Goal: Leave review/rating: Leave review/rating

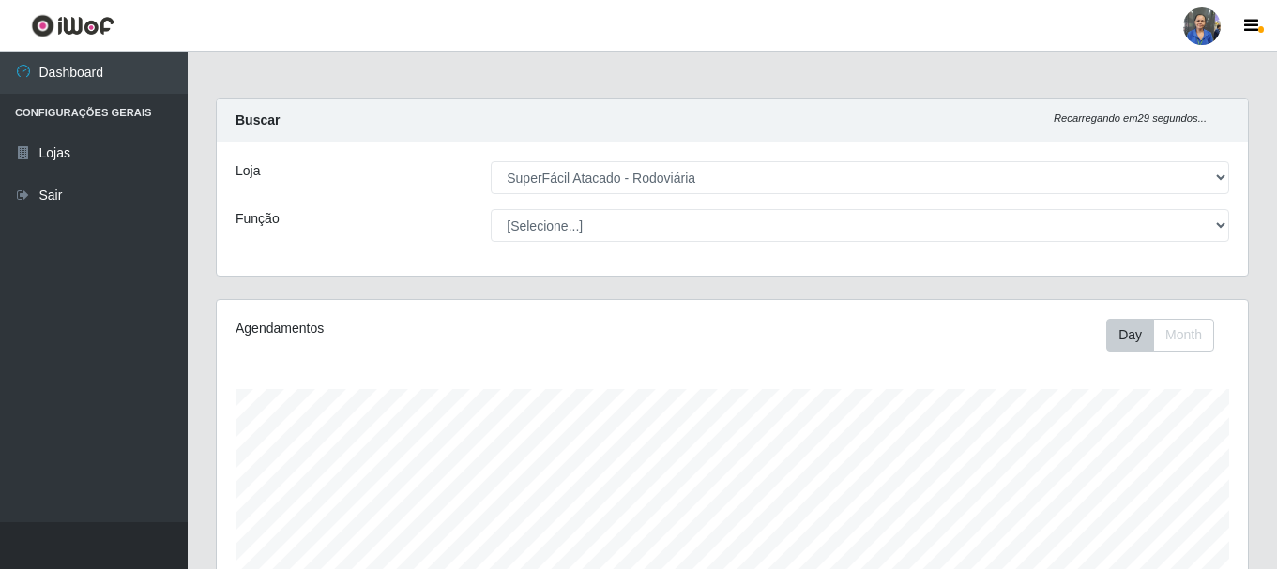
select select "400"
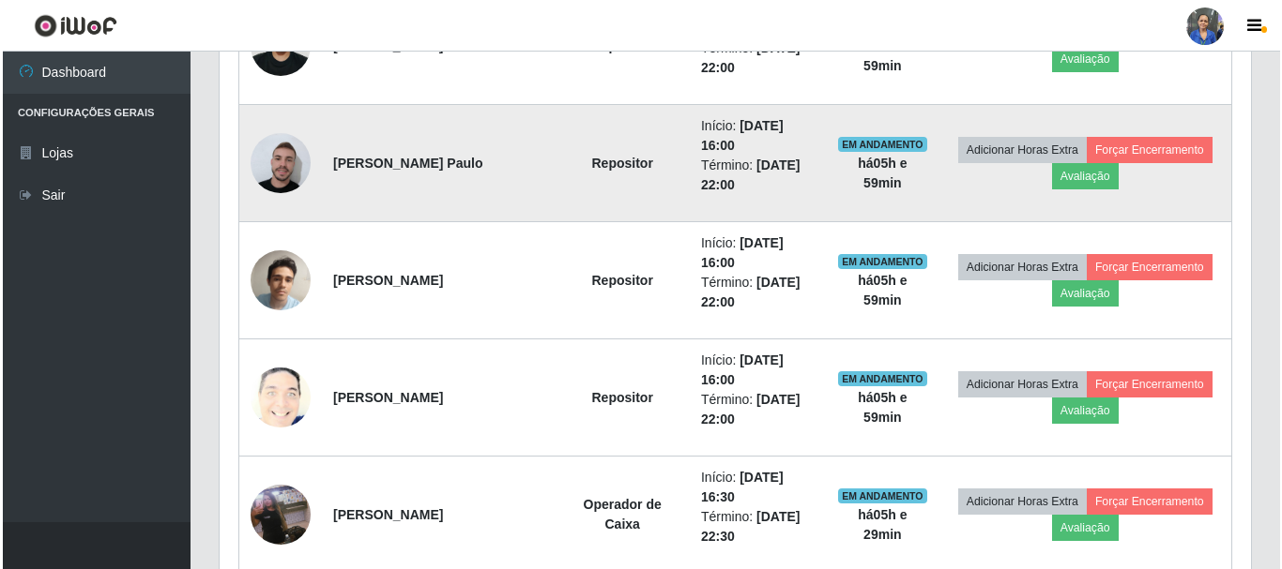
scroll to position [905, 0]
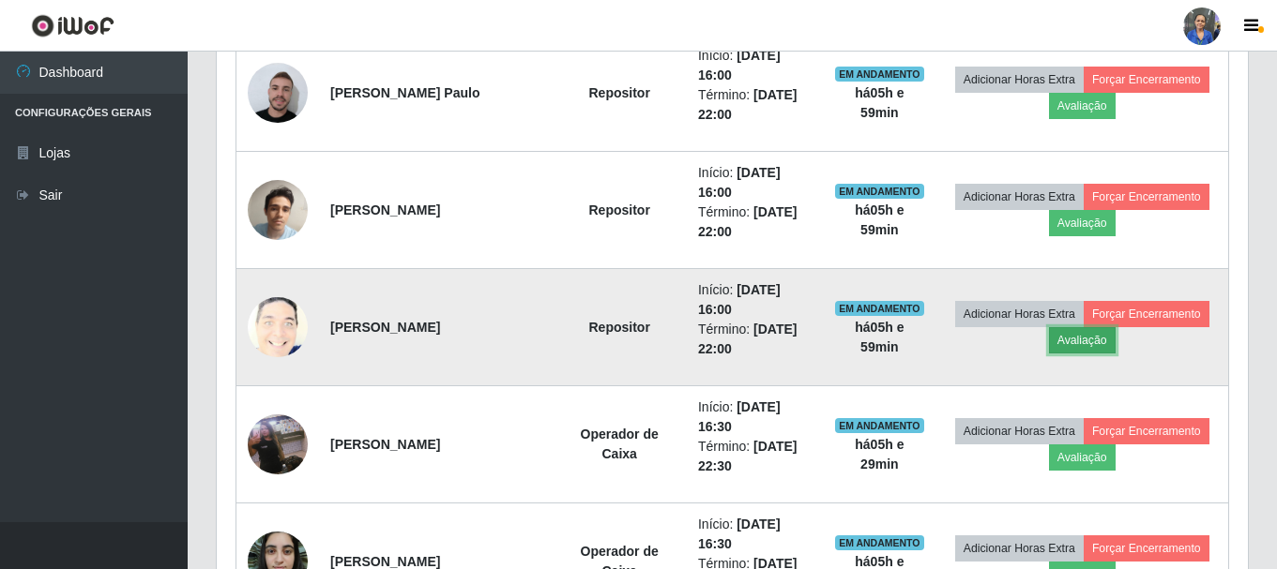
click at [1089, 345] on button "Avaliação" at bounding box center [1082, 340] width 67 height 26
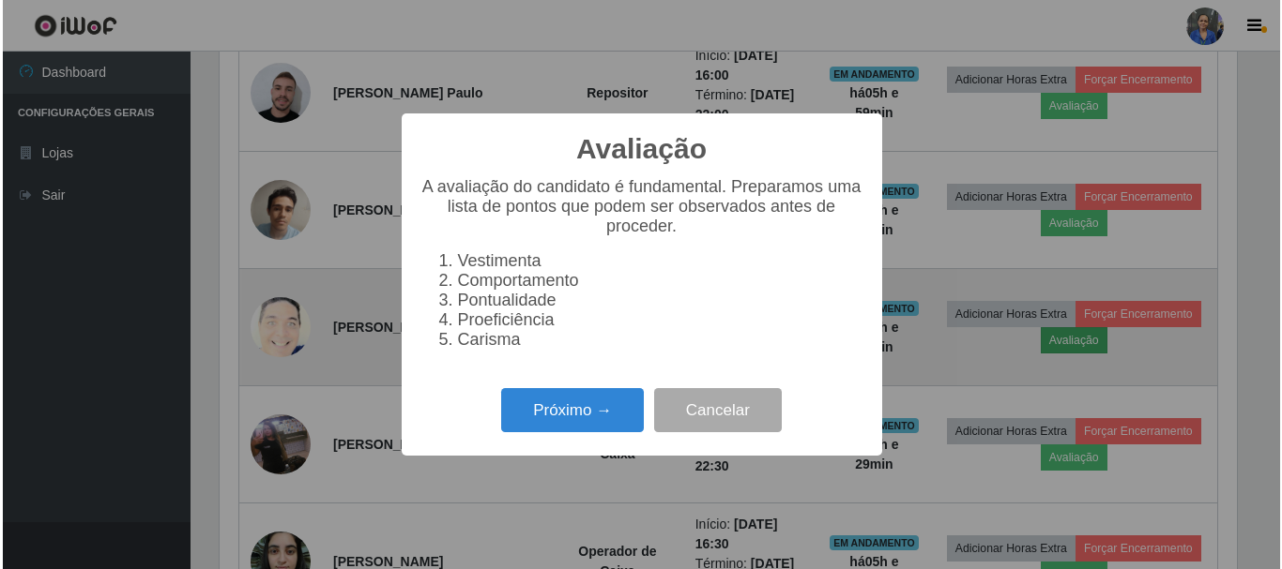
scroll to position [389, 1022]
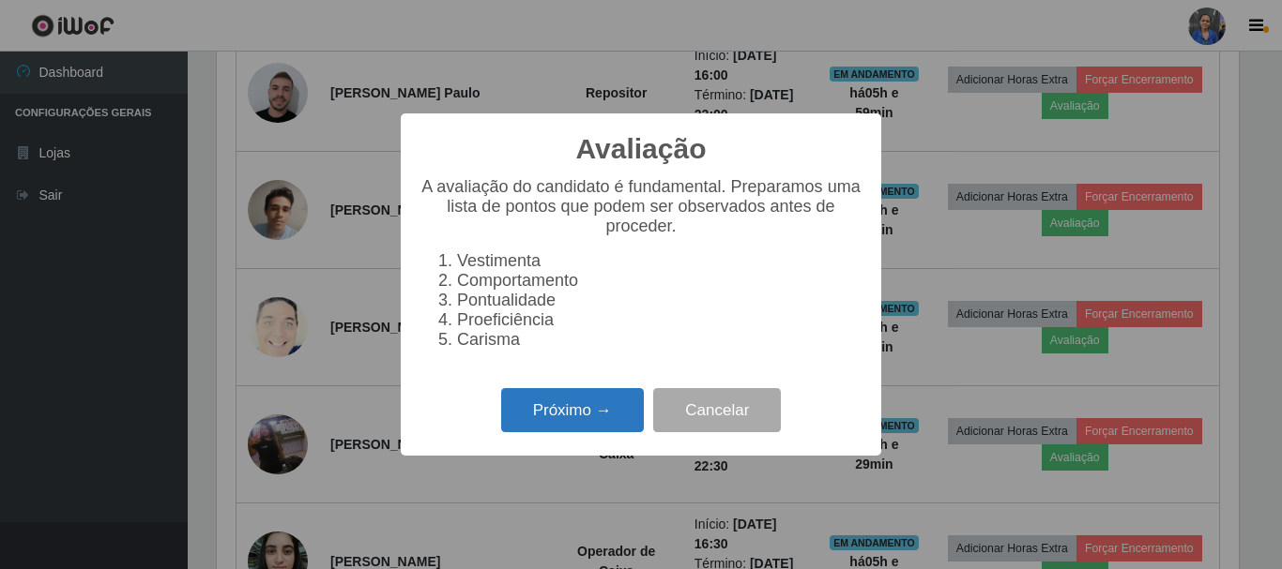
click at [554, 428] on button "Próximo →" at bounding box center [572, 410] width 143 height 44
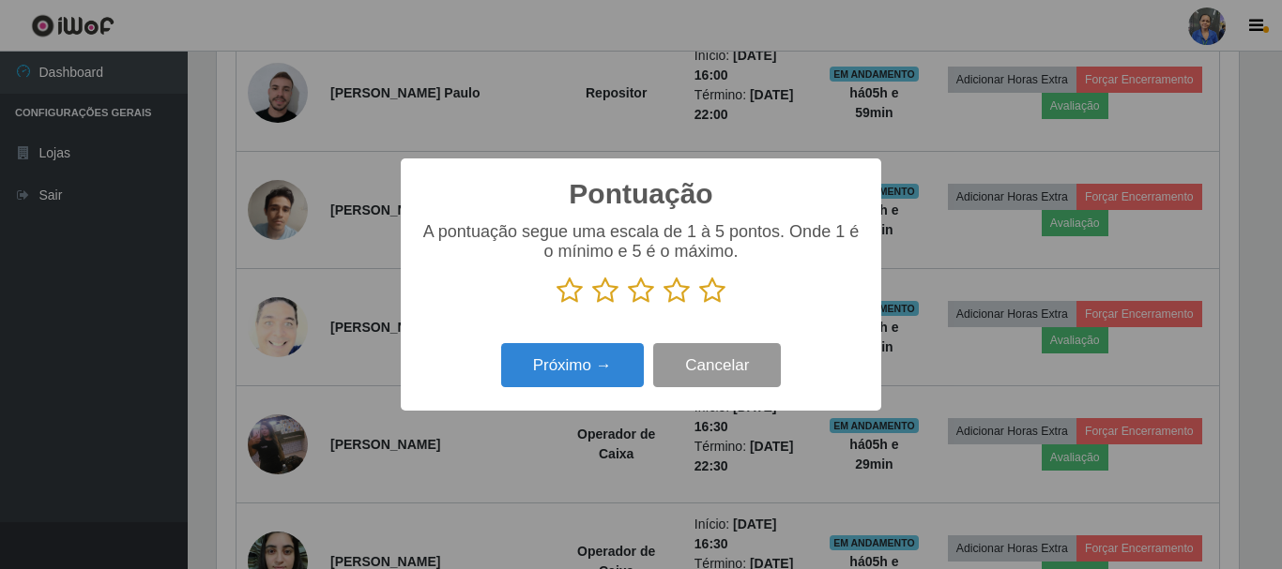
scroll to position [937824, 937192]
drag, startPoint x: 718, startPoint y: 293, endPoint x: 576, endPoint y: 346, distance: 151.4
click at [713, 294] on icon at bounding box center [712, 291] width 26 height 28
click at [699, 305] on input "radio" at bounding box center [699, 305] width 0 height 0
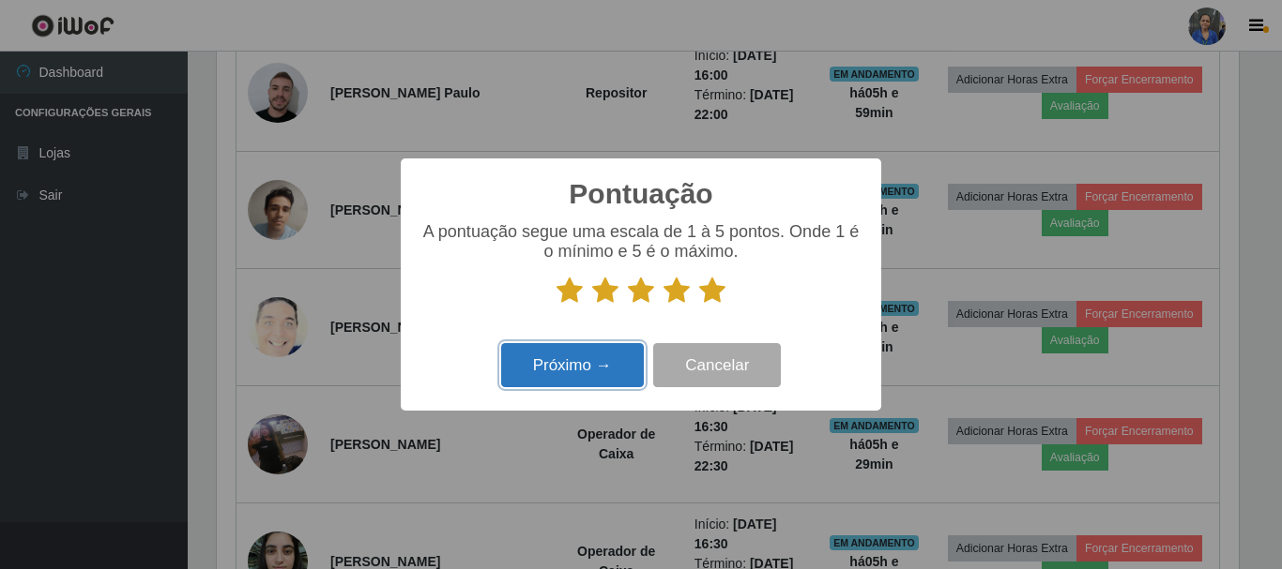
click at [534, 353] on button "Próximo →" at bounding box center [572, 365] width 143 height 44
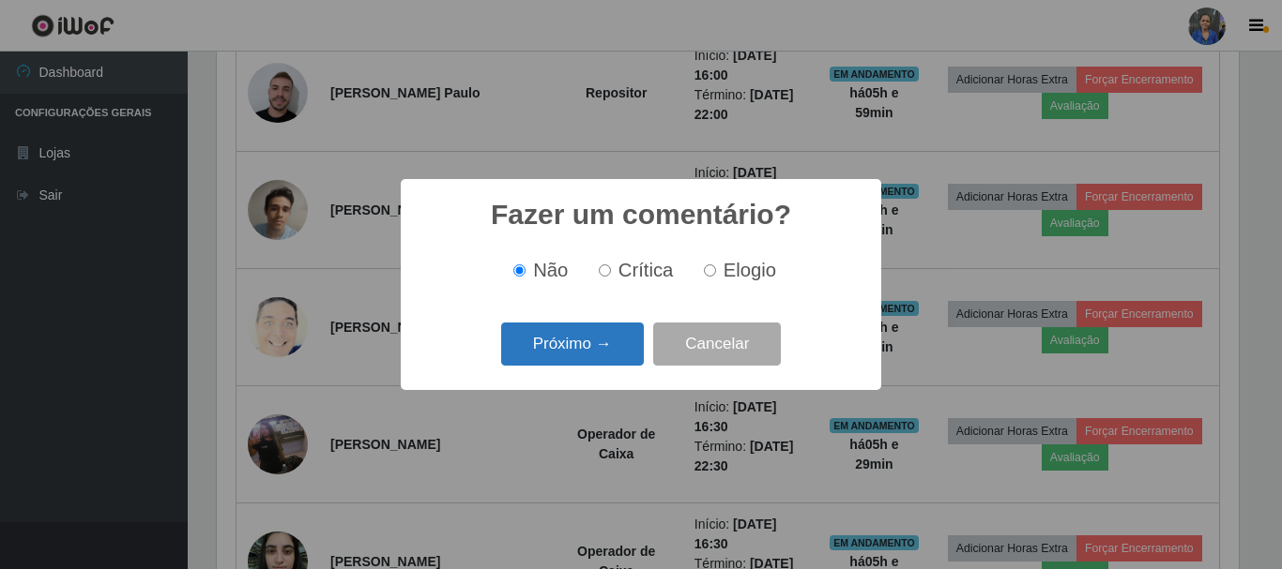
click at [625, 340] on button "Próximo →" at bounding box center [572, 345] width 143 height 44
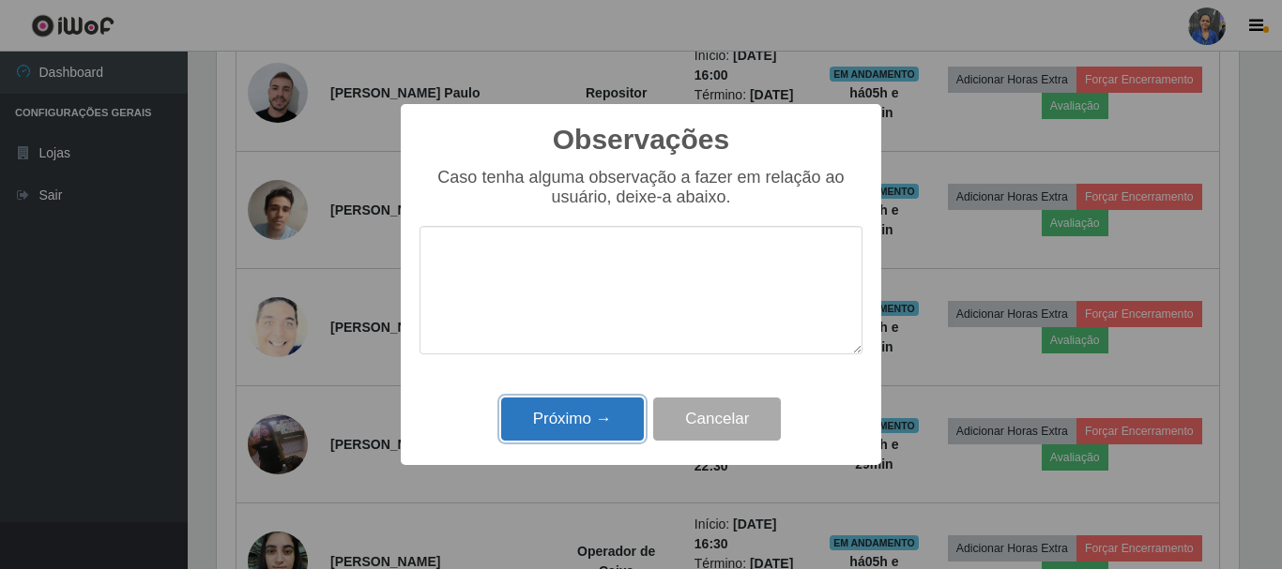
click at [579, 431] on button "Próximo →" at bounding box center [572, 420] width 143 height 44
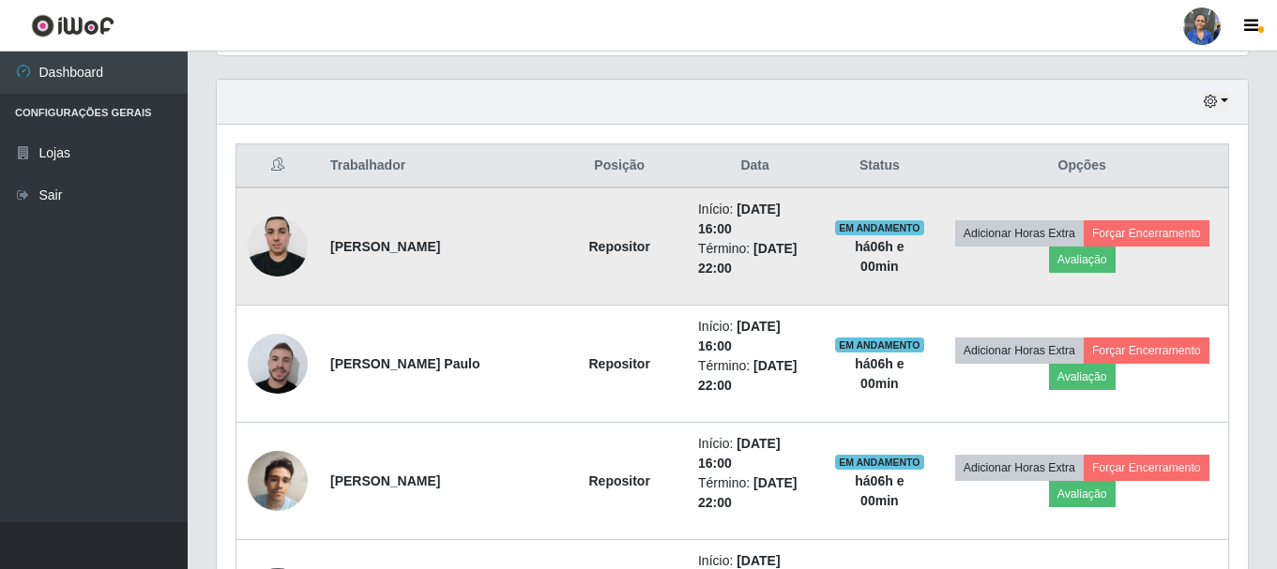
scroll to position [624, 0]
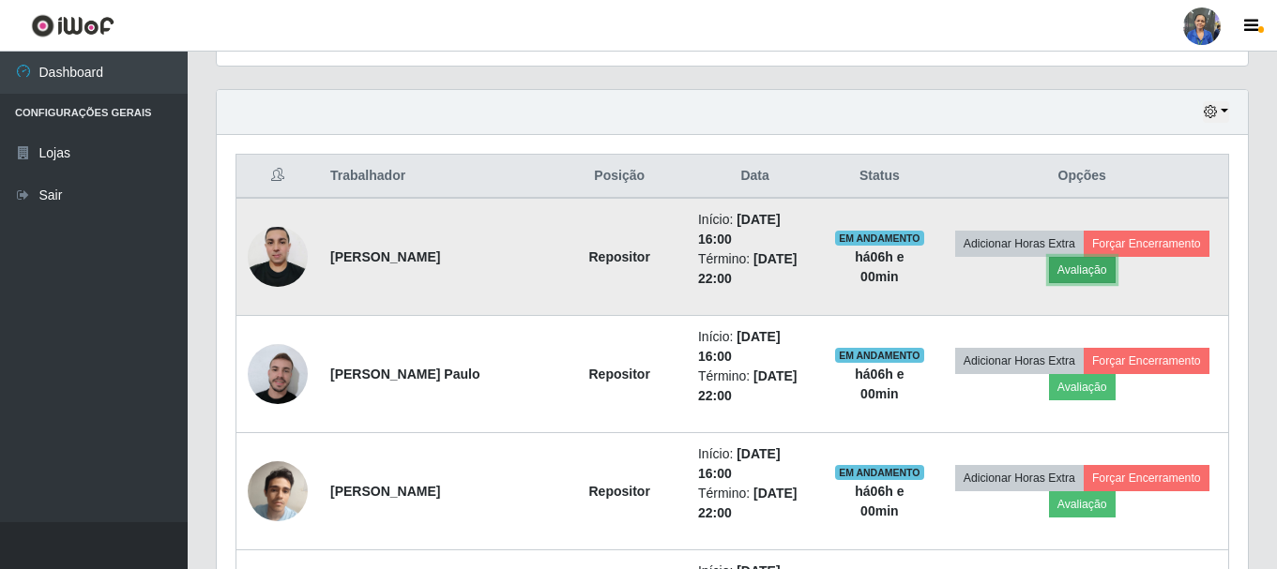
click at [1089, 270] on button "Avaliação" at bounding box center [1082, 270] width 67 height 26
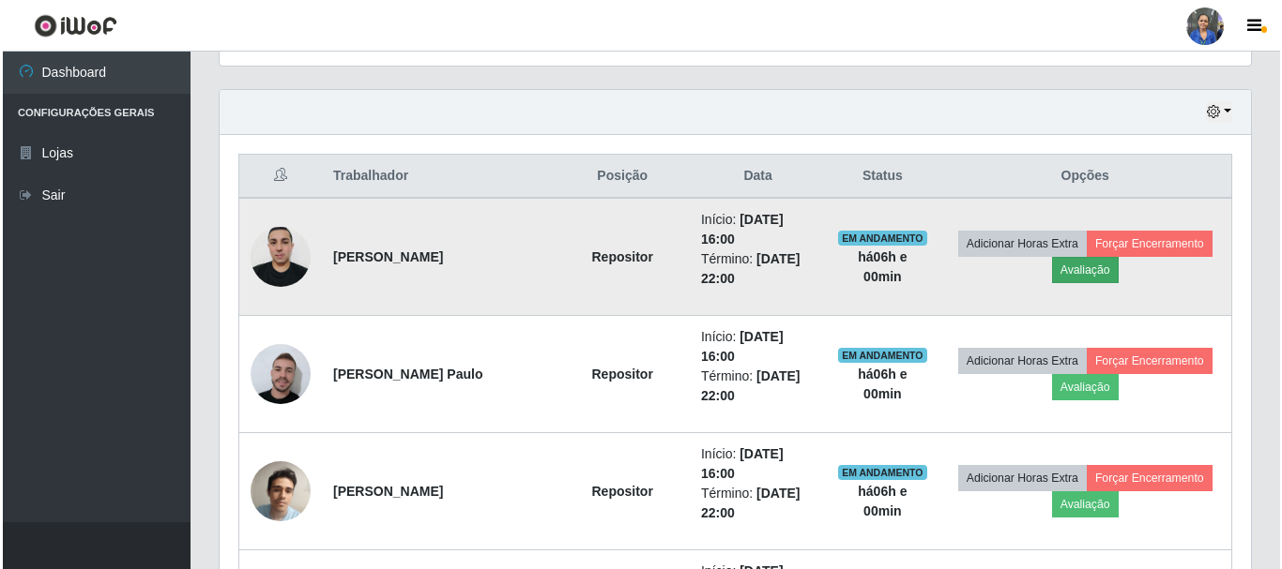
scroll to position [389, 1022]
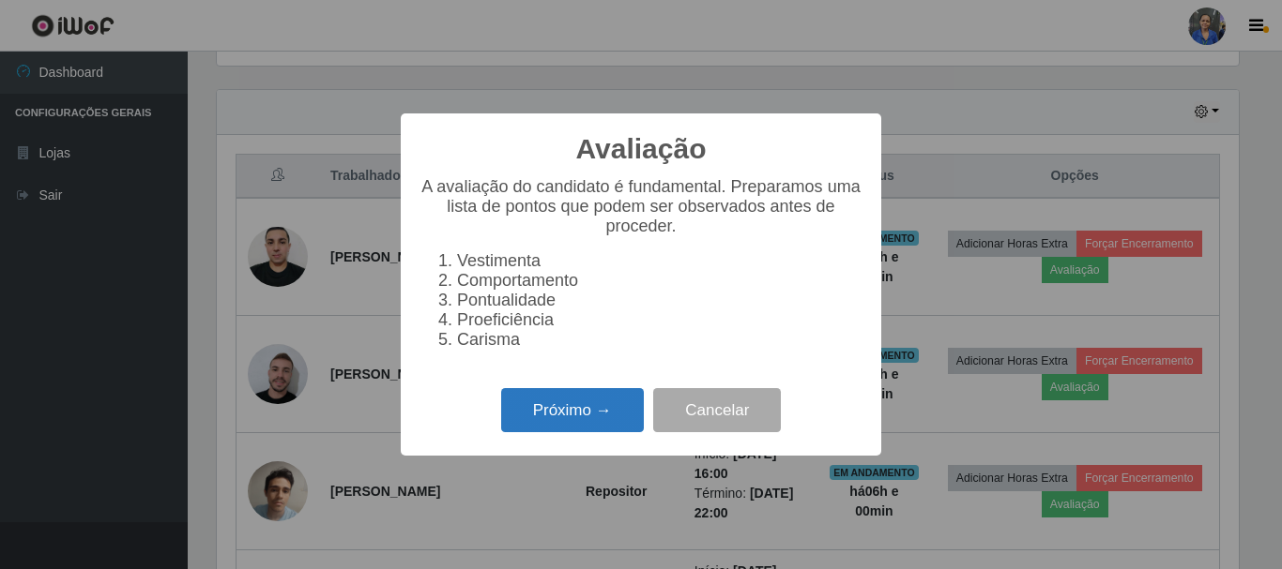
click at [574, 406] on button "Próximo →" at bounding box center [572, 410] width 143 height 44
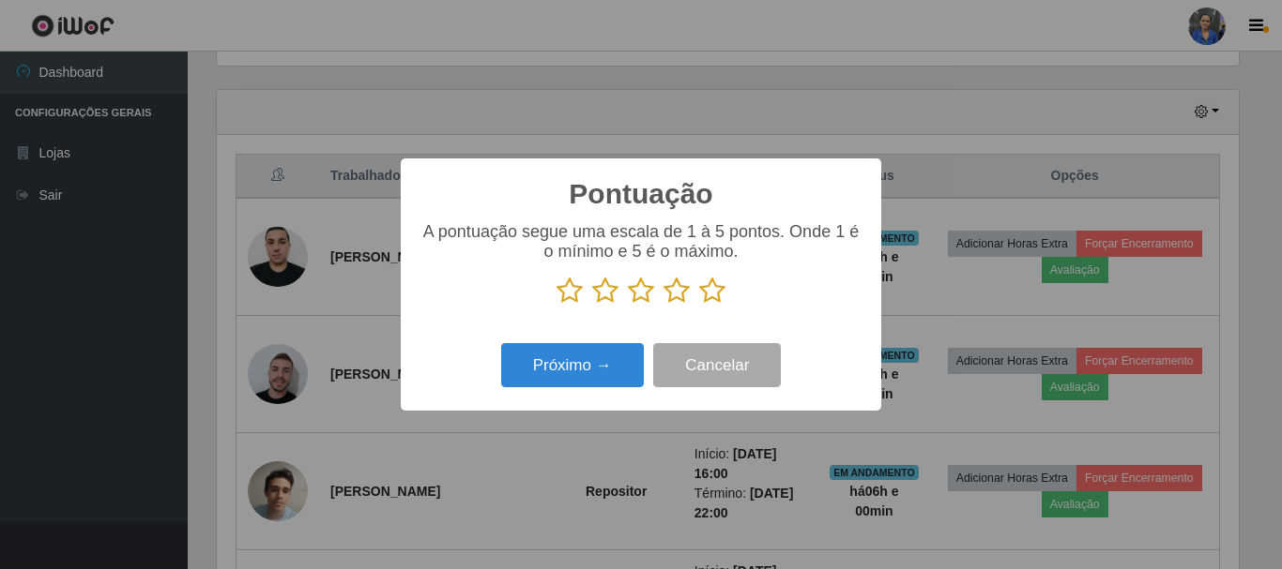
scroll to position [937824, 937192]
click at [716, 293] on icon at bounding box center [712, 291] width 26 height 28
click at [699, 305] on input "radio" at bounding box center [699, 305] width 0 height 0
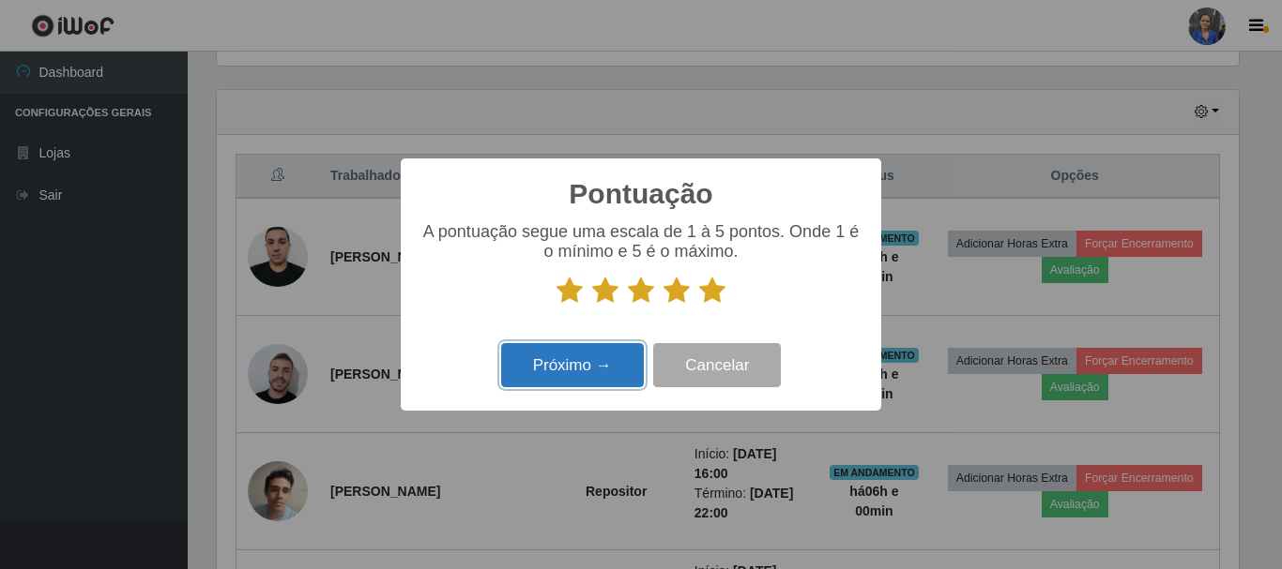
click at [626, 363] on button "Próximo →" at bounding box center [572, 365] width 143 height 44
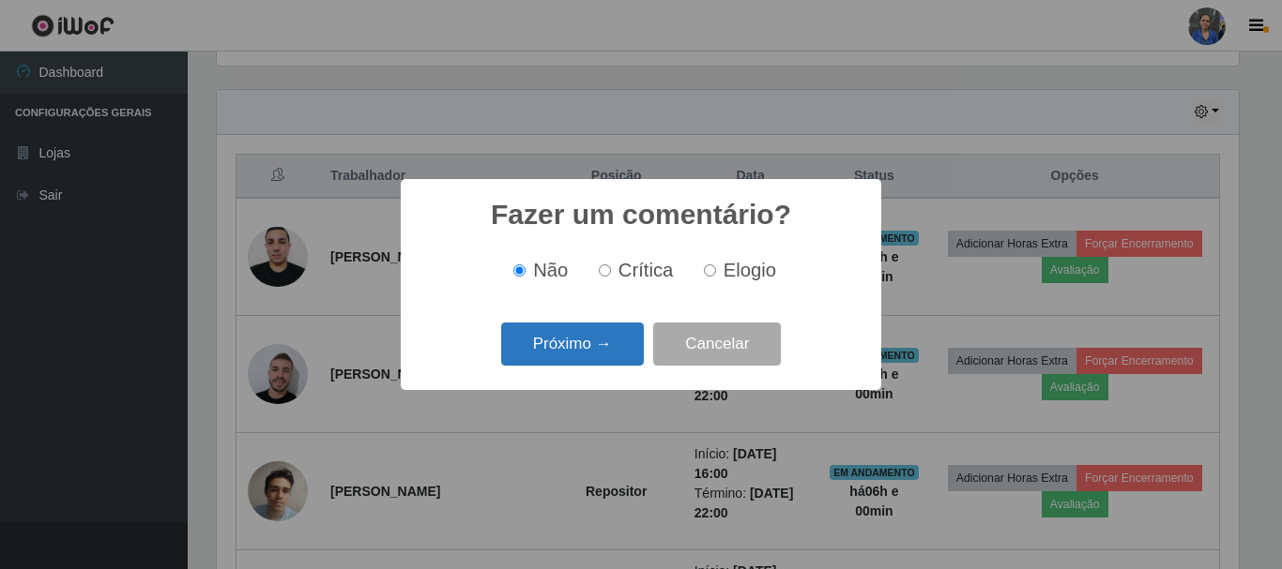
drag, startPoint x: 609, startPoint y: 373, endPoint x: 609, endPoint y: 358, distance: 15.0
click at [608, 372] on div "Fazer um comentário? × Não Crítica Elogio Próximo → Cancelar" at bounding box center [641, 284] width 480 height 210
click at [609, 356] on button "Próximo →" at bounding box center [572, 345] width 143 height 44
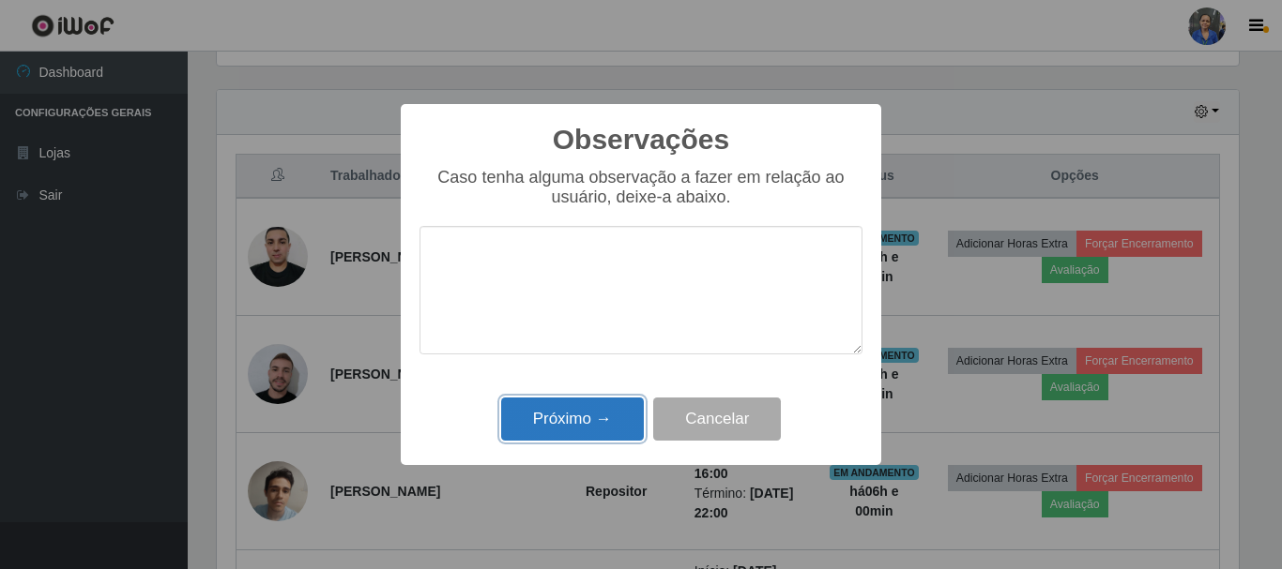
drag, startPoint x: 599, startPoint y: 429, endPoint x: 607, endPoint y: 405, distance: 24.9
click at [598, 430] on button "Próximo →" at bounding box center [572, 420] width 143 height 44
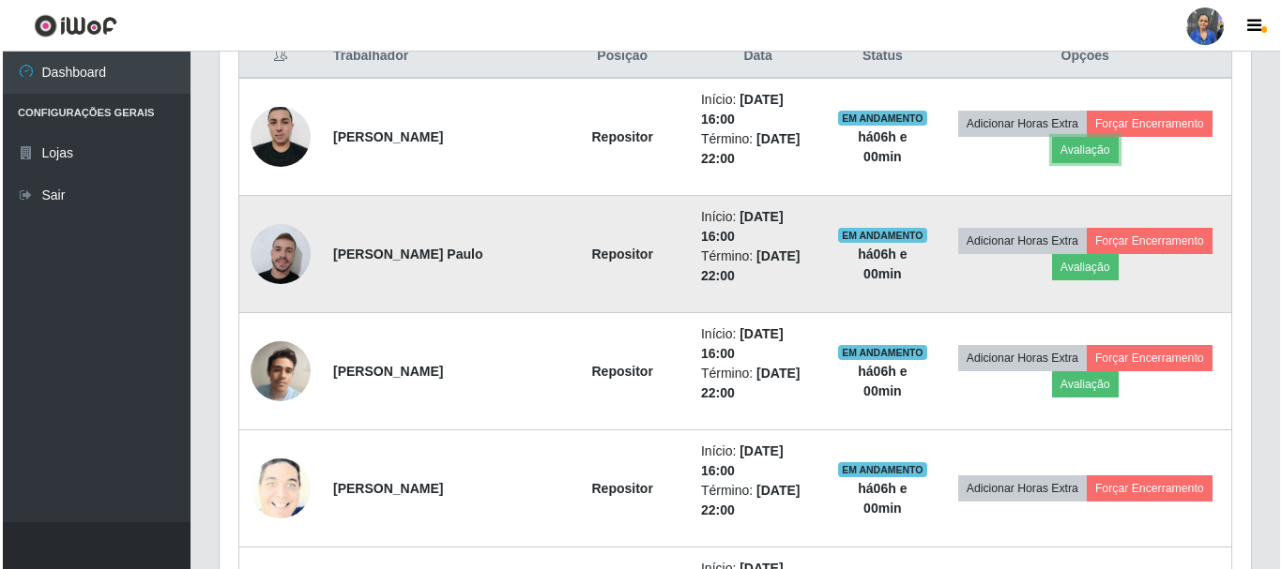
scroll to position [812, 0]
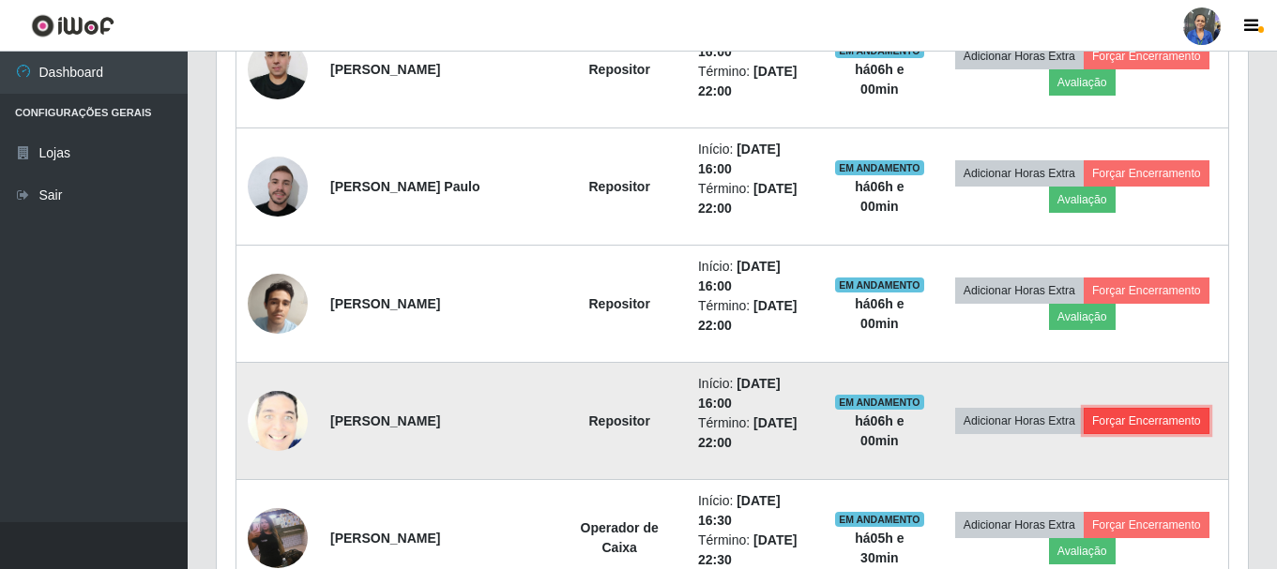
click at [1157, 425] on button "Forçar Encerramento" at bounding box center [1147, 421] width 126 height 26
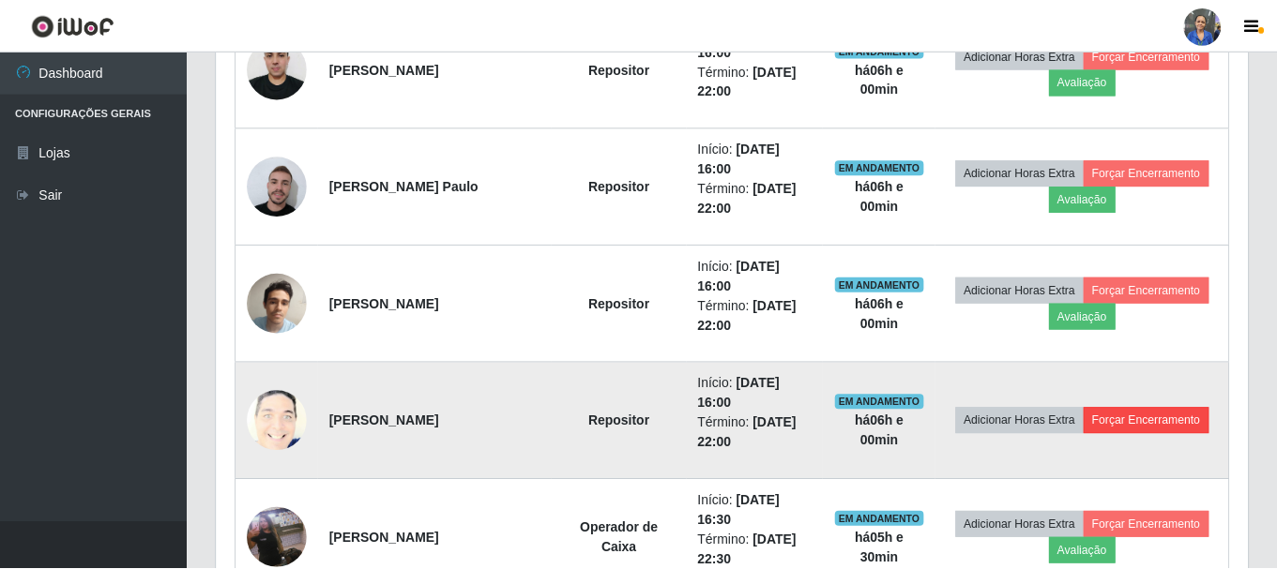
scroll to position [389, 1022]
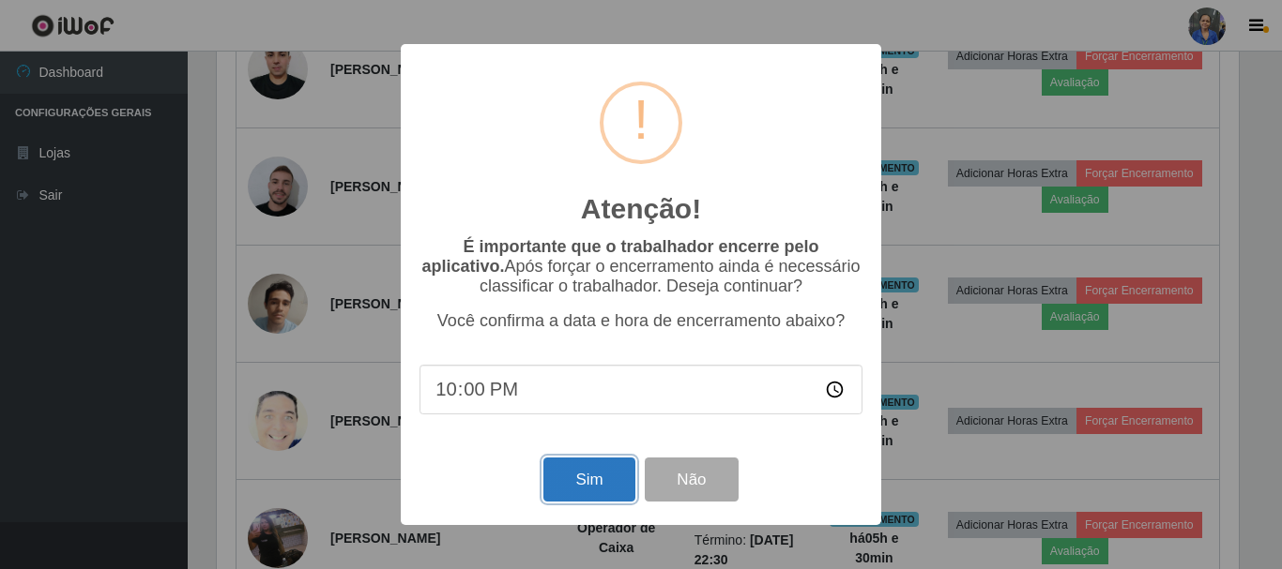
click at [609, 479] on button "Sim" at bounding box center [588, 480] width 91 height 44
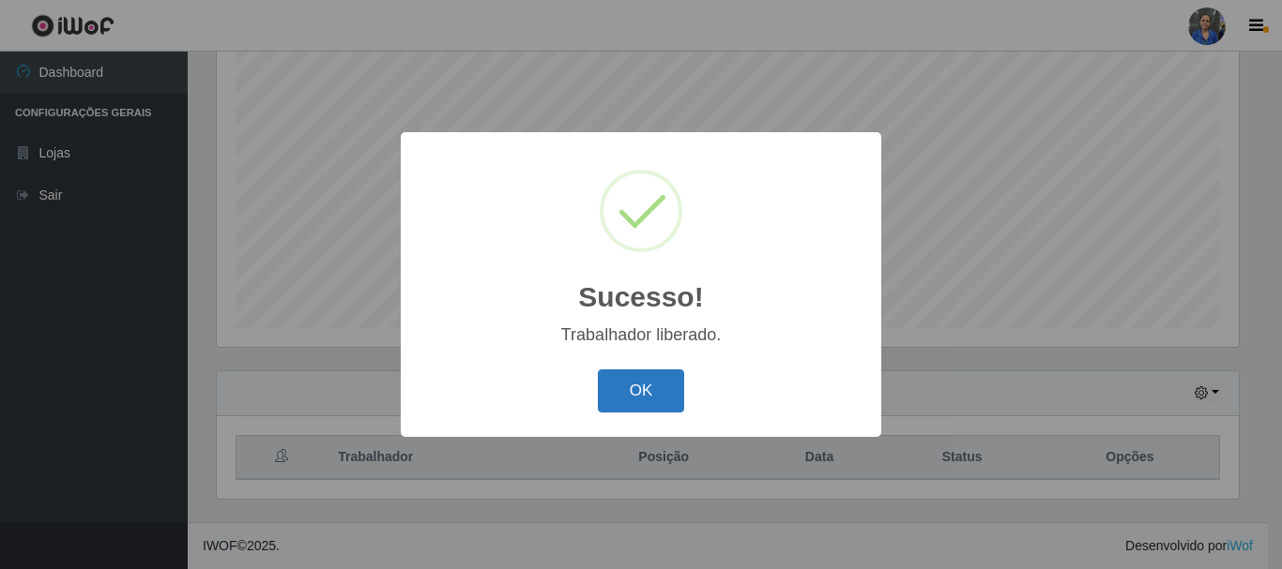
click at [622, 384] on button "OK" at bounding box center [641, 392] width 87 height 44
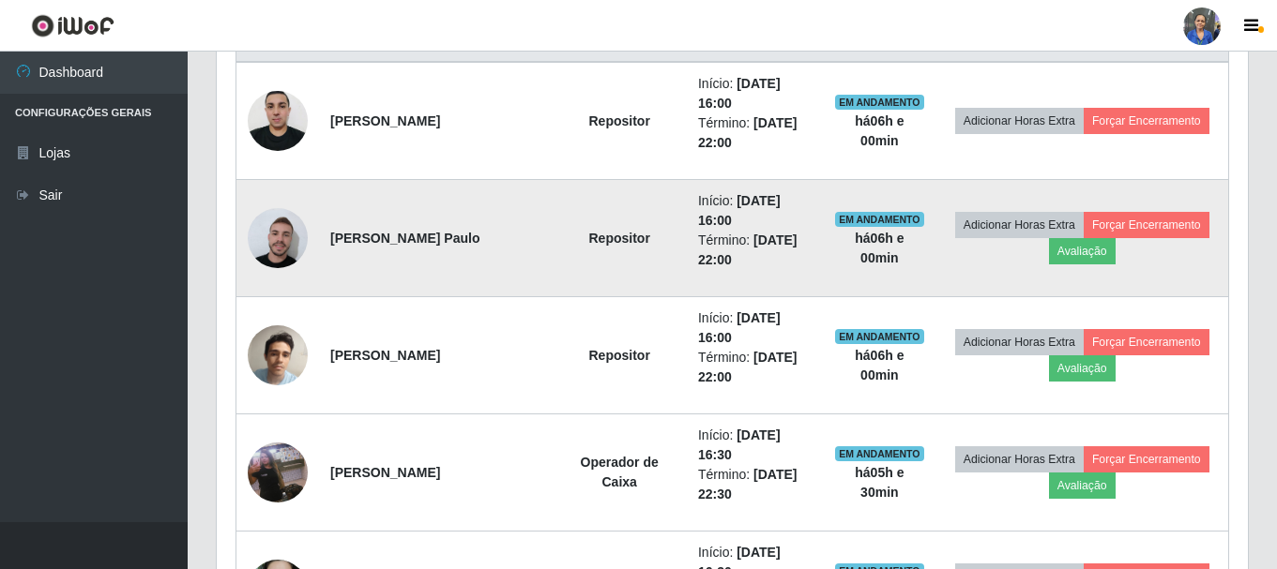
scroll to position [812, 0]
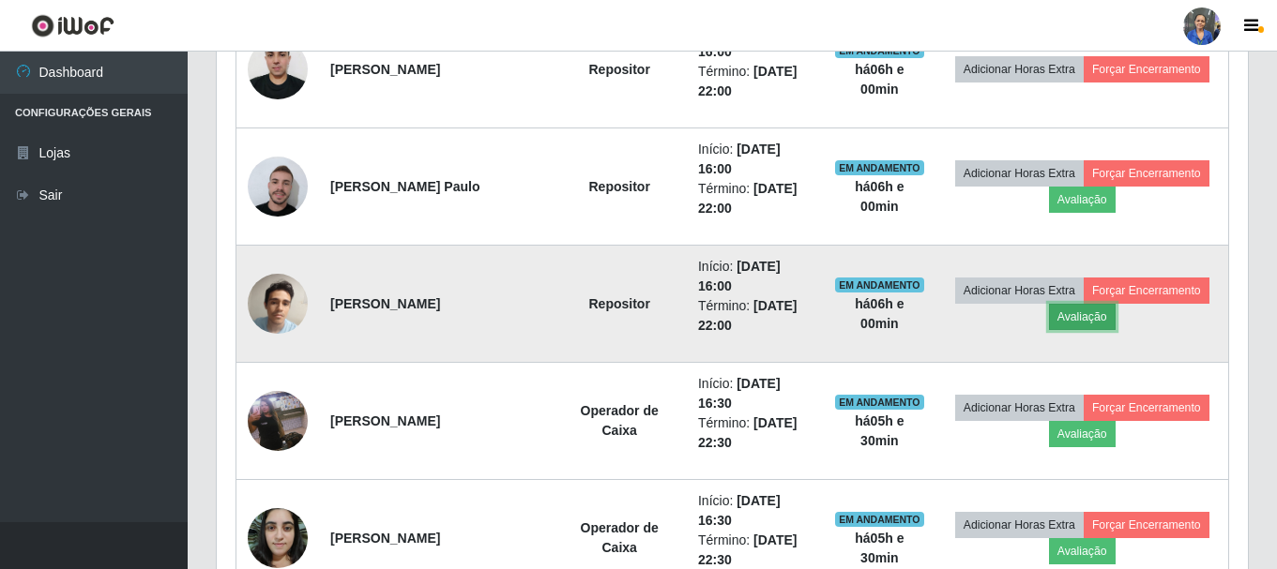
click at [1101, 325] on button "Avaliação" at bounding box center [1082, 317] width 67 height 26
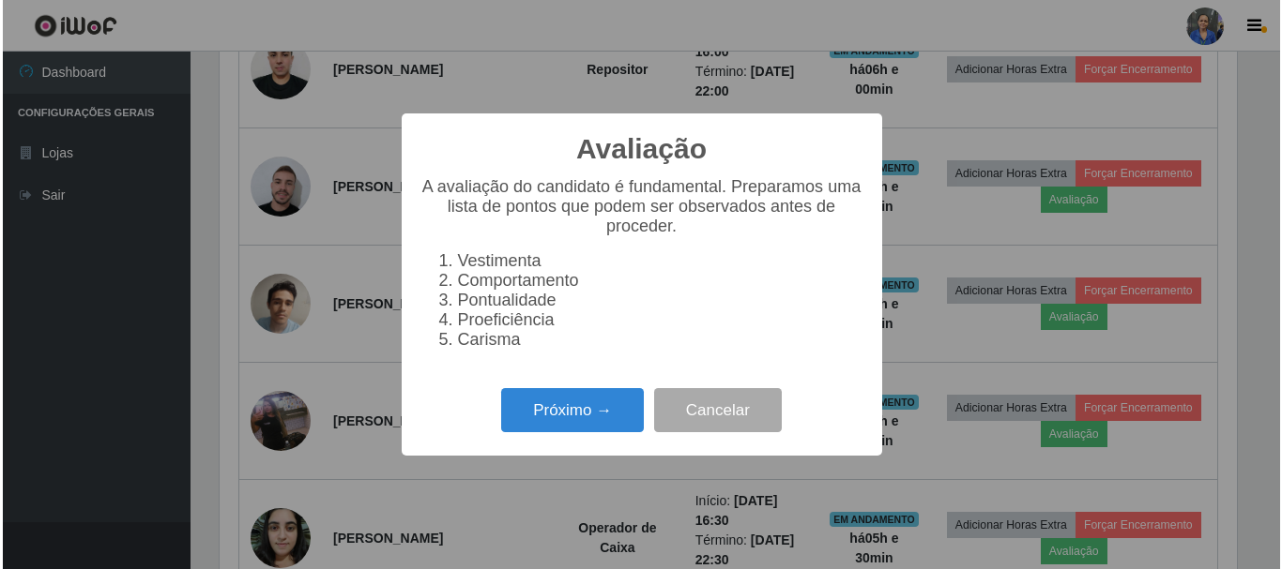
scroll to position [0, 0]
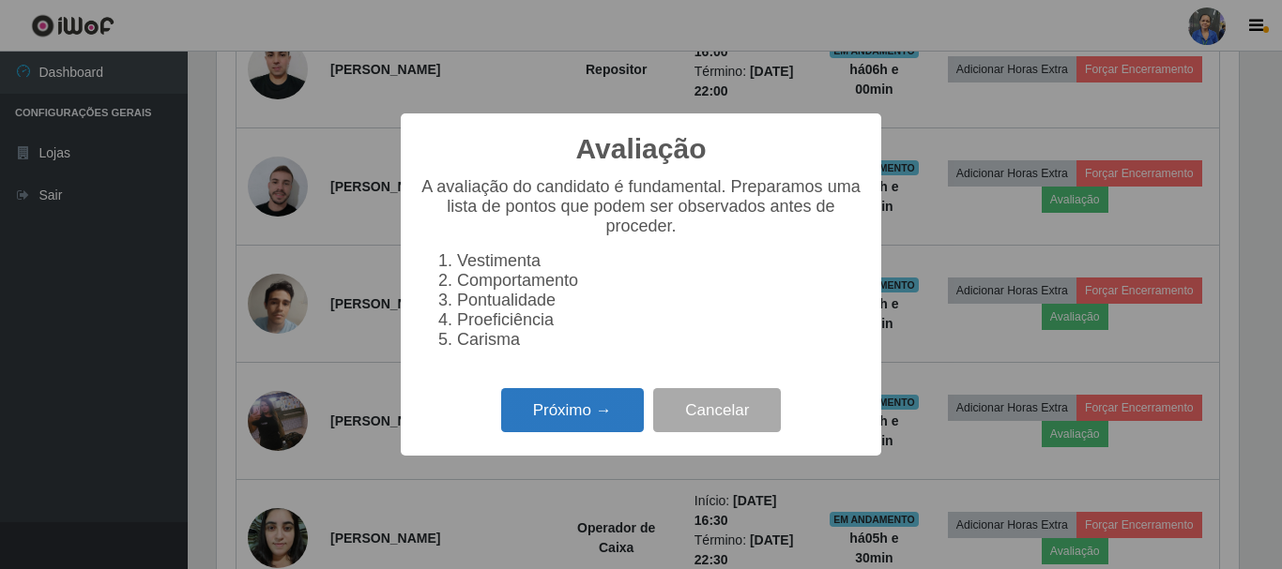
click at [564, 413] on button "Próximo →" at bounding box center [572, 410] width 143 height 44
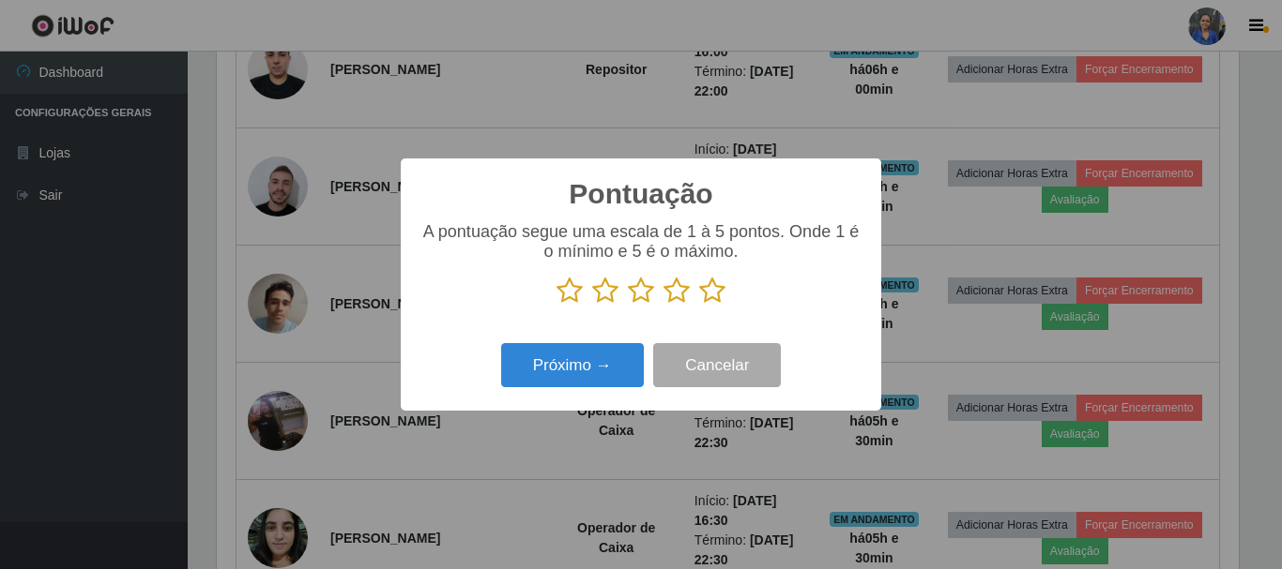
click at [707, 292] on icon at bounding box center [712, 291] width 26 height 28
click at [699, 305] on input "radio" at bounding box center [699, 305] width 0 height 0
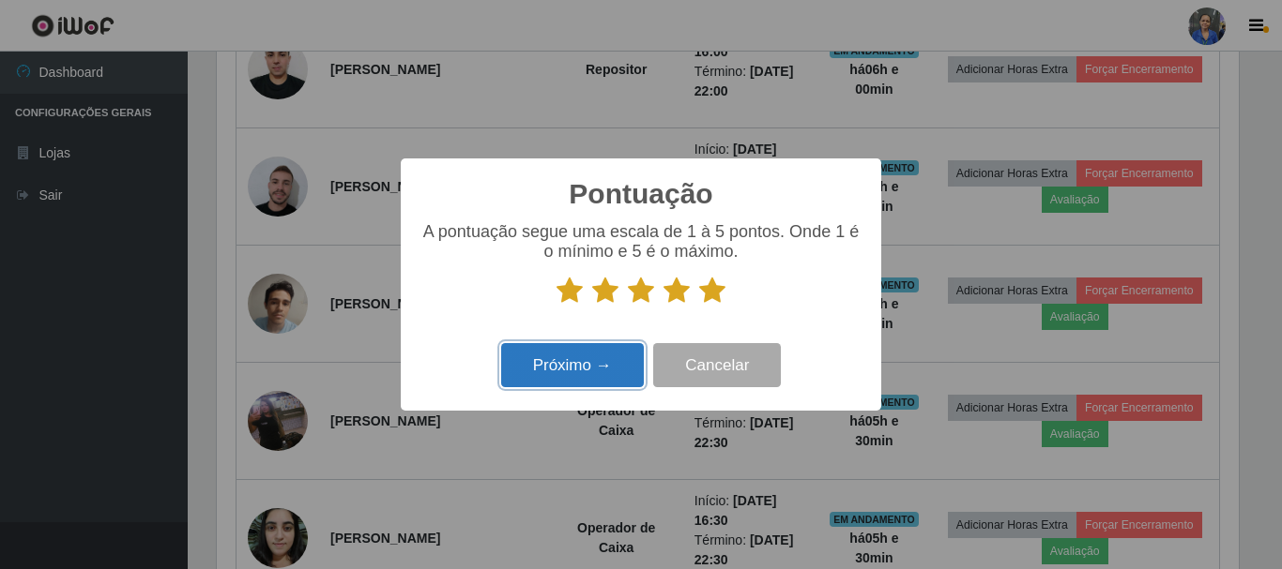
click at [581, 376] on button "Próximo →" at bounding box center [572, 365] width 143 height 44
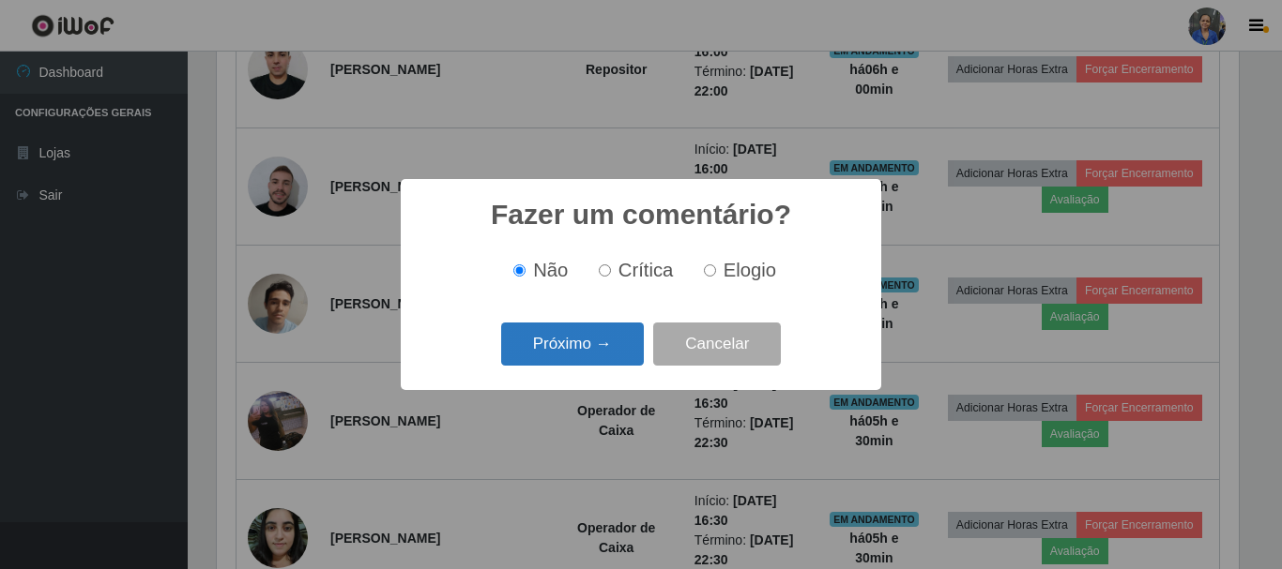
click at [584, 342] on button "Próximo →" at bounding box center [572, 345] width 143 height 44
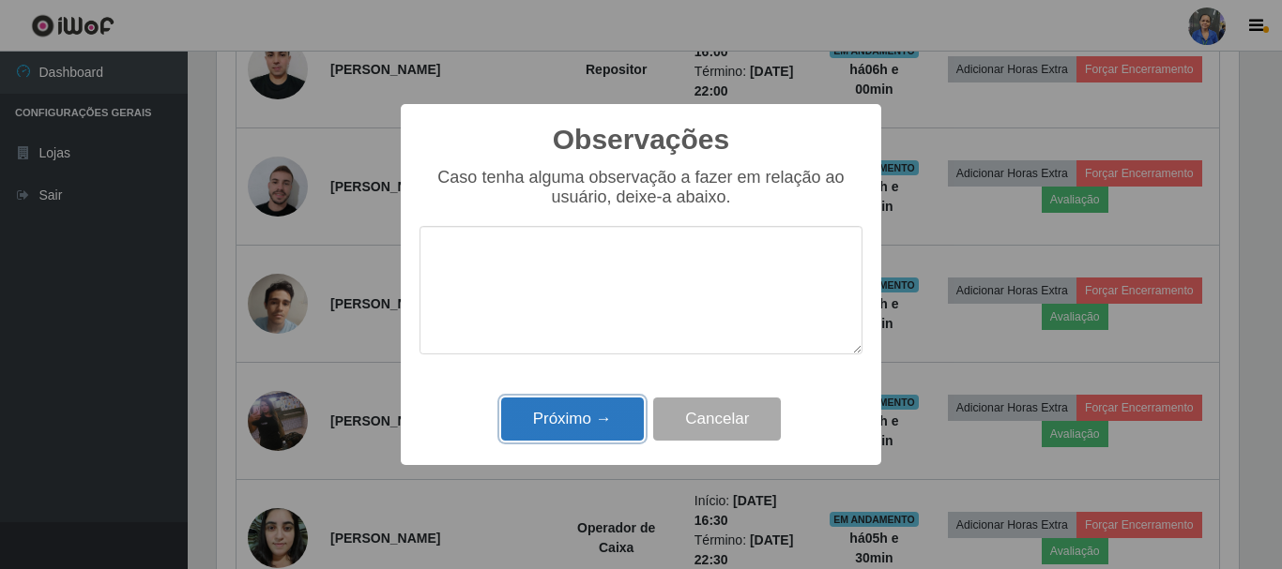
click at [573, 416] on button "Próximo →" at bounding box center [572, 420] width 143 height 44
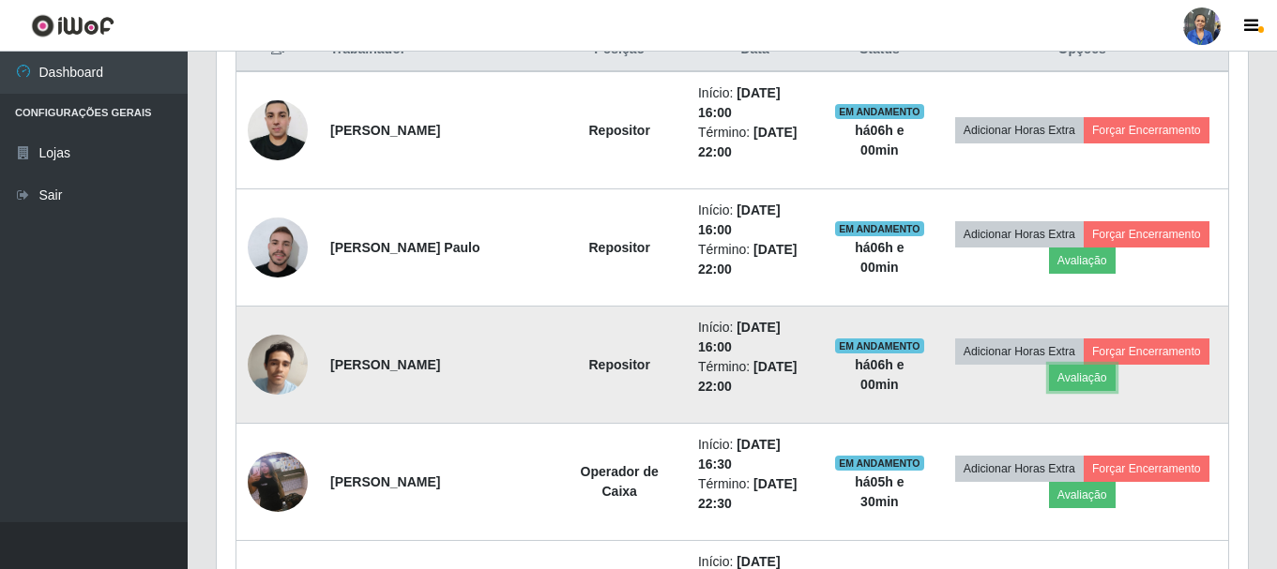
scroll to position [718, 0]
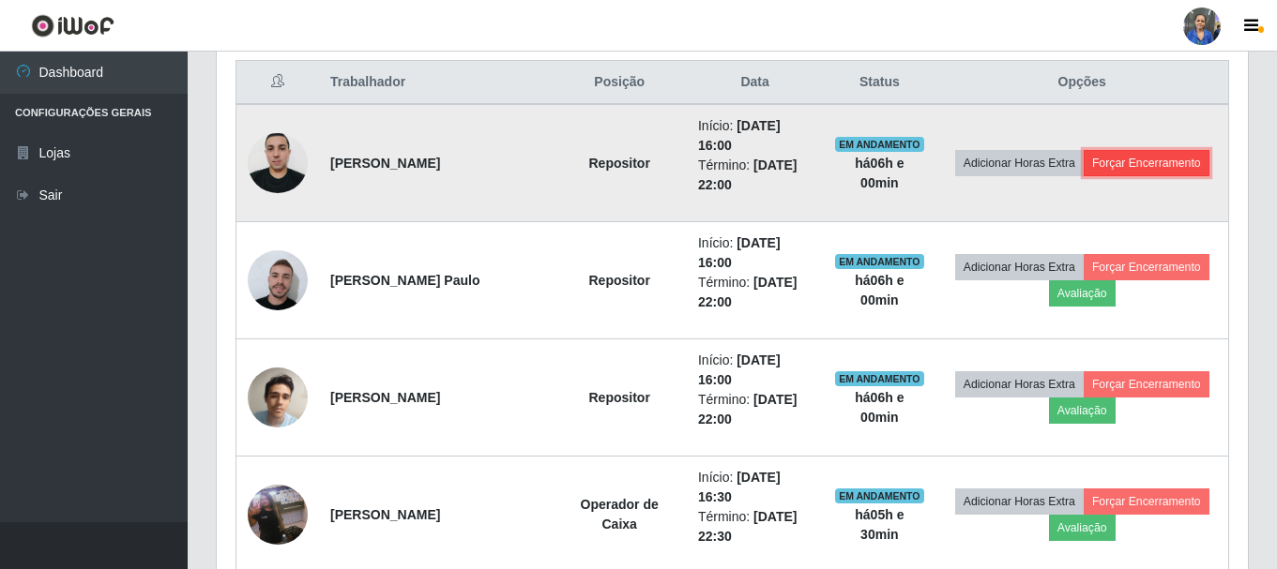
click at [1158, 157] on button "Forçar Encerramento" at bounding box center [1147, 163] width 126 height 26
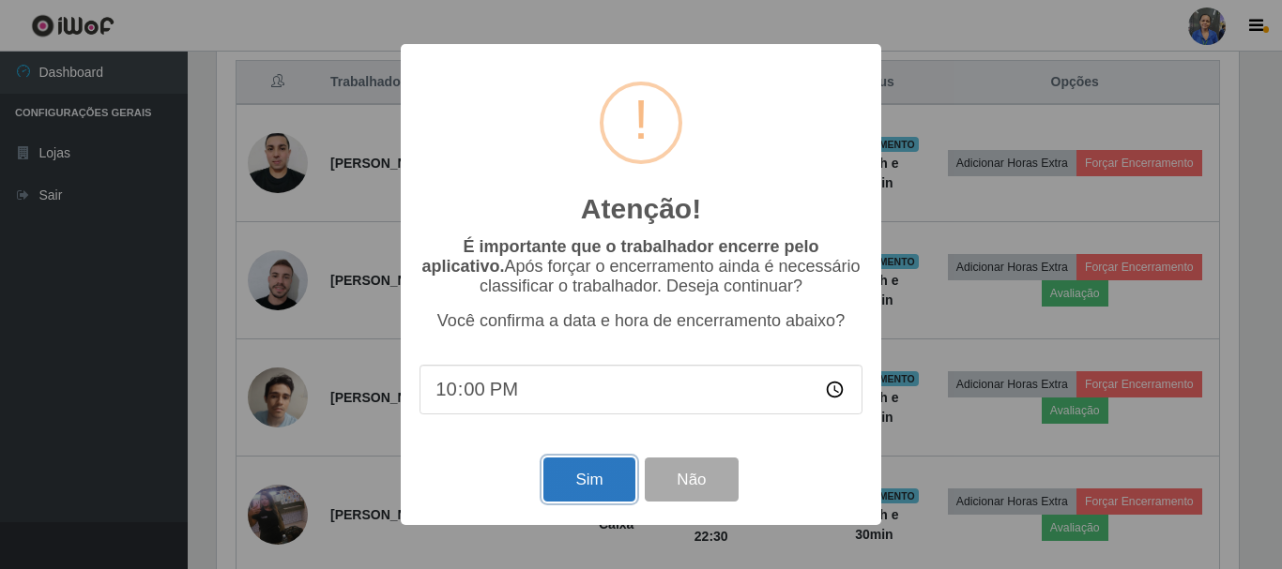
click at [591, 470] on button "Sim" at bounding box center [588, 480] width 91 height 44
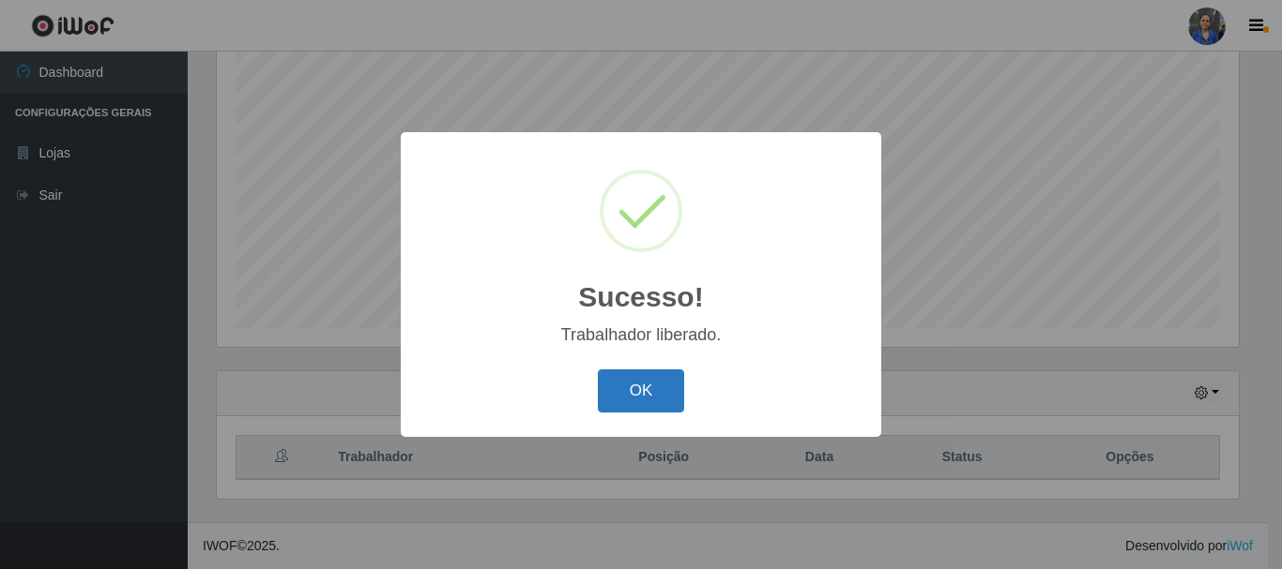
click at [659, 390] on button "OK" at bounding box center [641, 392] width 87 height 44
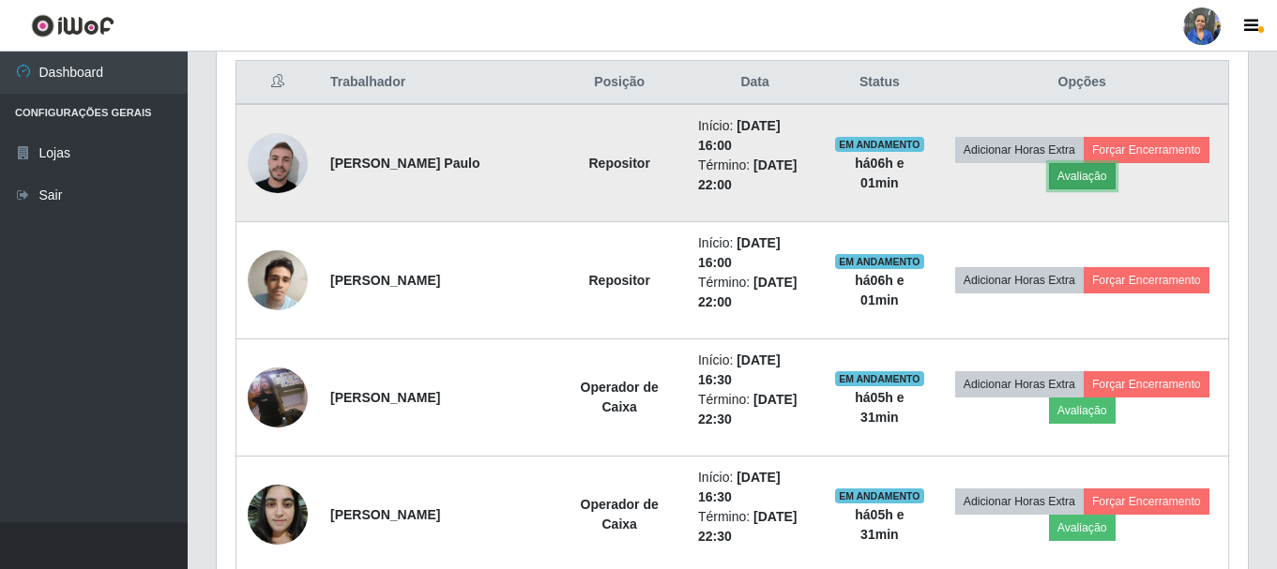
click at [1106, 184] on button "Avaliação" at bounding box center [1082, 176] width 67 height 26
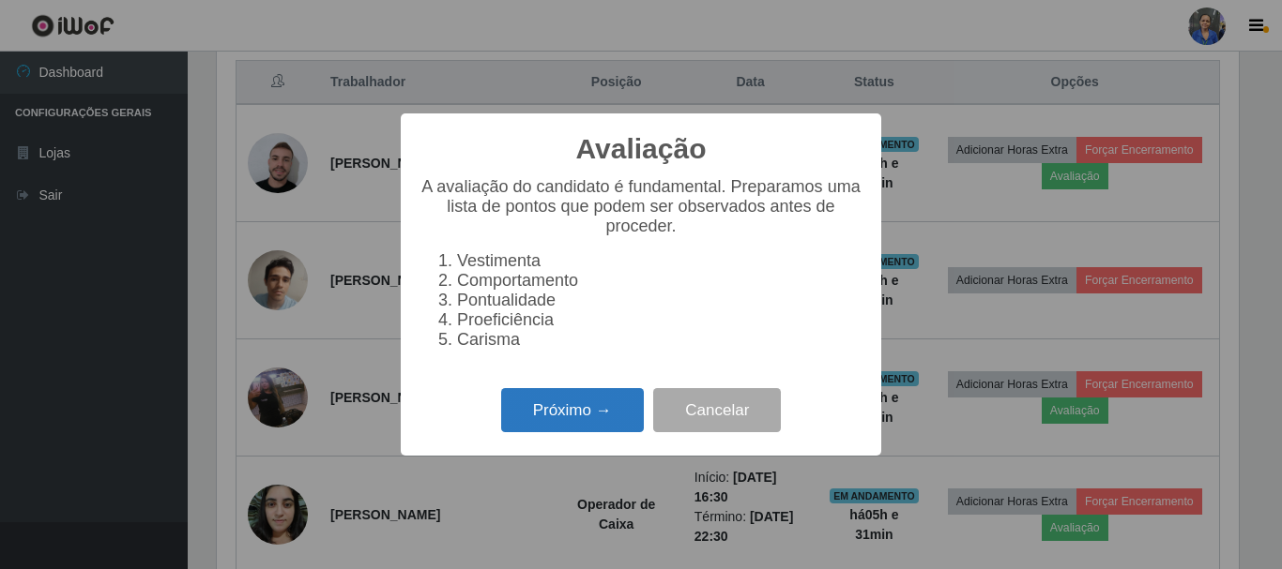
click at [625, 412] on button "Próximo →" at bounding box center [572, 410] width 143 height 44
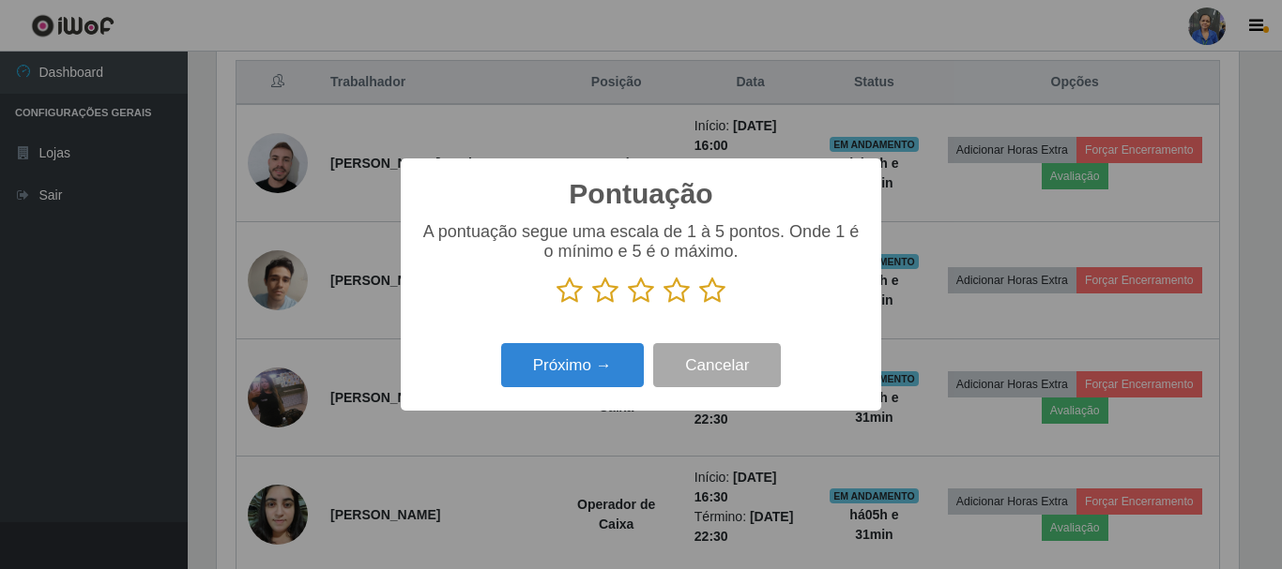
click at [716, 300] on icon at bounding box center [712, 291] width 26 height 28
click at [699, 305] on input "radio" at bounding box center [699, 305] width 0 height 0
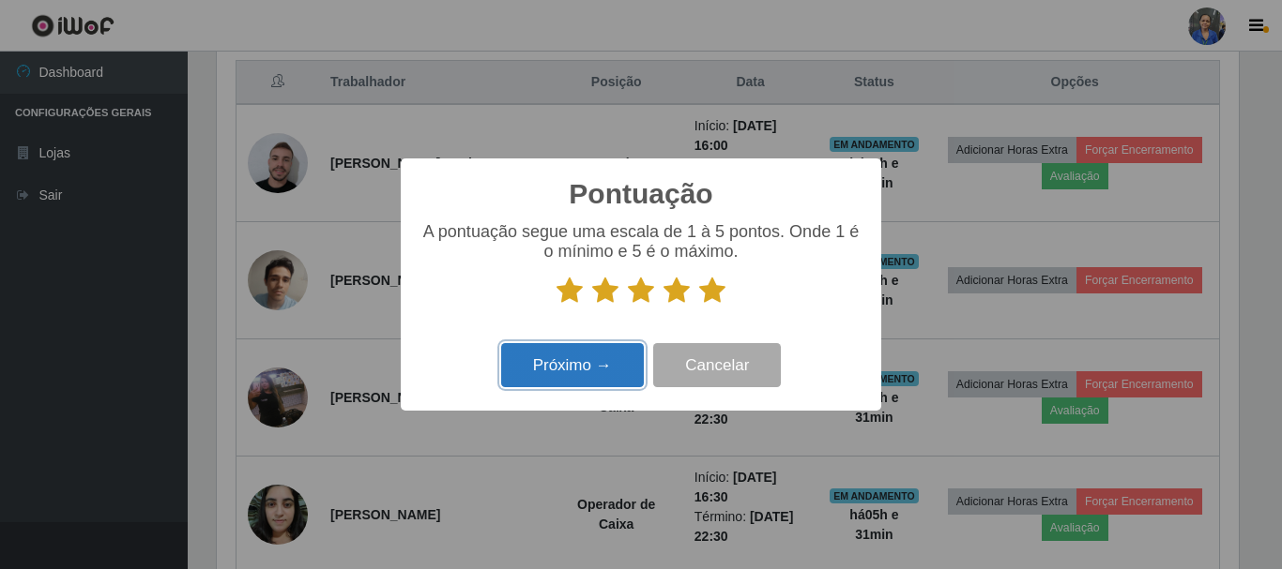
click at [596, 350] on button "Próximo →" at bounding box center [572, 365] width 143 height 44
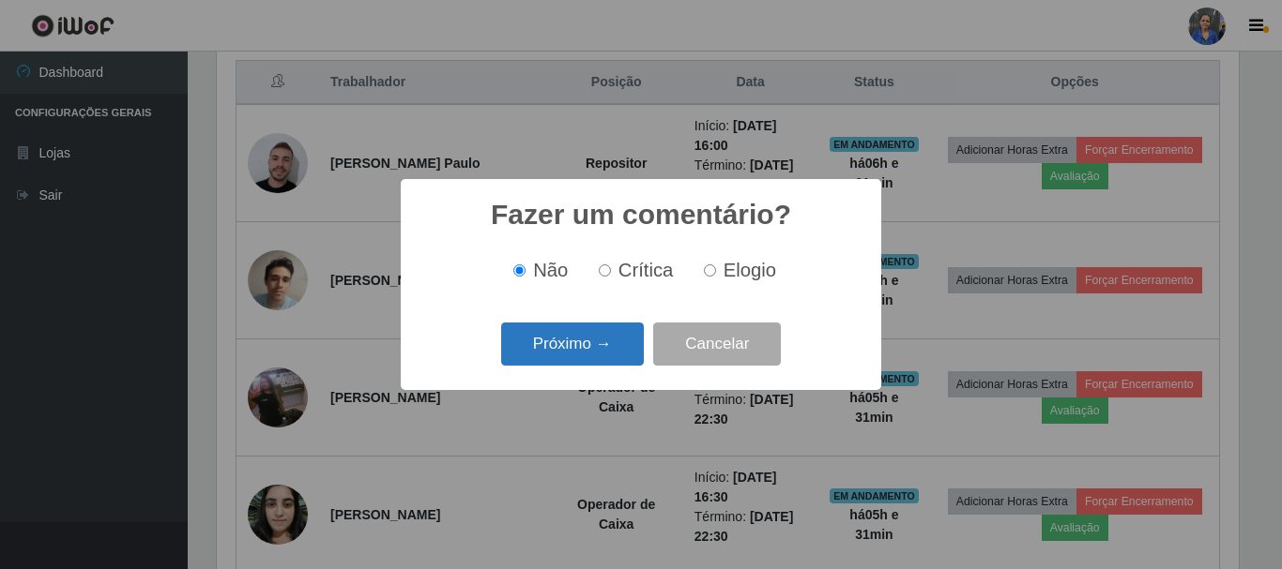
click at [594, 354] on button "Próximo →" at bounding box center [572, 345] width 143 height 44
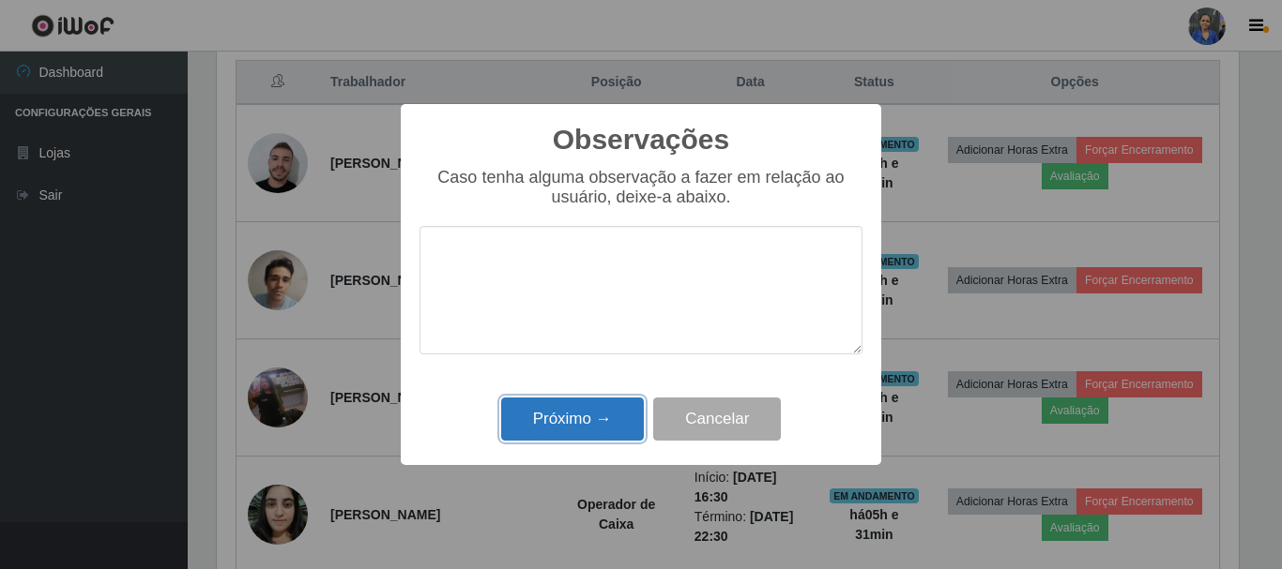
click at [586, 428] on button "Próximo →" at bounding box center [572, 420] width 143 height 44
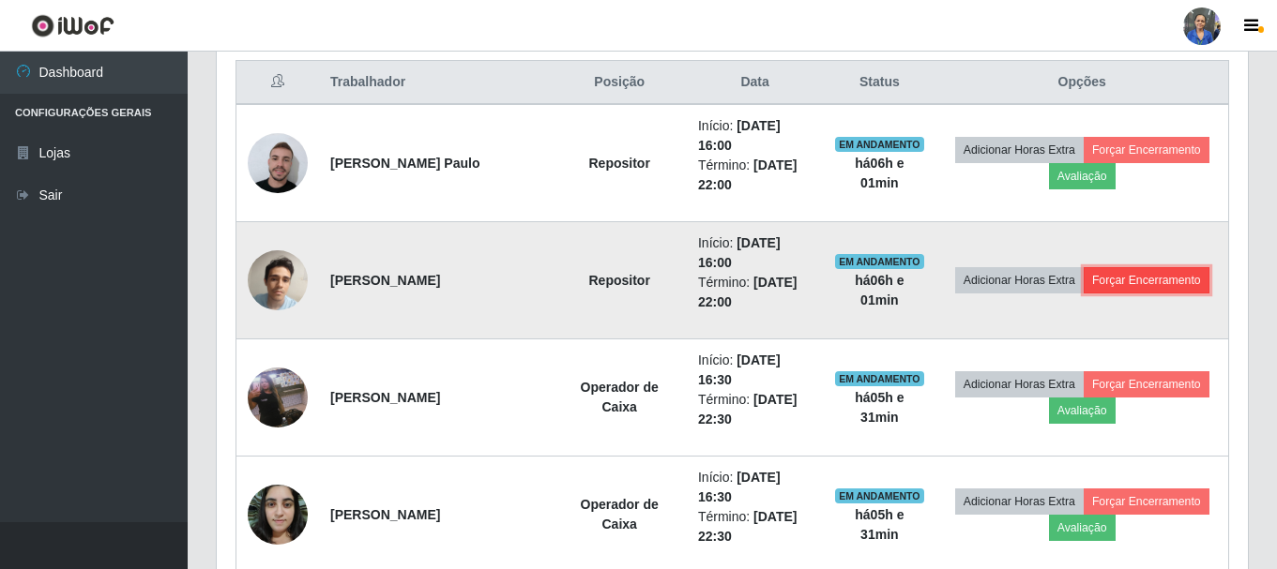
click at [1119, 283] on button "Forçar Encerramento" at bounding box center [1147, 280] width 126 height 26
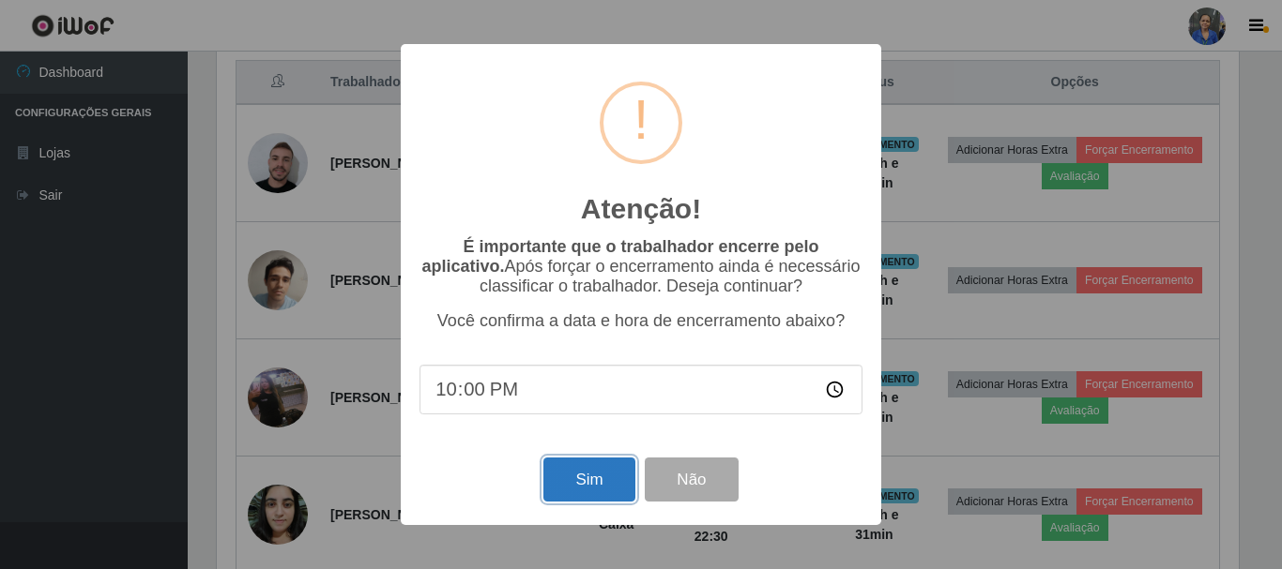
click at [562, 488] on button "Sim" at bounding box center [588, 480] width 91 height 44
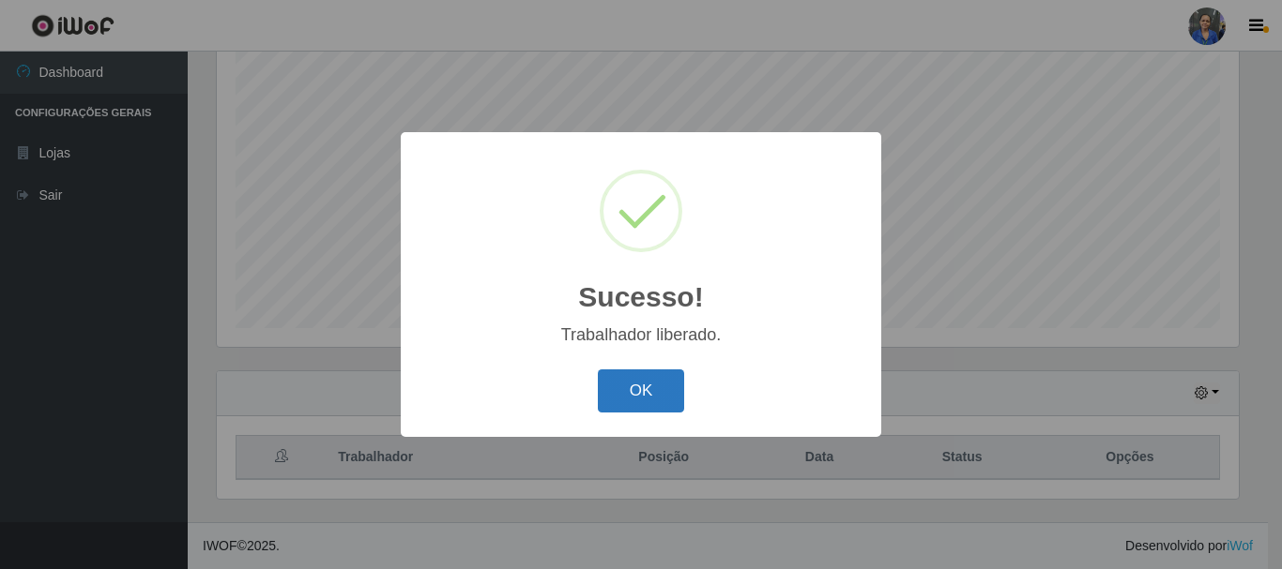
click at [619, 410] on button "OK" at bounding box center [641, 392] width 87 height 44
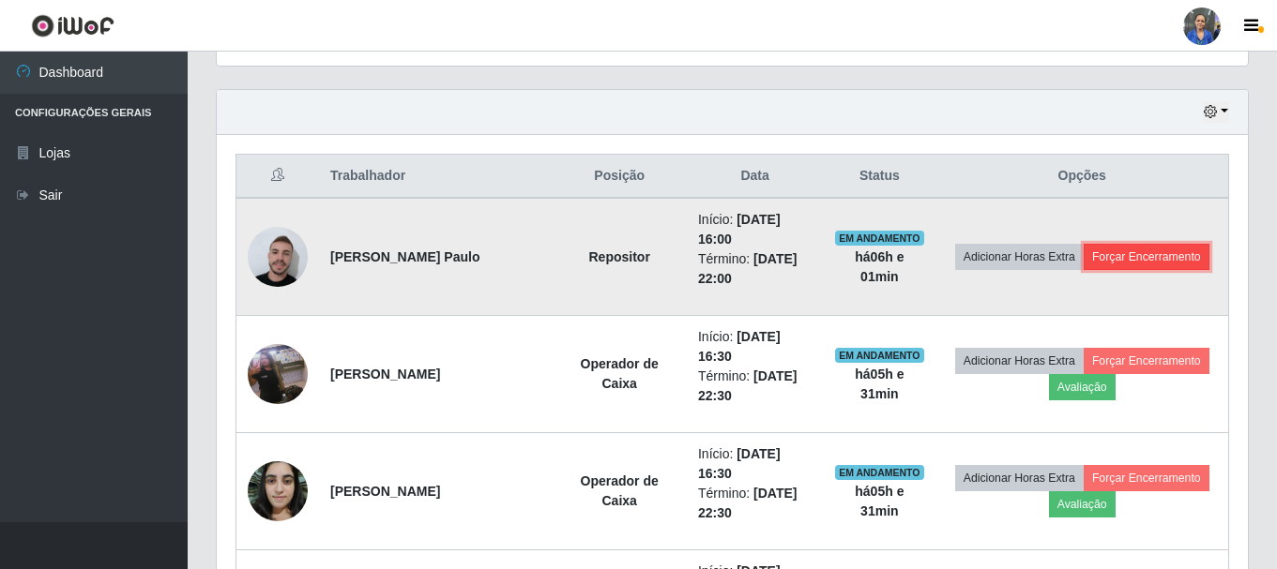
click at [1171, 259] on button "Forçar Encerramento" at bounding box center [1147, 257] width 126 height 26
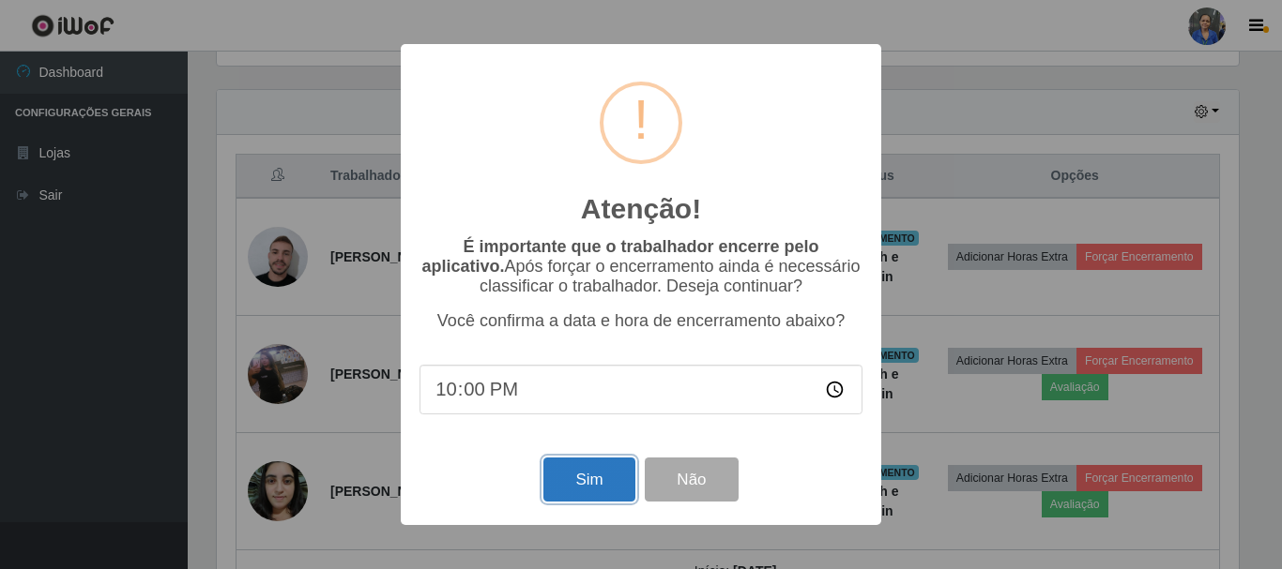
click at [603, 489] on button "Sim" at bounding box center [588, 480] width 91 height 44
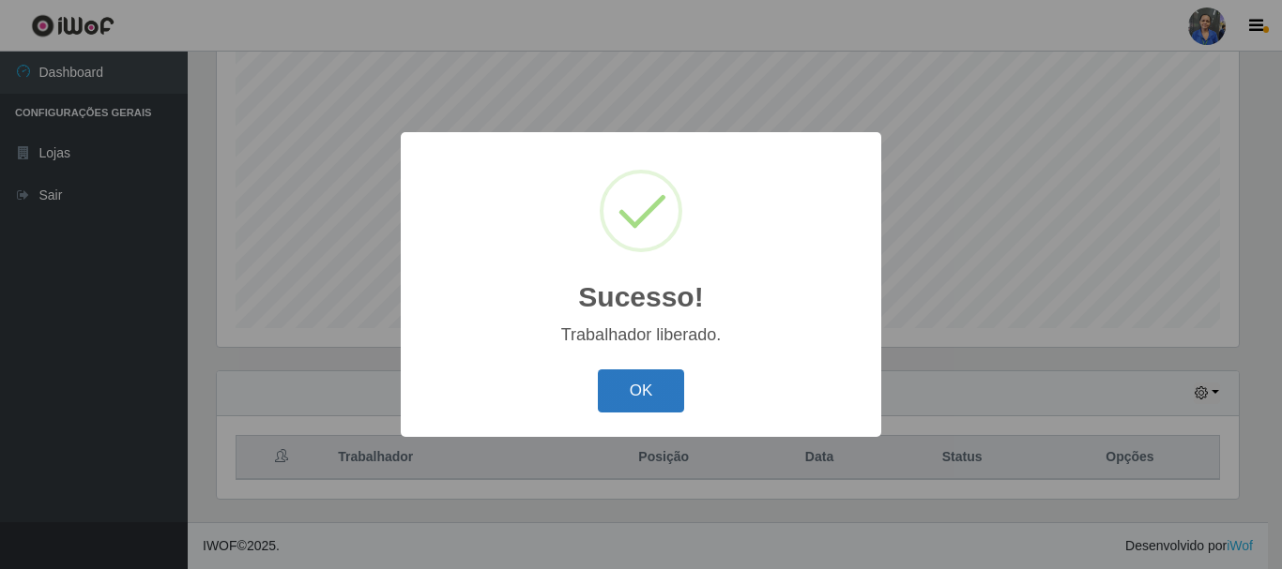
click at [673, 398] on button "OK" at bounding box center [641, 392] width 87 height 44
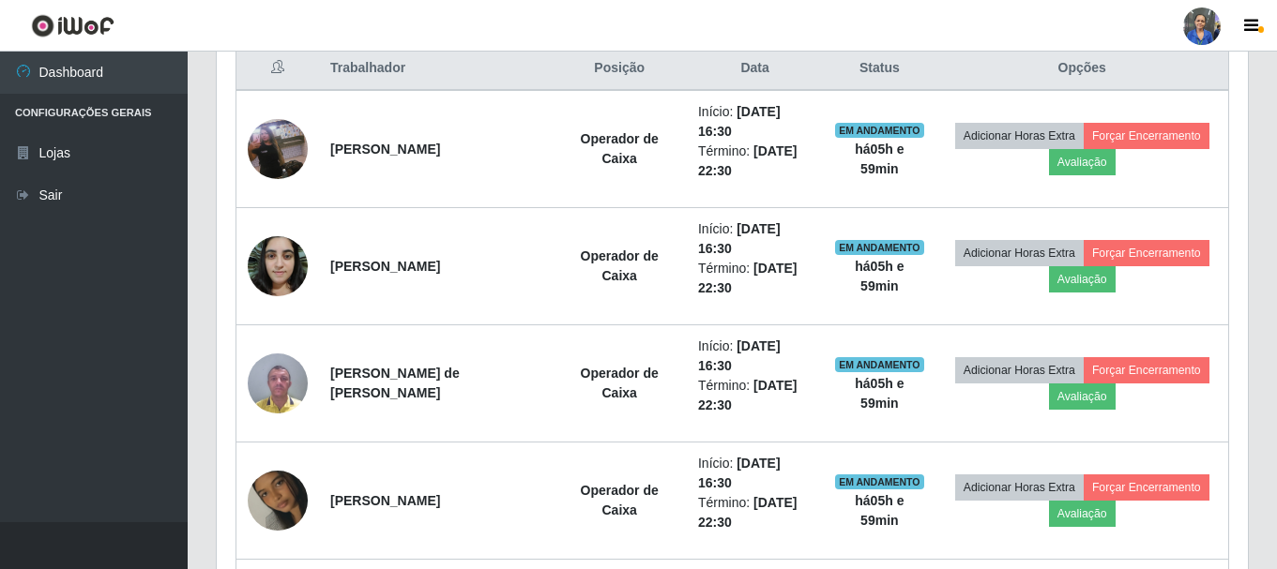
scroll to position [624, 0]
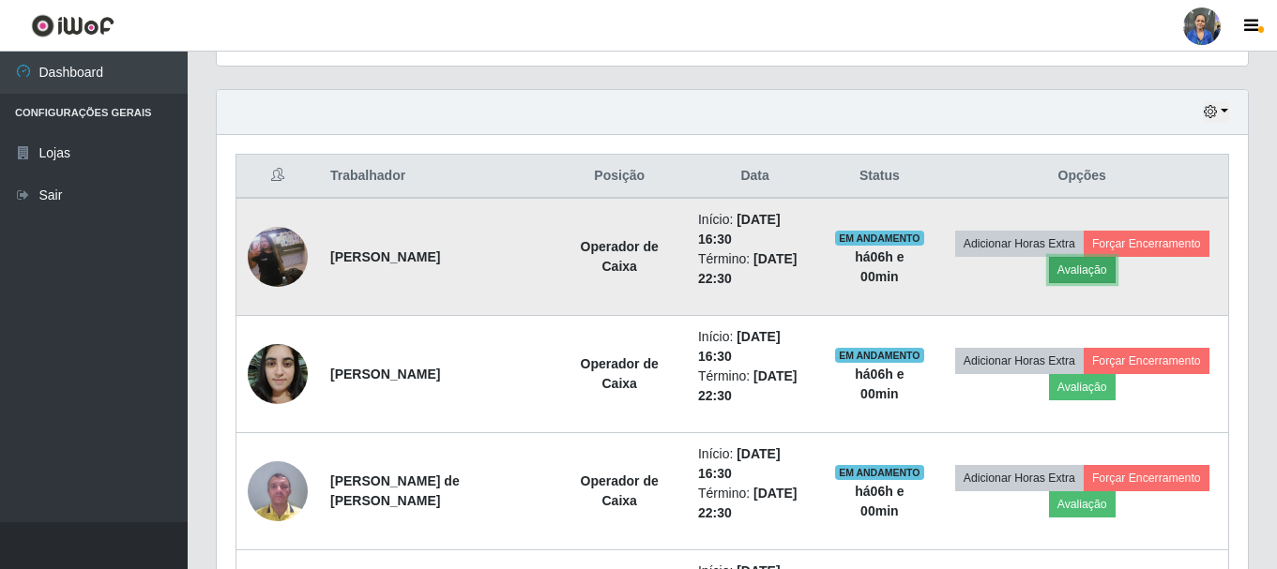
click at [1076, 278] on button "Avaliação" at bounding box center [1082, 270] width 67 height 26
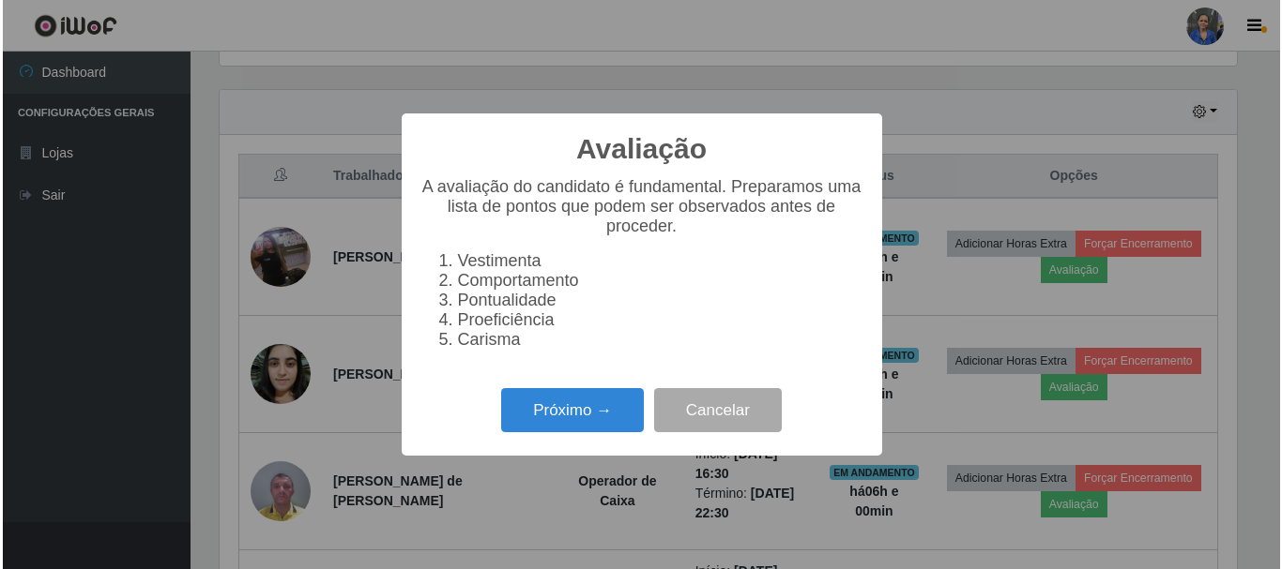
scroll to position [389, 1022]
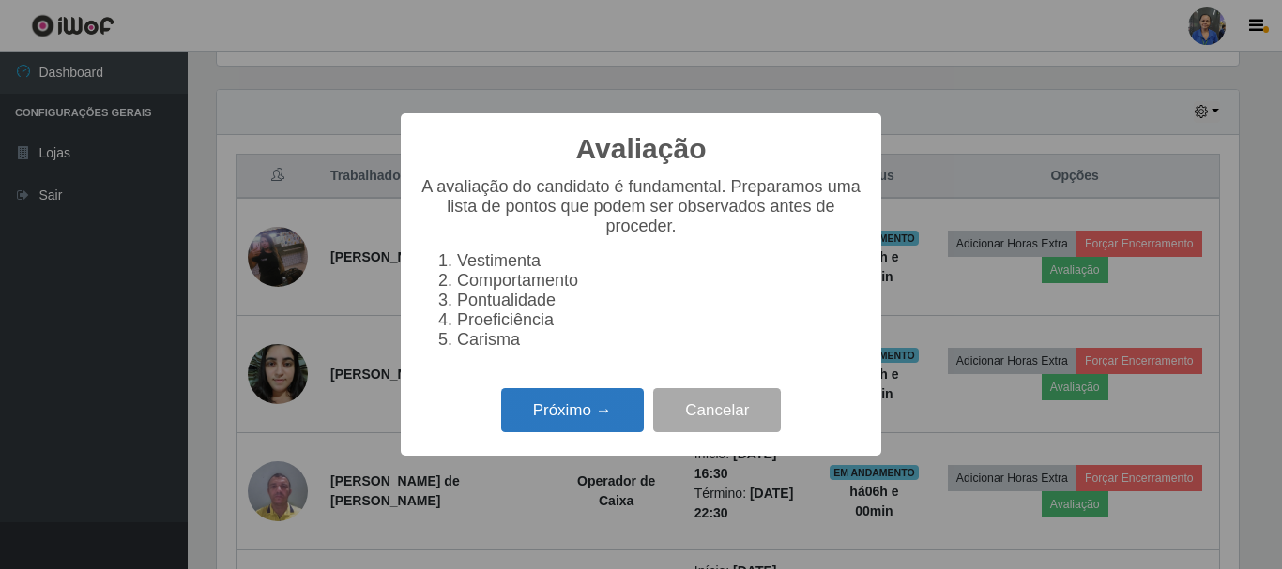
drag, startPoint x: 577, startPoint y: 429, endPoint x: 588, endPoint y: 421, distance: 13.5
click at [588, 421] on button "Próximo →" at bounding box center [572, 410] width 143 height 44
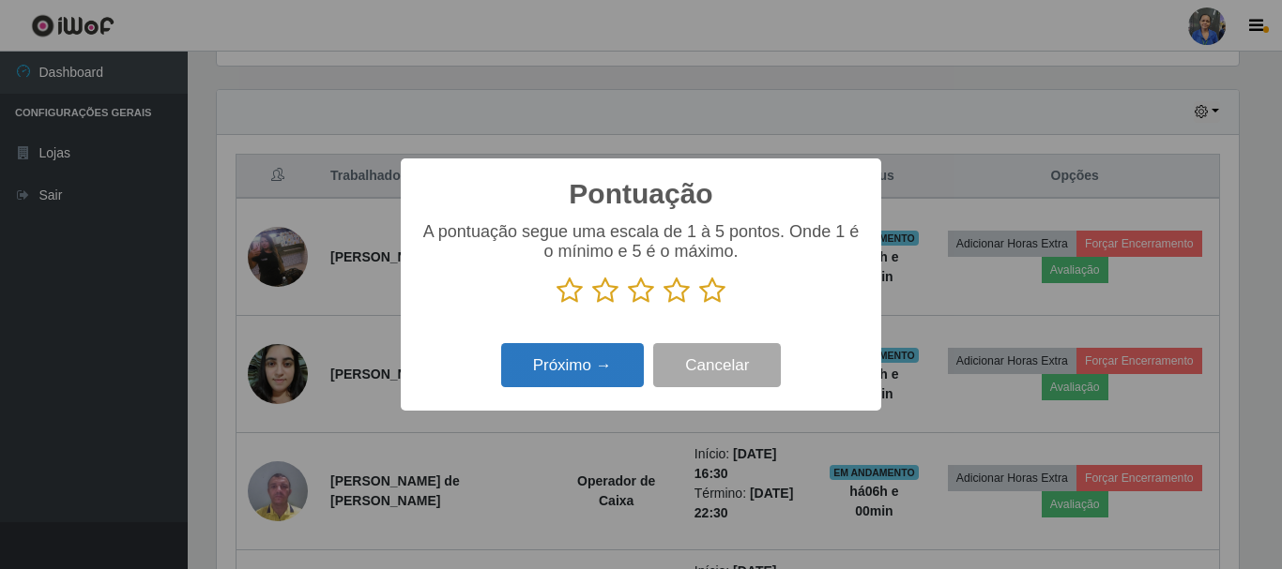
drag, startPoint x: 720, startPoint y: 287, endPoint x: 604, endPoint y: 372, distance: 143.0
click at [716, 288] on icon at bounding box center [712, 291] width 26 height 28
click at [699, 305] on input "radio" at bounding box center [699, 305] width 0 height 0
click at [587, 372] on button "Próximo →" at bounding box center [572, 365] width 143 height 44
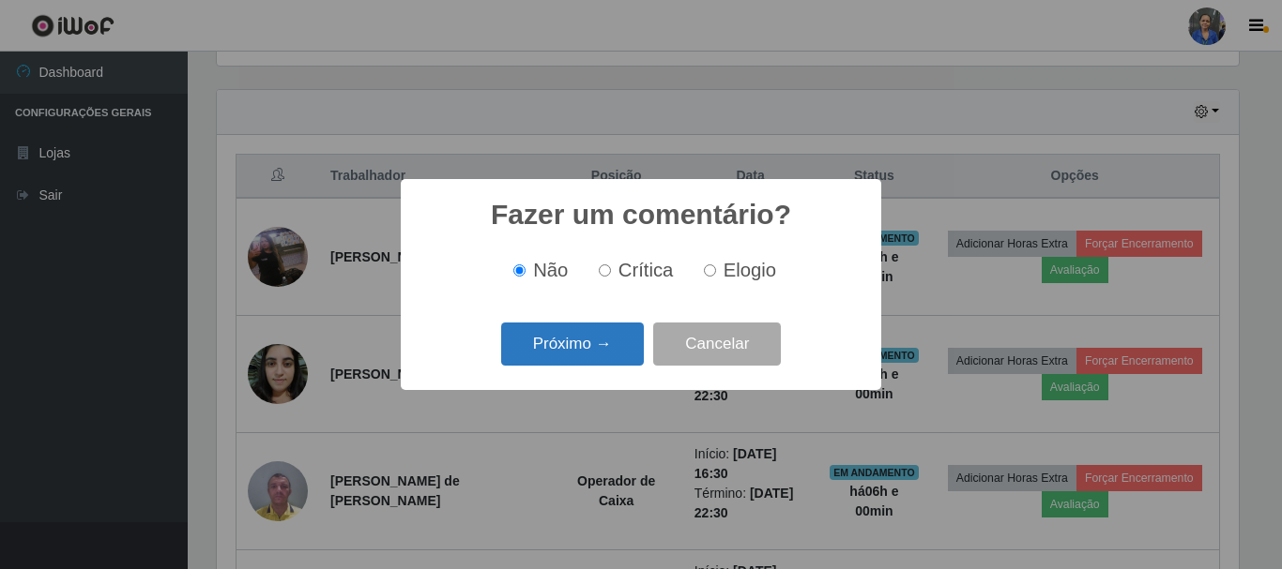
click at [570, 350] on button "Próximo →" at bounding box center [572, 345] width 143 height 44
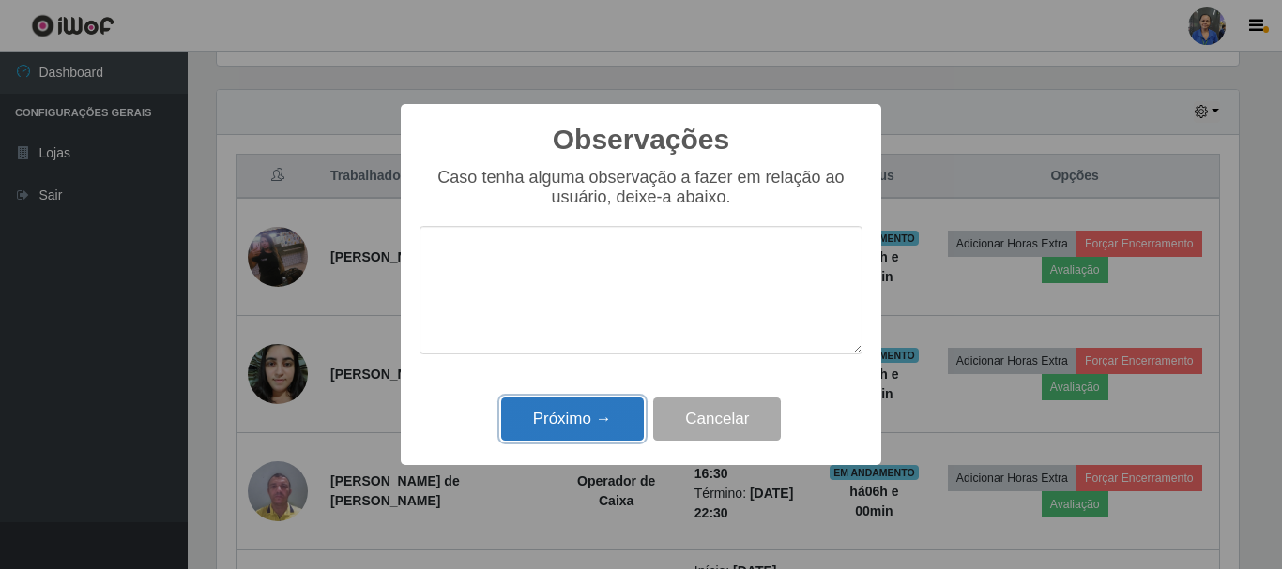
click at [579, 420] on button "Próximo →" at bounding box center [572, 420] width 143 height 44
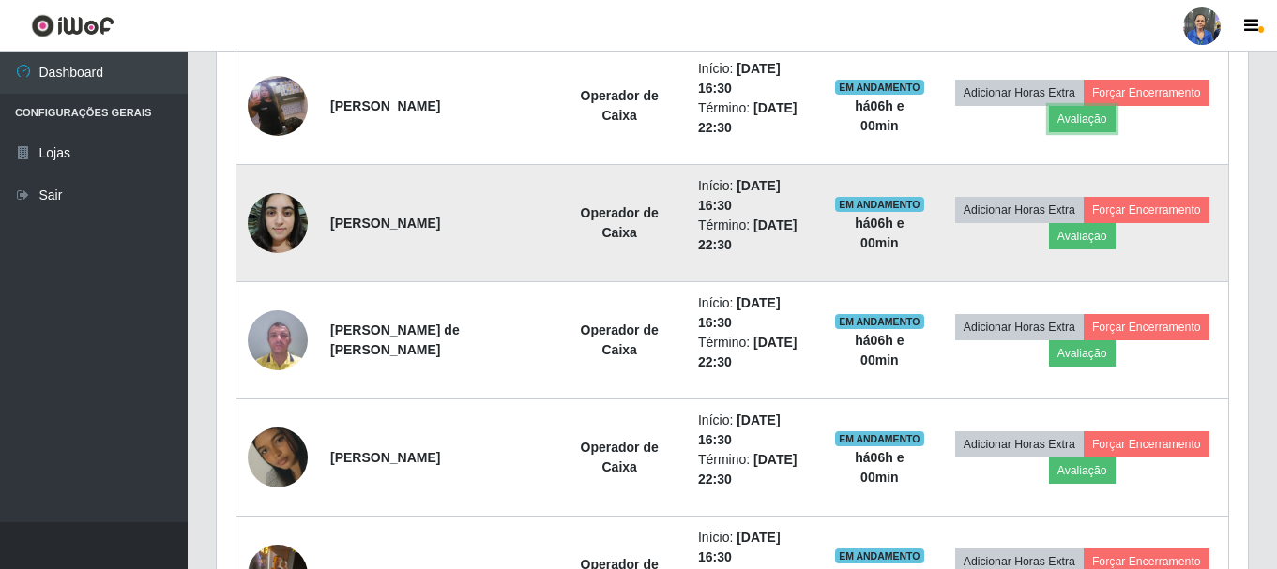
scroll to position [812, 0]
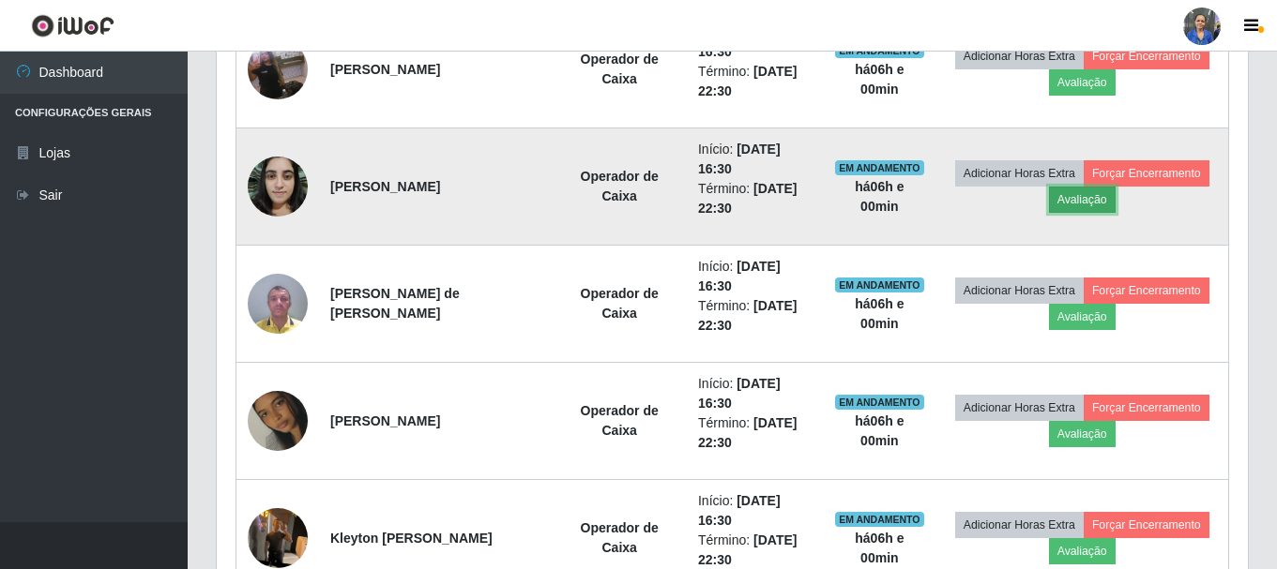
click at [1071, 199] on button "Avaliação" at bounding box center [1082, 200] width 67 height 26
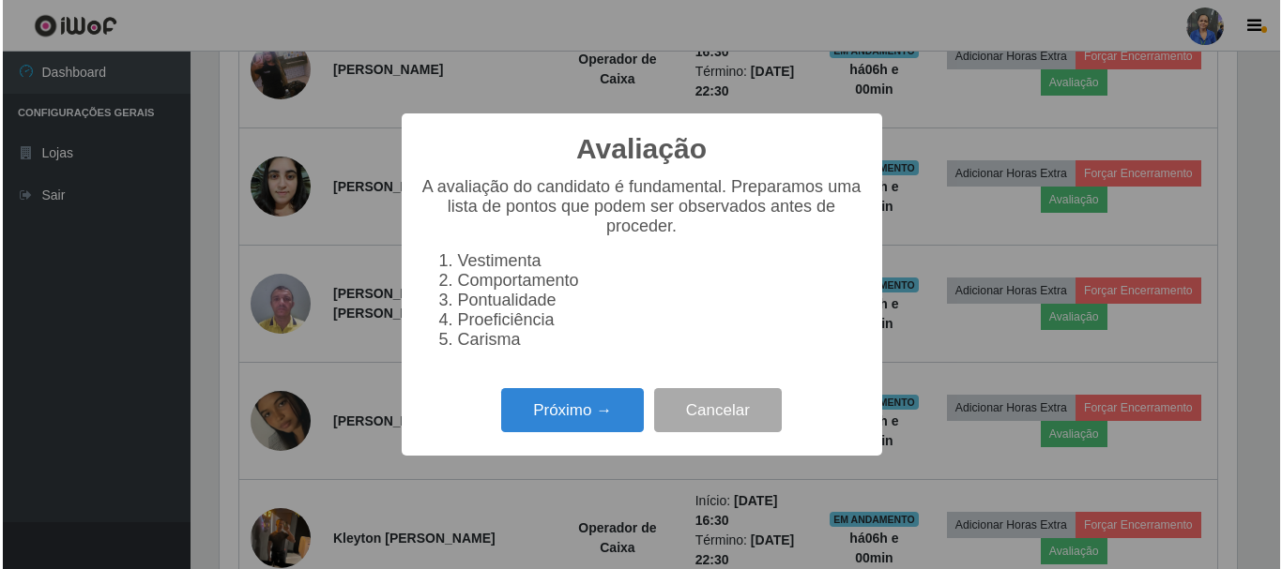
scroll to position [389, 1022]
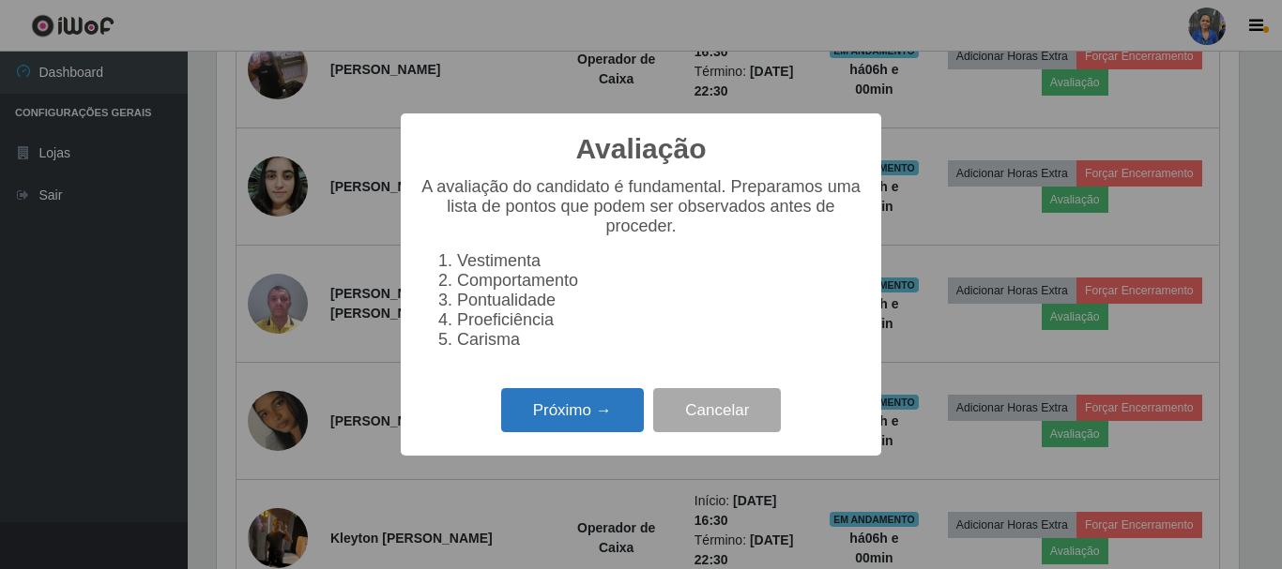
drag, startPoint x: 573, startPoint y: 424, endPoint x: 582, endPoint y: 408, distance: 18.0
click at [582, 408] on button "Próximo →" at bounding box center [572, 410] width 143 height 44
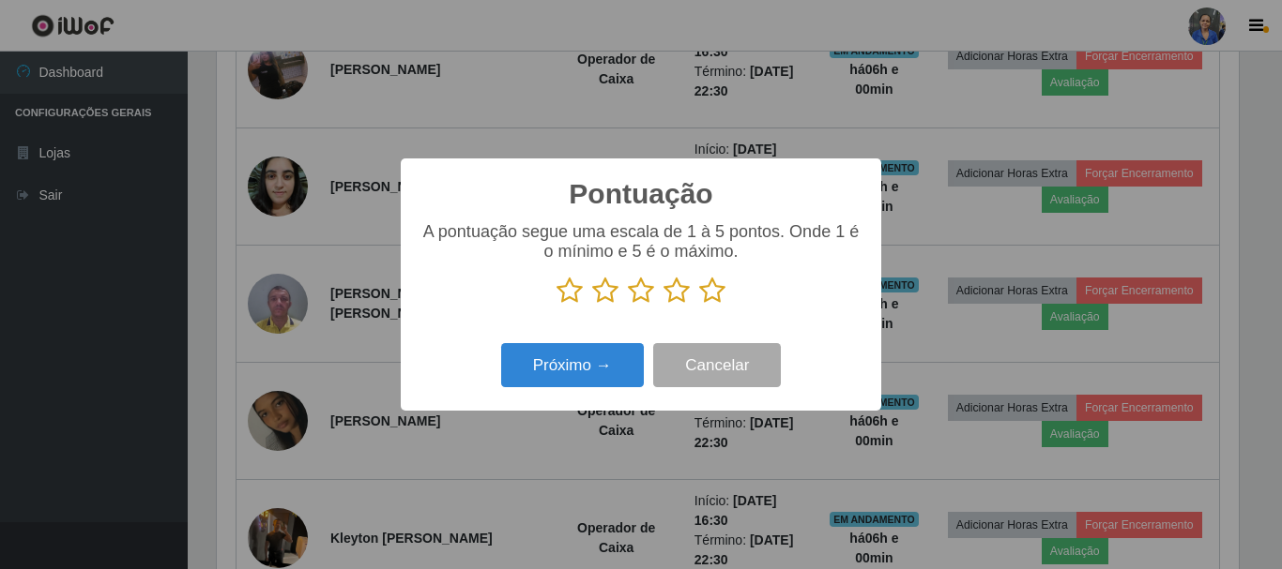
drag, startPoint x: 713, startPoint y: 296, endPoint x: 603, endPoint y: 344, distance: 119.7
click at [709, 297] on icon at bounding box center [712, 291] width 26 height 28
click at [699, 305] on input "radio" at bounding box center [699, 305] width 0 height 0
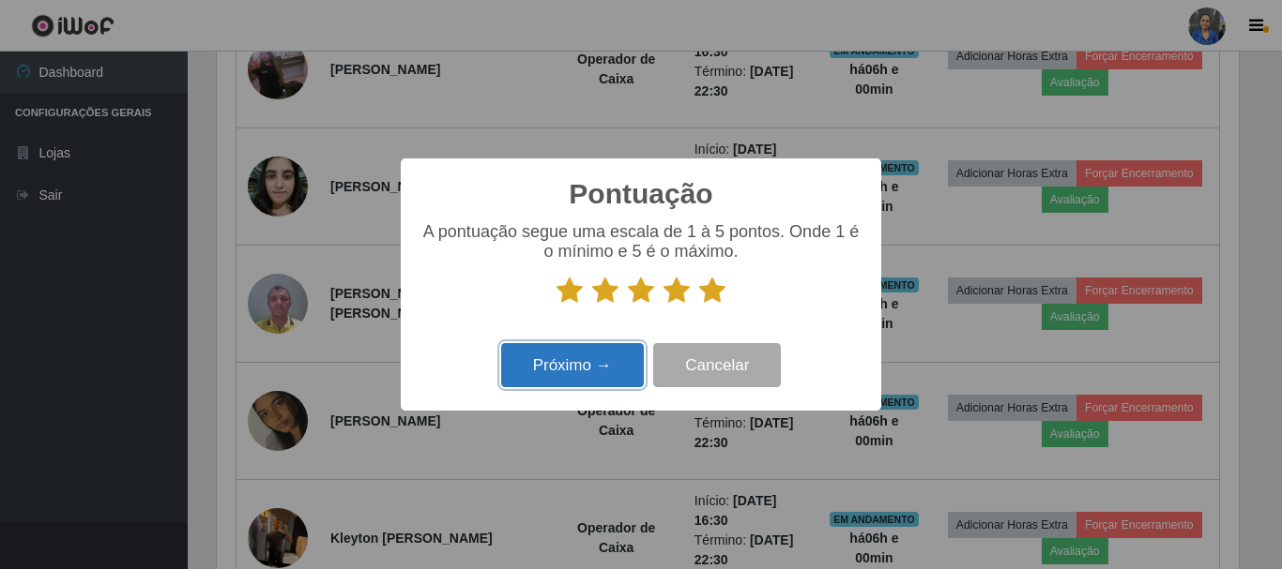
click at [559, 369] on button "Próximo →" at bounding box center [572, 365] width 143 height 44
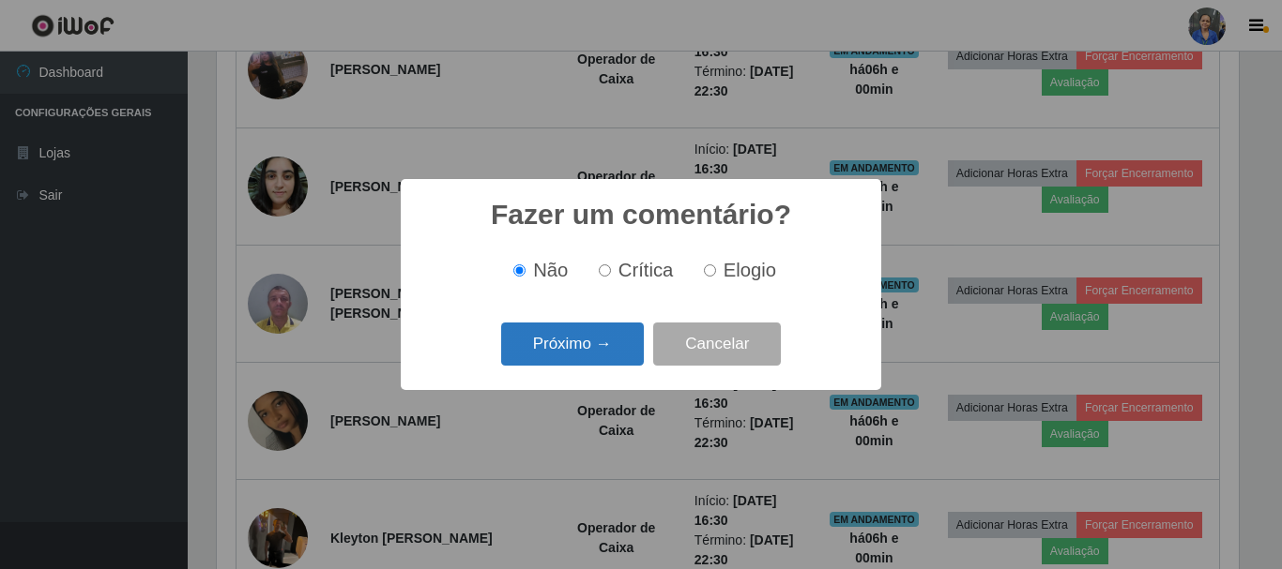
click at [600, 327] on button "Próximo →" at bounding box center [572, 345] width 143 height 44
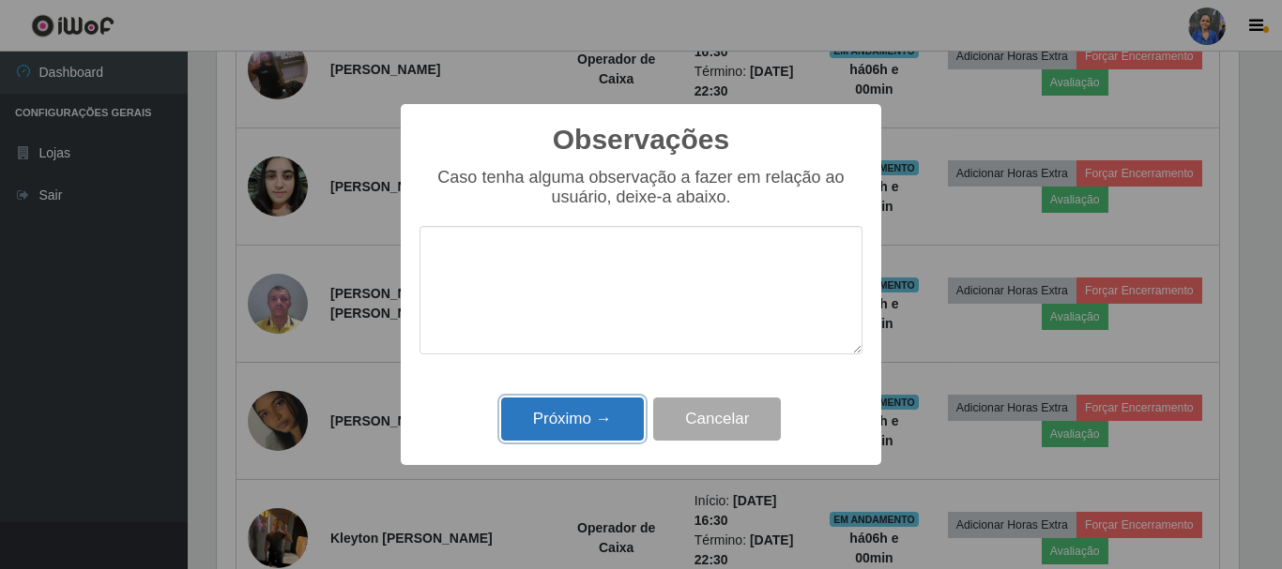
click at [589, 417] on button "Próximo →" at bounding box center [572, 420] width 143 height 44
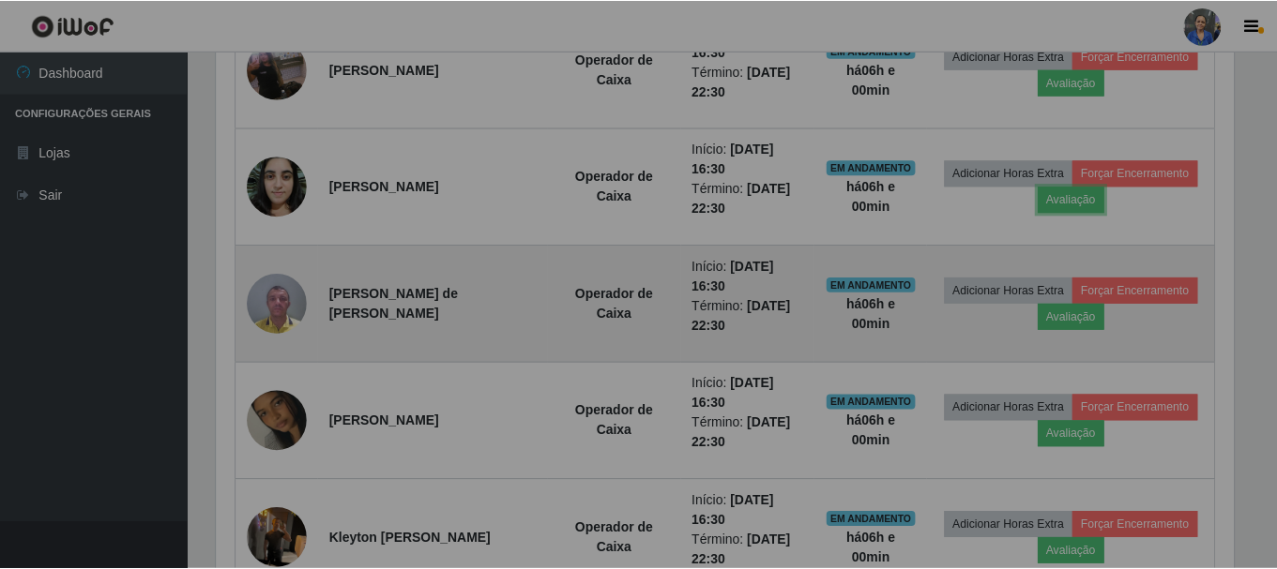
scroll to position [389, 1031]
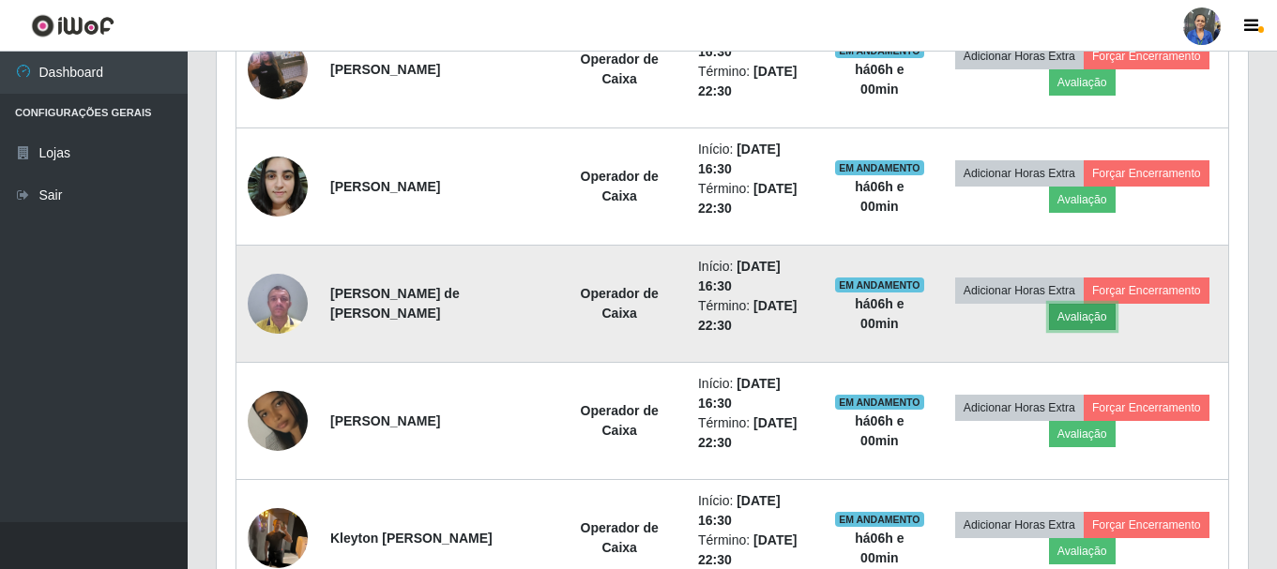
click at [1101, 319] on button "Avaliação" at bounding box center [1082, 317] width 67 height 26
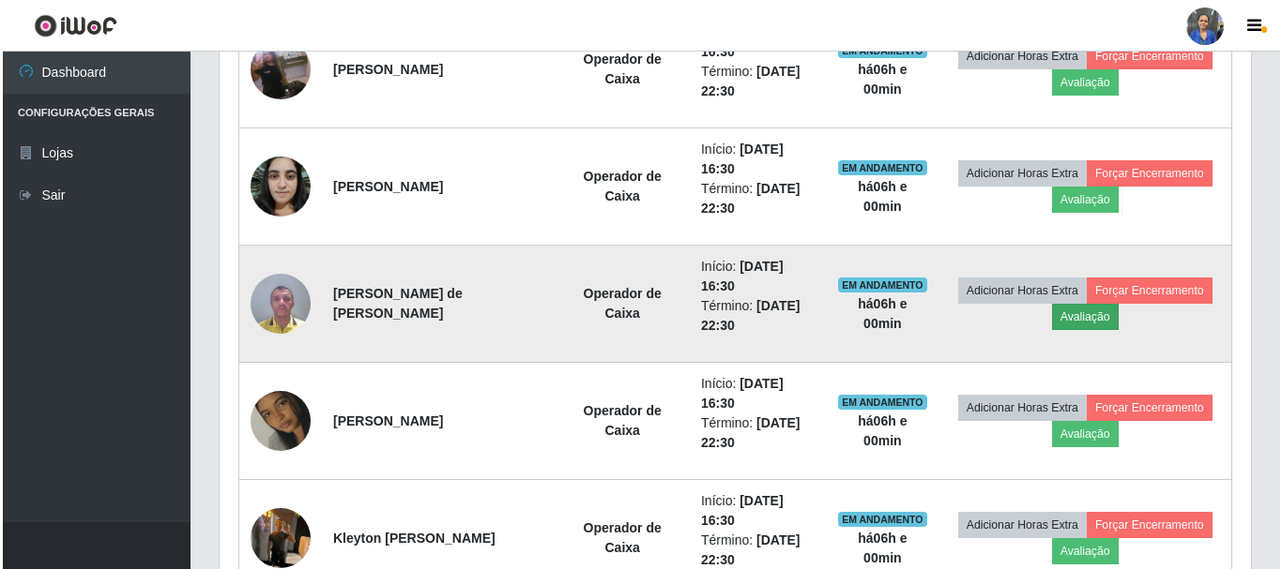
scroll to position [389, 1022]
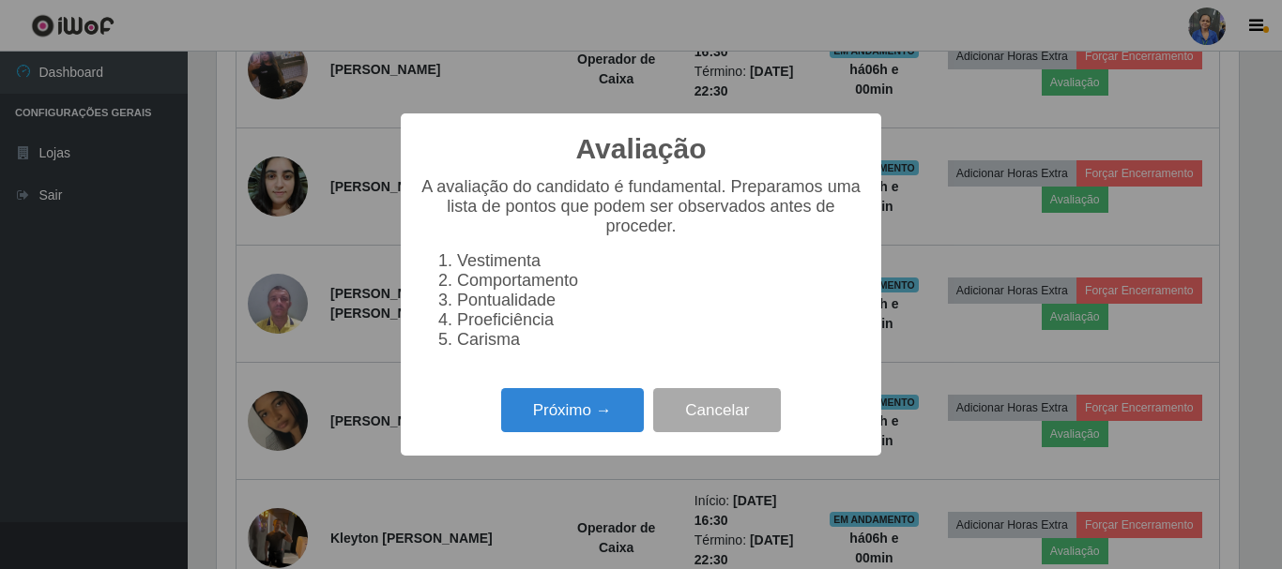
click at [575, 393] on div "Avaliação × A avaliação do candidato é fundamental. Preparamos uma lista de pon…" at bounding box center [641, 285] width 480 height 342
drag, startPoint x: 519, startPoint y: 412, endPoint x: 539, endPoint y: 402, distance: 21.8
click at [539, 402] on button "Próximo →" at bounding box center [572, 410] width 143 height 44
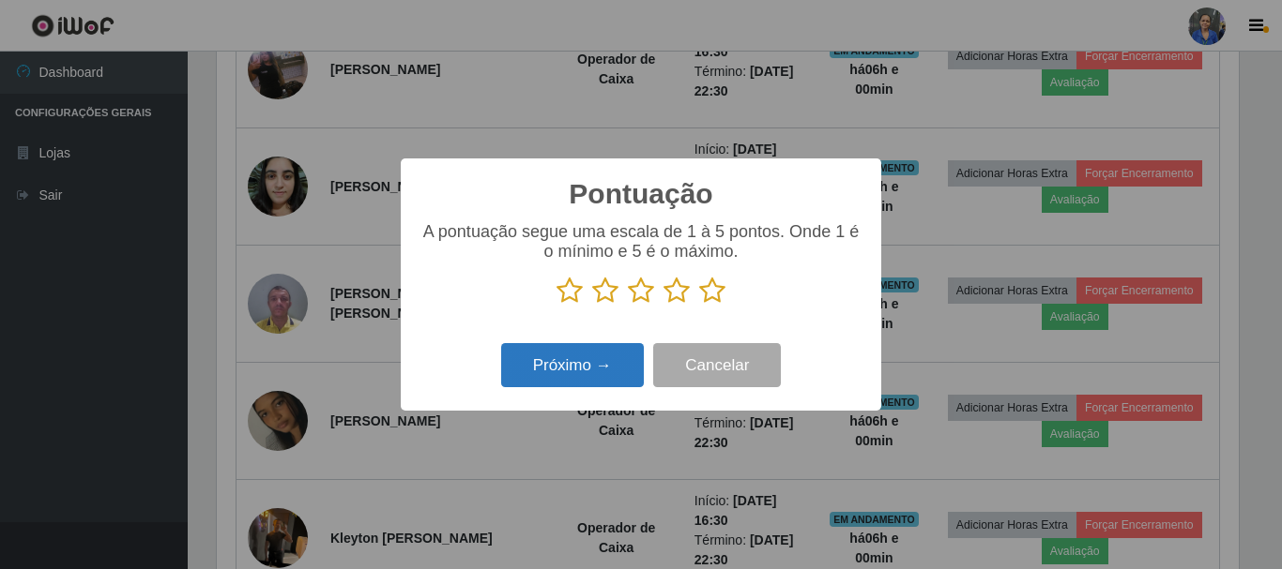
drag, startPoint x: 706, startPoint y: 292, endPoint x: 554, endPoint y: 356, distance: 165.7
click at [702, 294] on icon at bounding box center [712, 291] width 26 height 28
click at [699, 305] on input "radio" at bounding box center [699, 305] width 0 height 0
click at [554, 360] on button "Próximo →" at bounding box center [572, 365] width 143 height 44
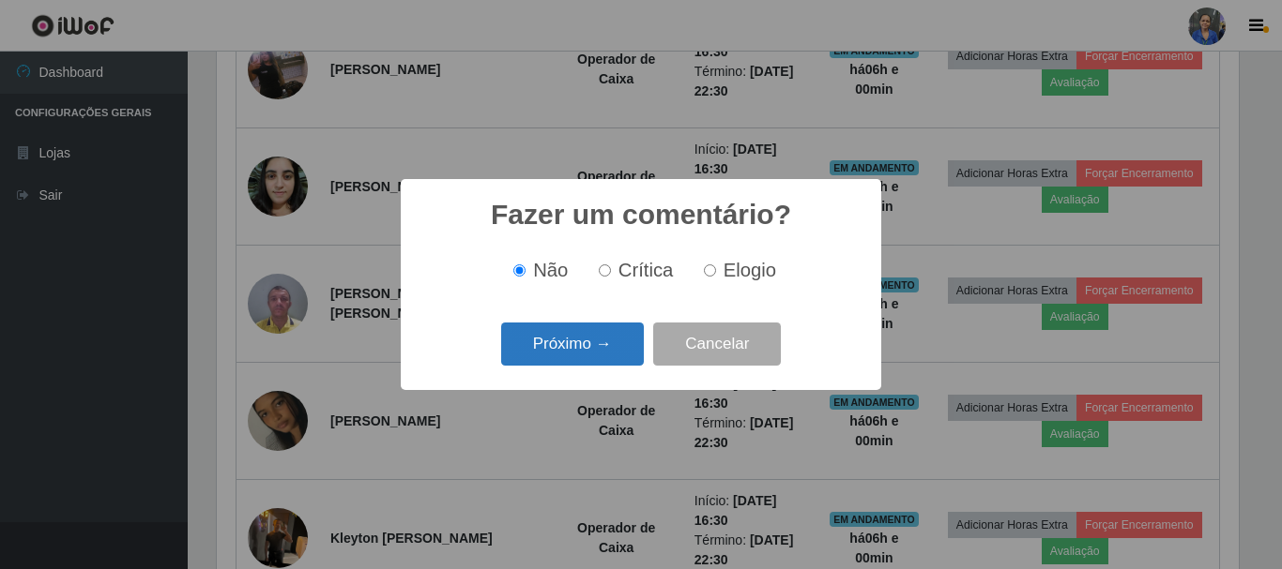
click at [556, 352] on button "Próximo →" at bounding box center [572, 345] width 143 height 44
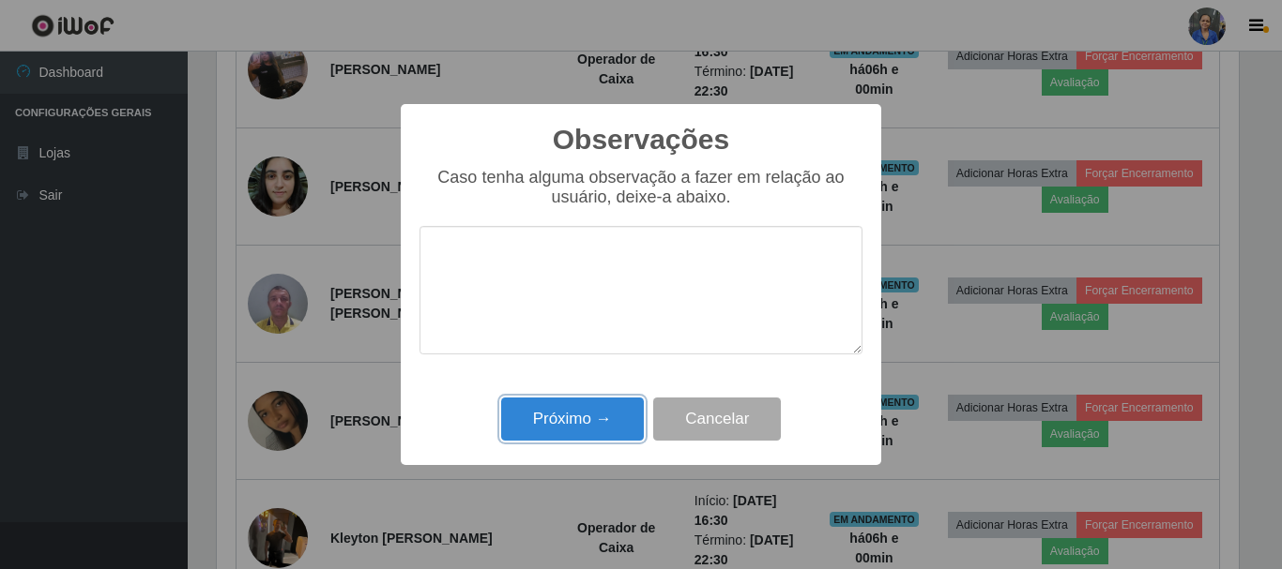
drag, startPoint x: 547, startPoint y: 435, endPoint x: 551, endPoint y: 422, distance: 13.7
click at [548, 430] on button "Próximo →" at bounding box center [572, 420] width 143 height 44
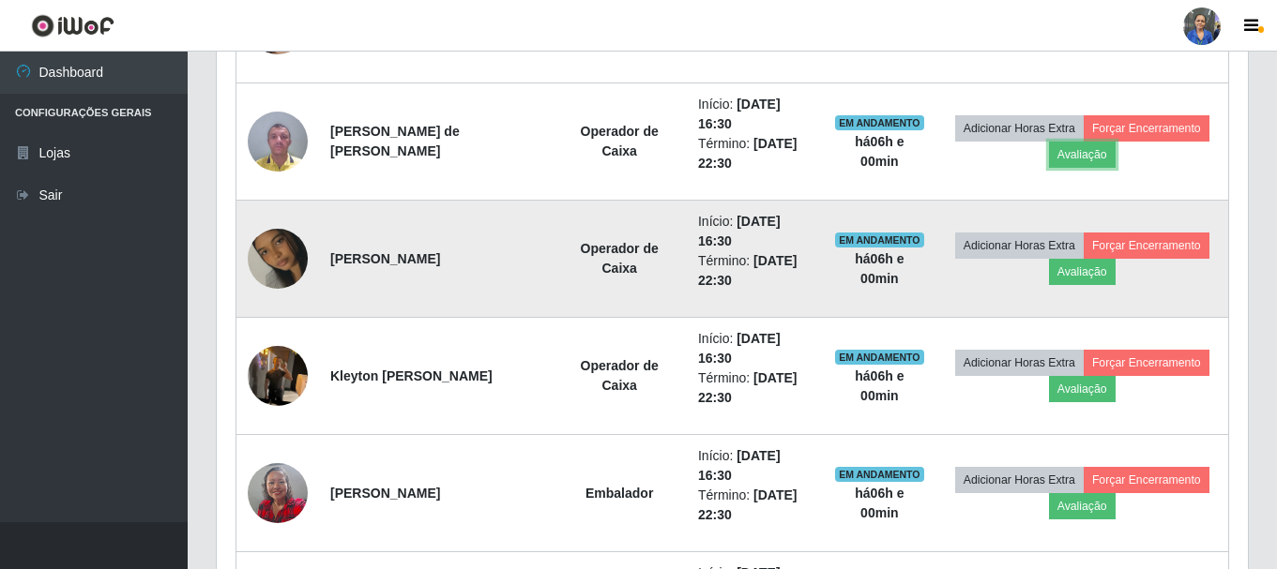
scroll to position [999, 0]
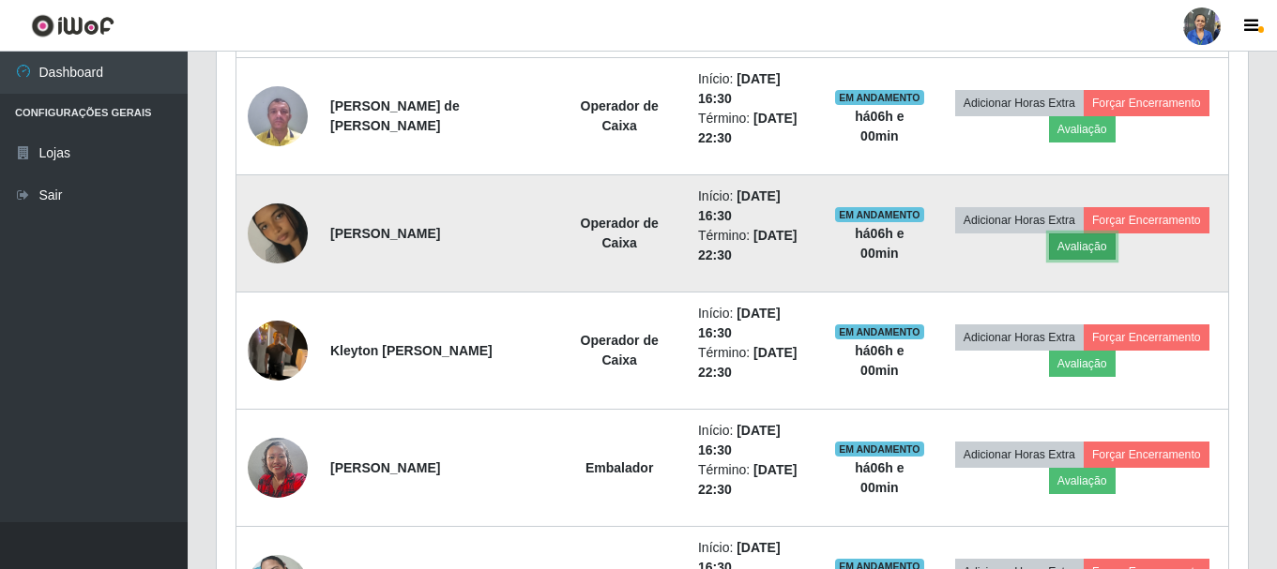
click at [1062, 250] on button "Avaliação" at bounding box center [1082, 247] width 67 height 26
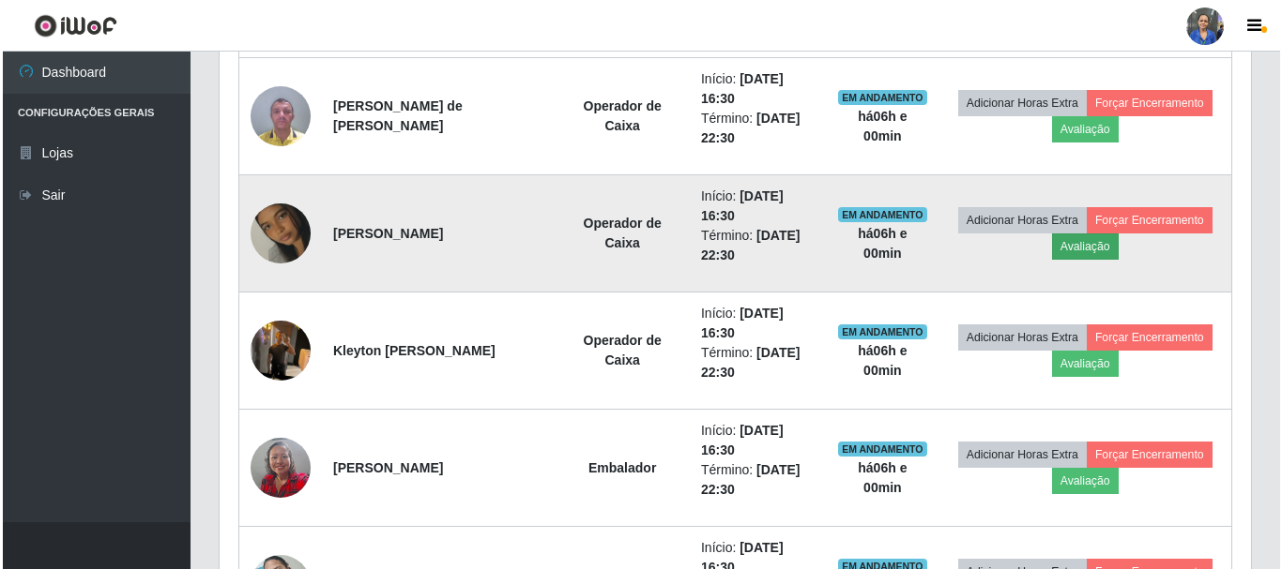
scroll to position [389, 1022]
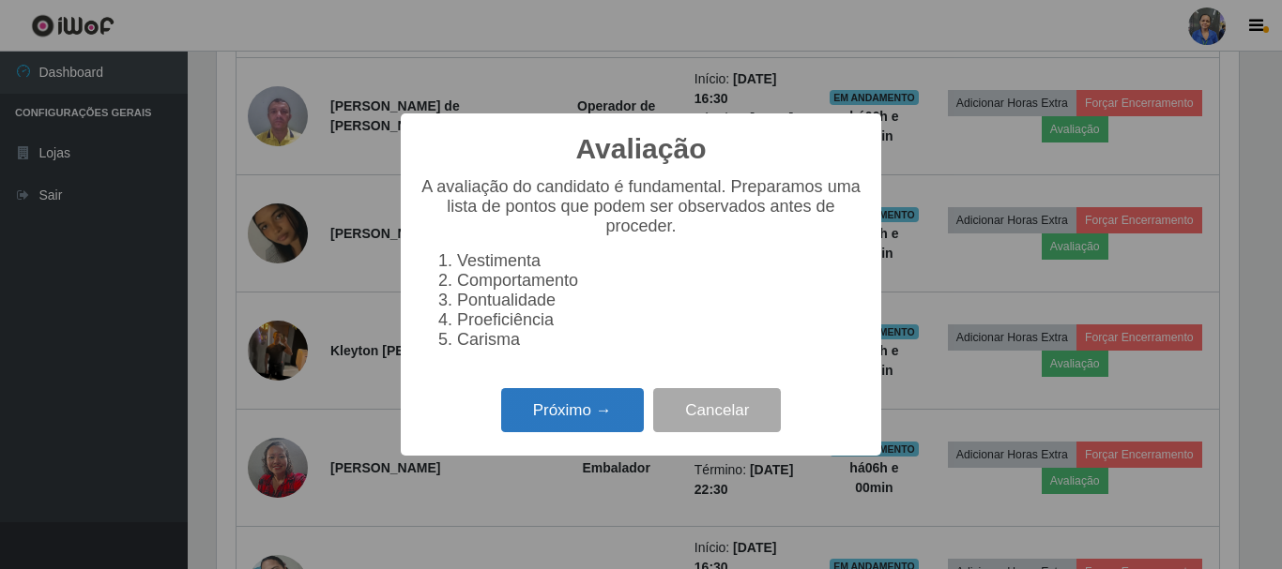
click at [571, 424] on button "Próximo →" at bounding box center [572, 410] width 143 height 44
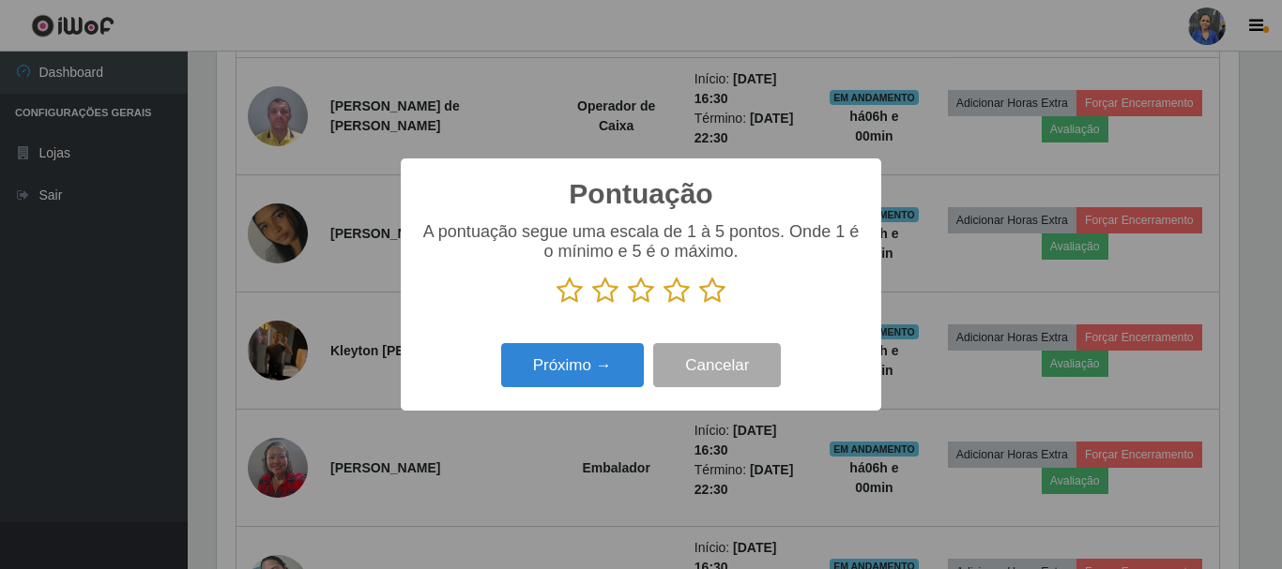
click at [700, 290] on icon at bounding box center [712, 291] width 26 height 28
click at [699, 305] on input "radio" at bounding box center [699, 305] width 0 height 0
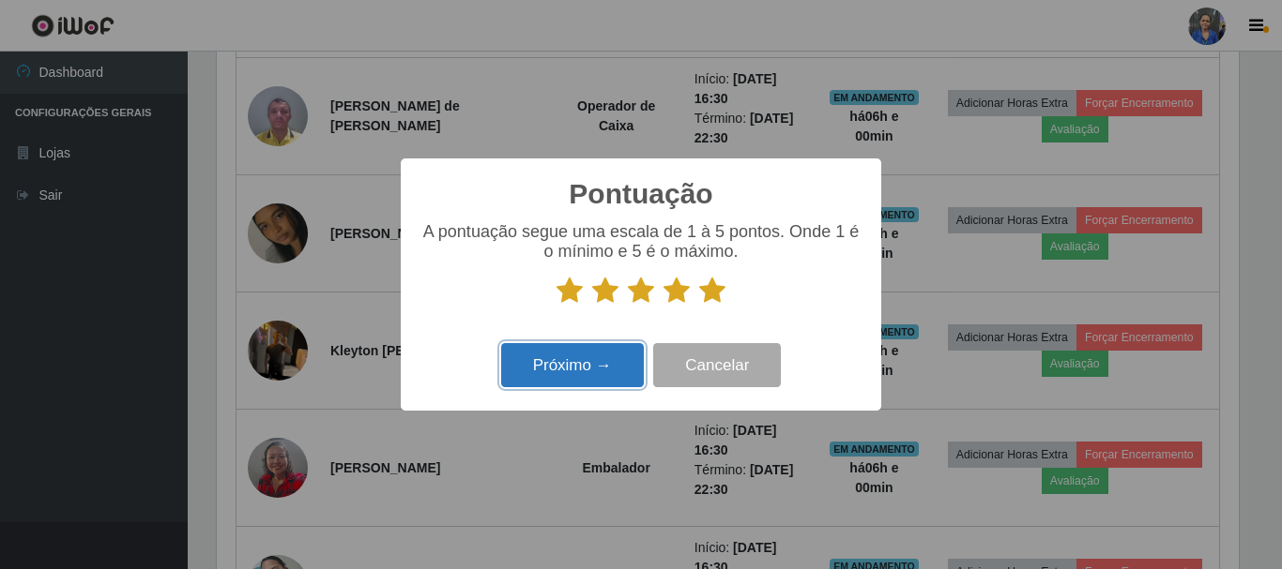
click at [537, 357] on button "Próximo →" at bounding box center [572, 365] width 143 height 44
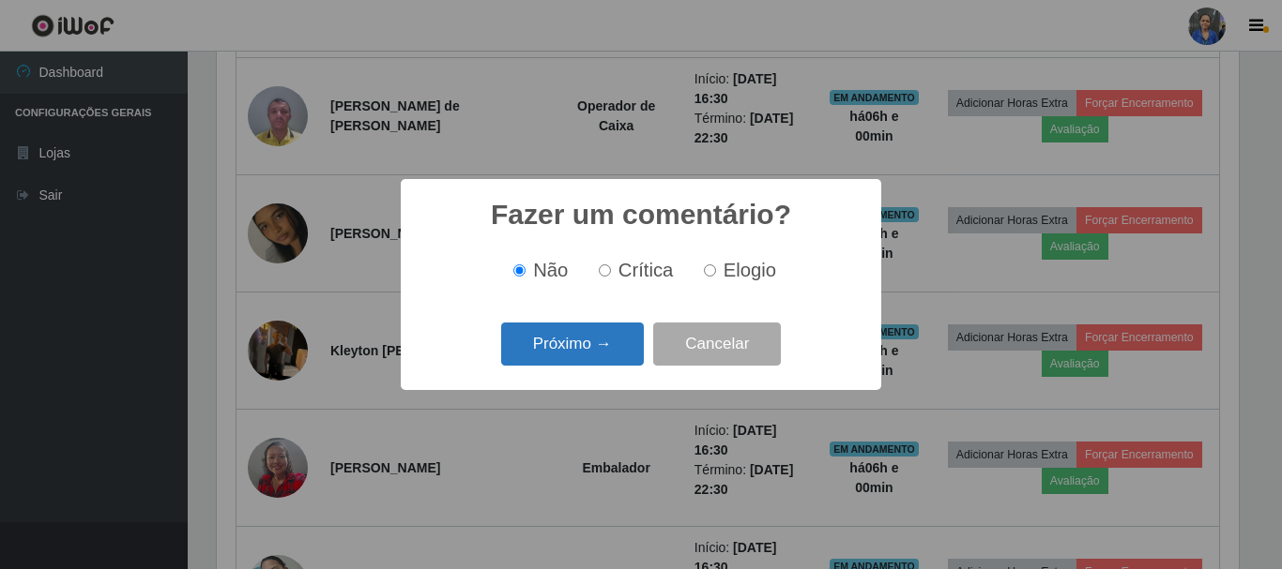
click at [539, 343] on button "Próximo →" at bounding box center [572, 345] width 143 height 44
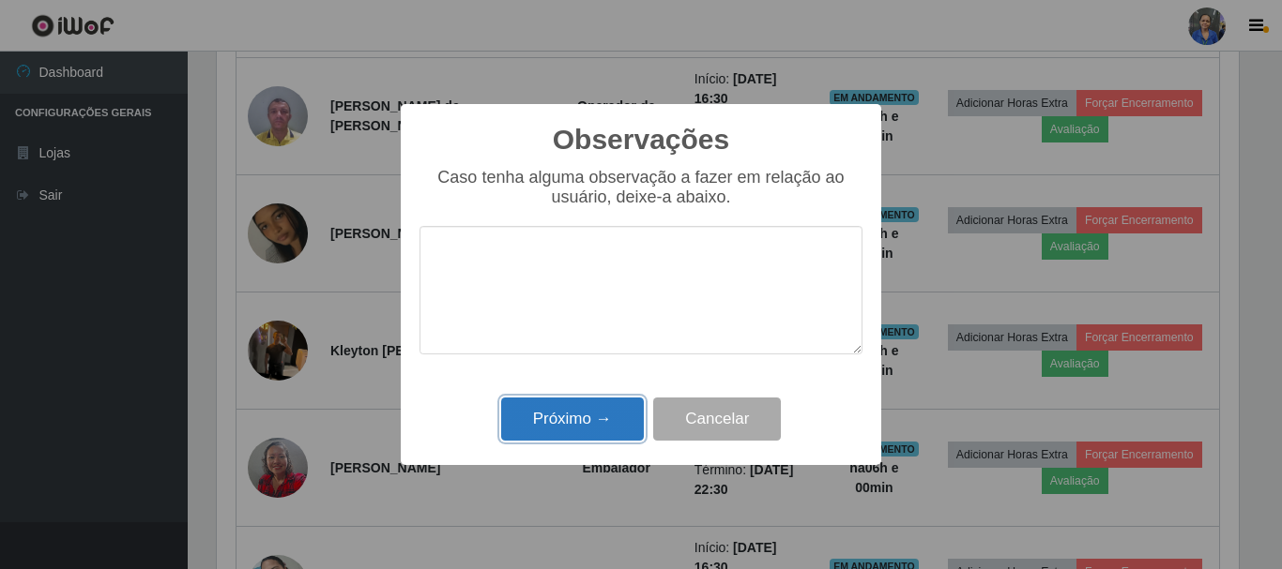
click at [541, 412] on button "Próximo →" at bounding box center [572, 420] width 143 height 44
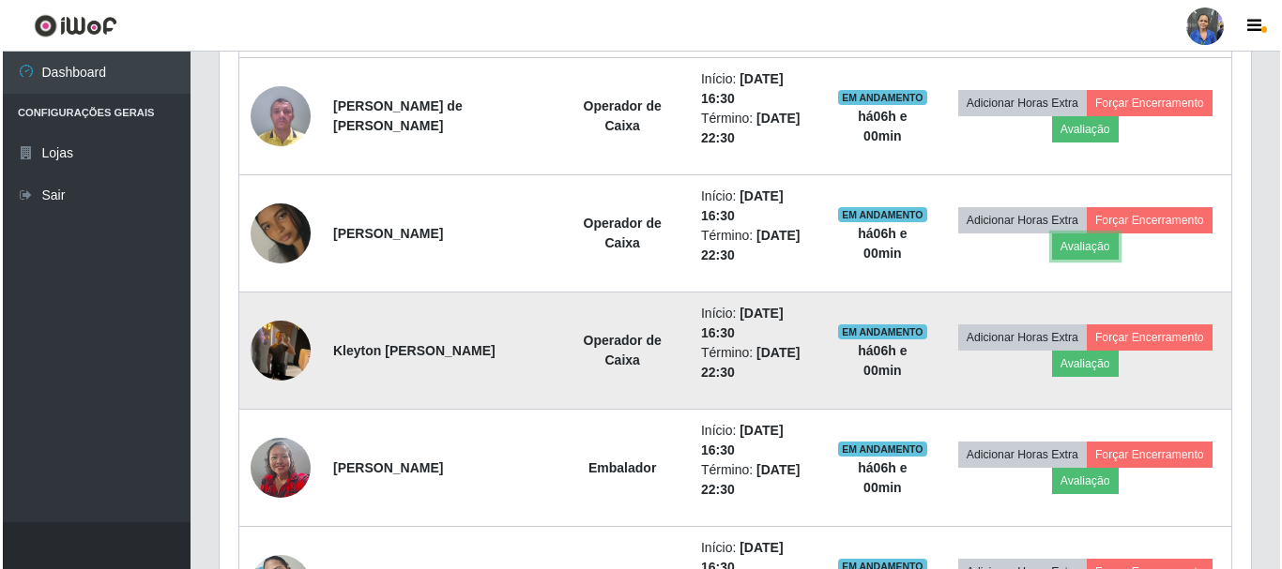
scroll to position [389, 1031]
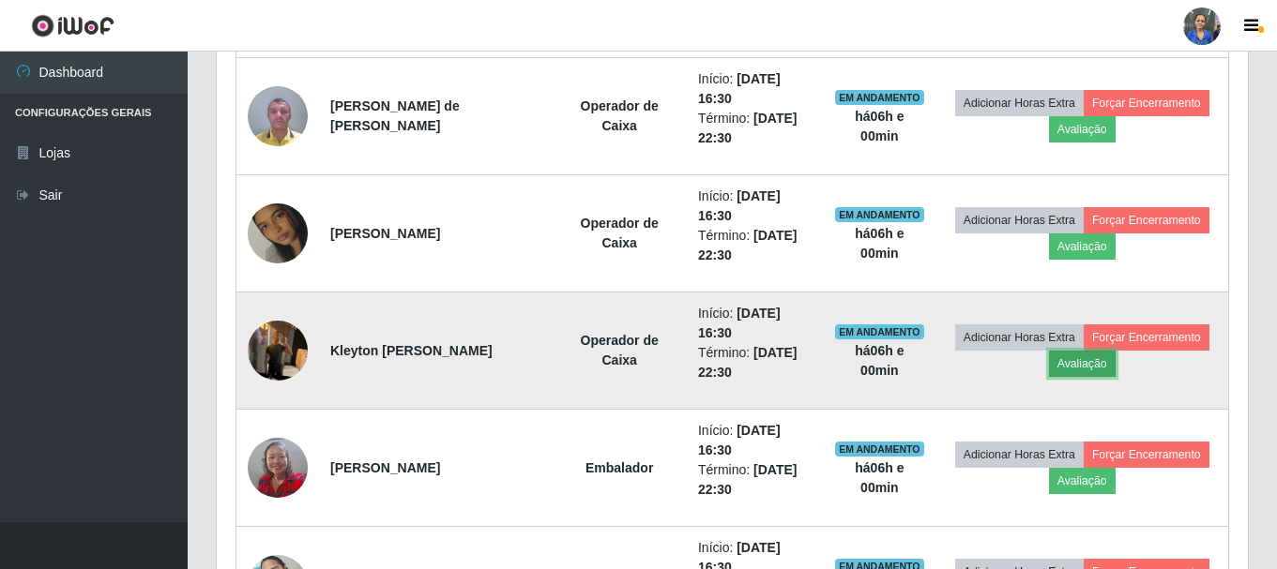
click at [1083, 366] on button "Avaliação" at bounding box center [1082, 364] width 67 height 26
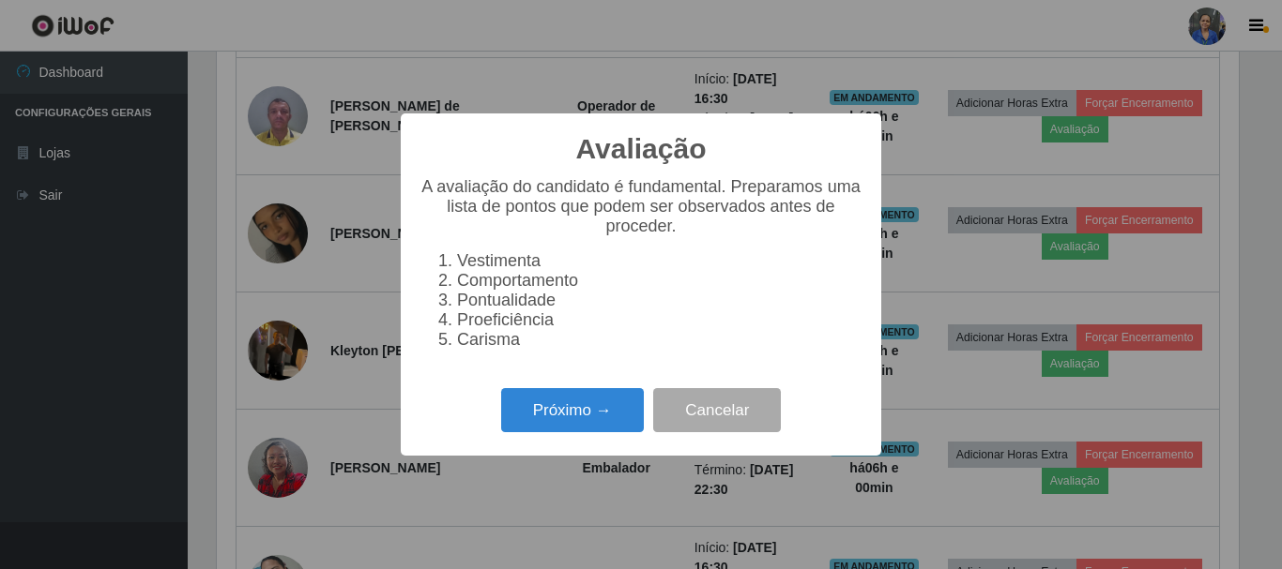
scroll to position [389, 1022]
click at [564, 412] on button "Próximo →" at bounding box center [572, 410] width 143 height 44
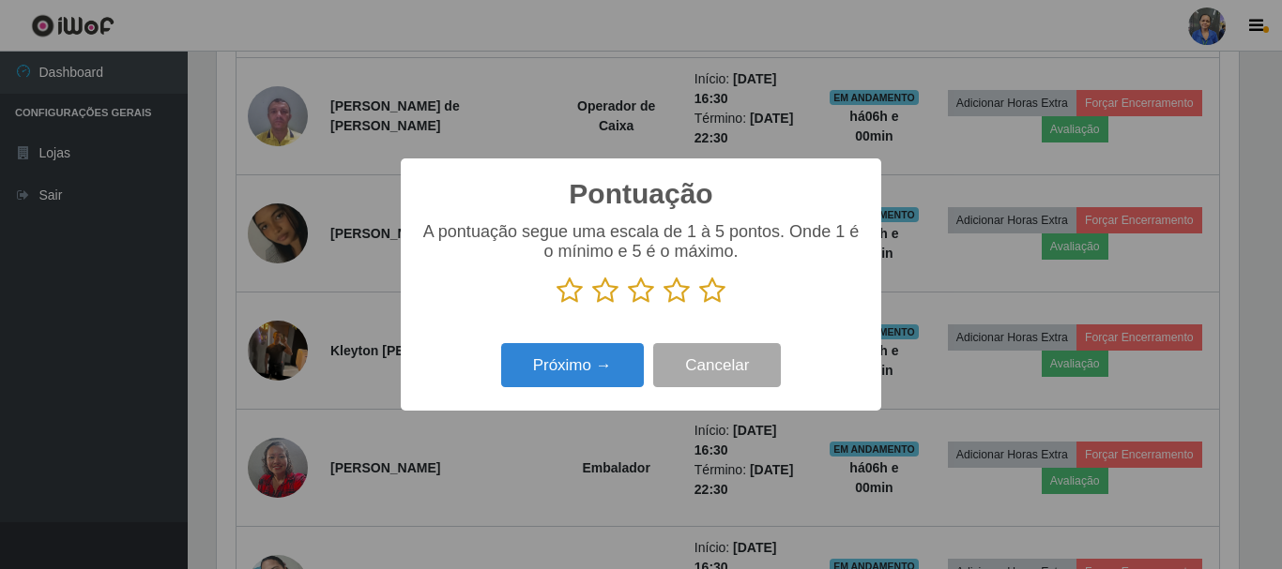
click at [704, 296] on icon at bounding box center [712, 291] width 26 height 28
click at [699, 305] on input "radio" at bounding box center [699, 305] width 0 height 0
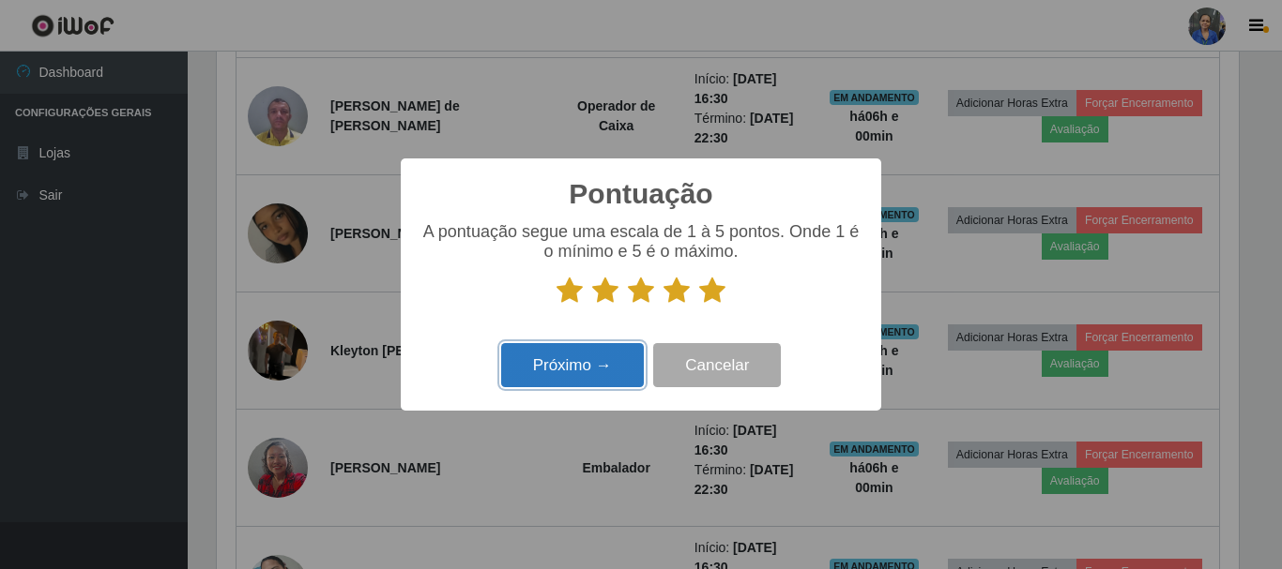
click at [591, 384] on button "Próximo →" at bounding box center [572, 365] width 143 height 44
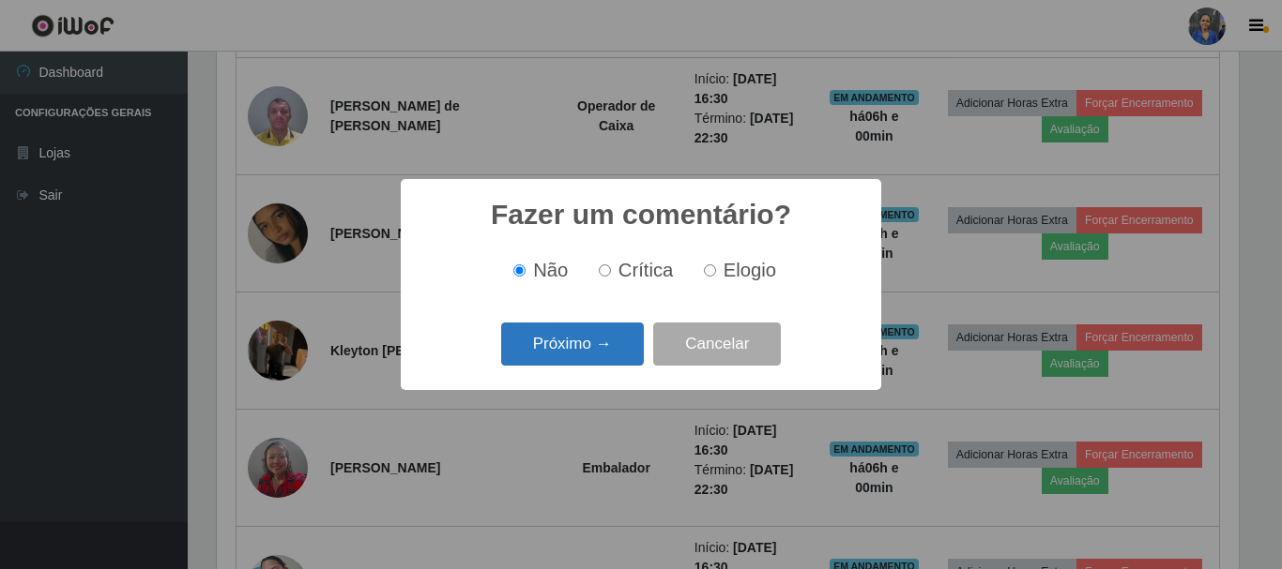
click at [591, 347] on button "Próximo →" at bounding box center [572, 345] width 143 height 44
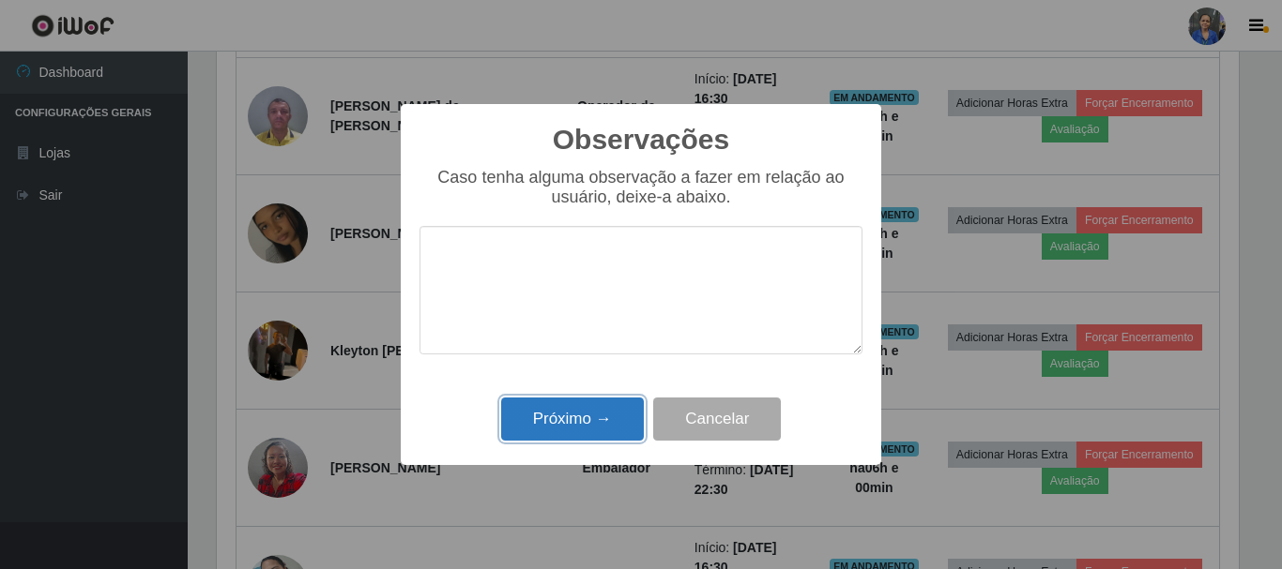
click at [568, 408] on button "Próximo →" at bounding box center [572, 420] width 143 height 44
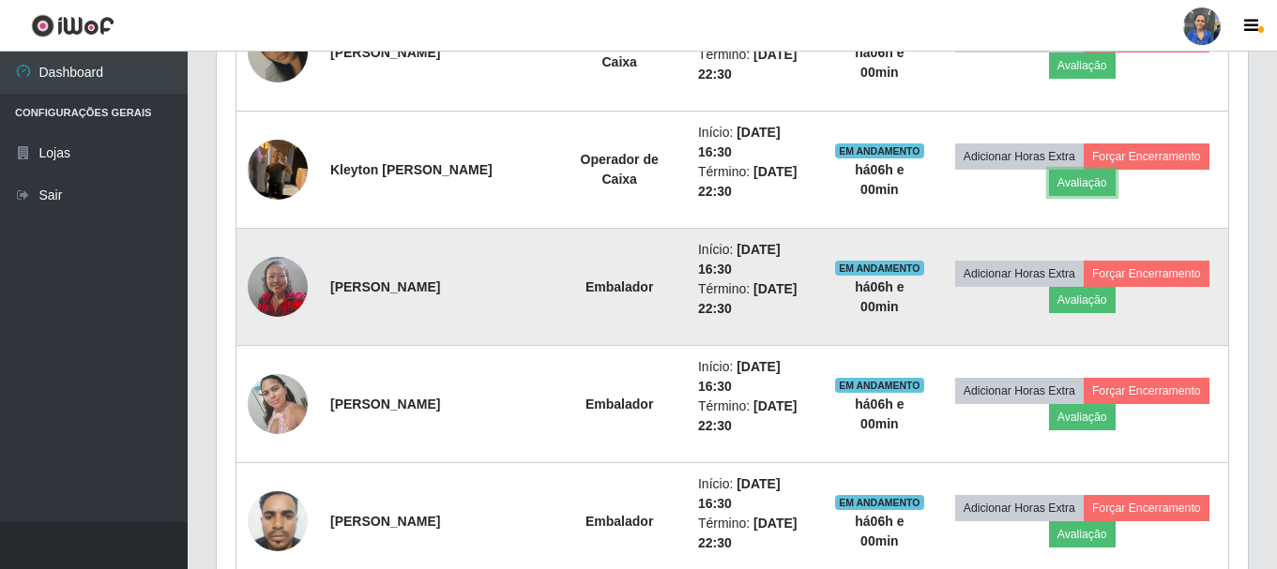
scroll to position [1187, 0]
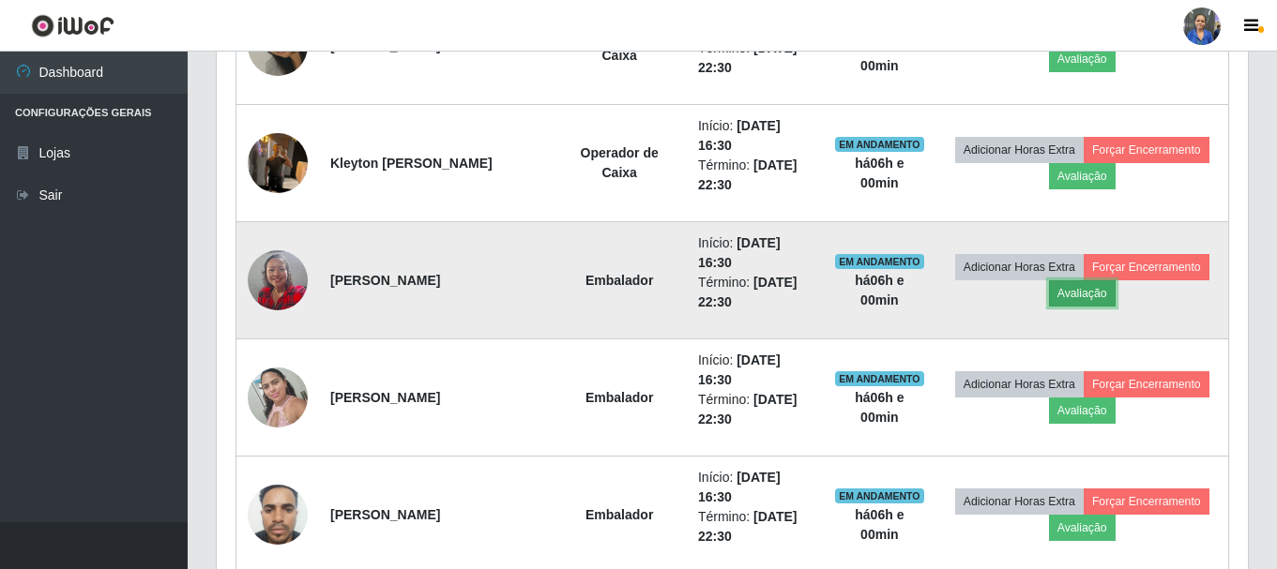
click at [1083, 294] on button "Avaliação" at bounding box center [1082, 294] width 67 height 26
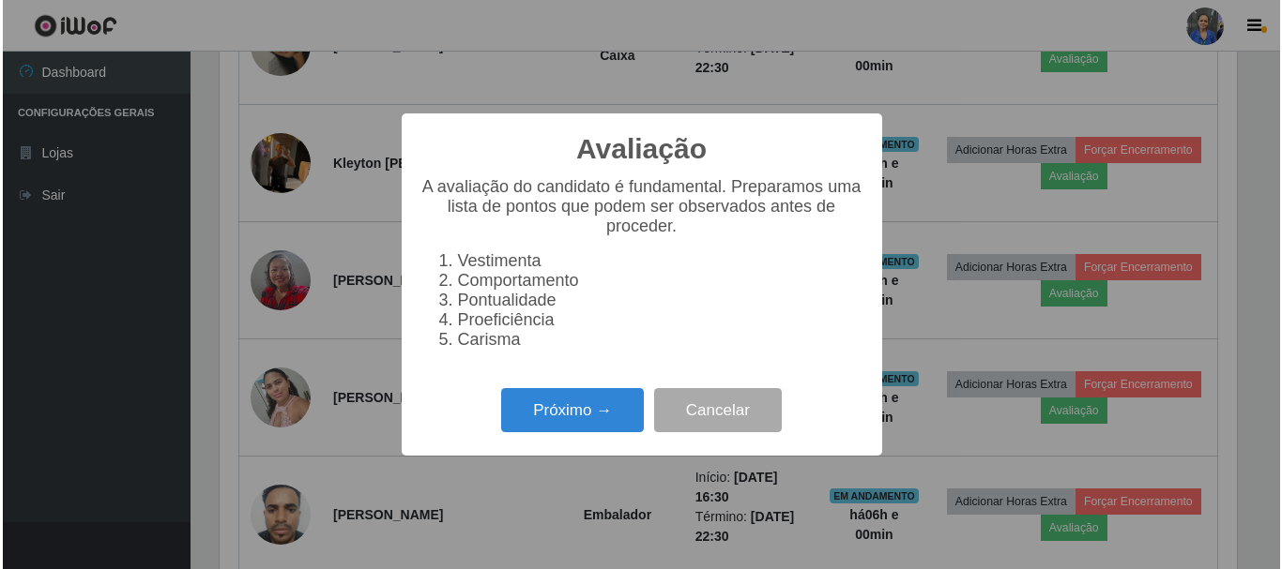
scroll to position [389, 1022]
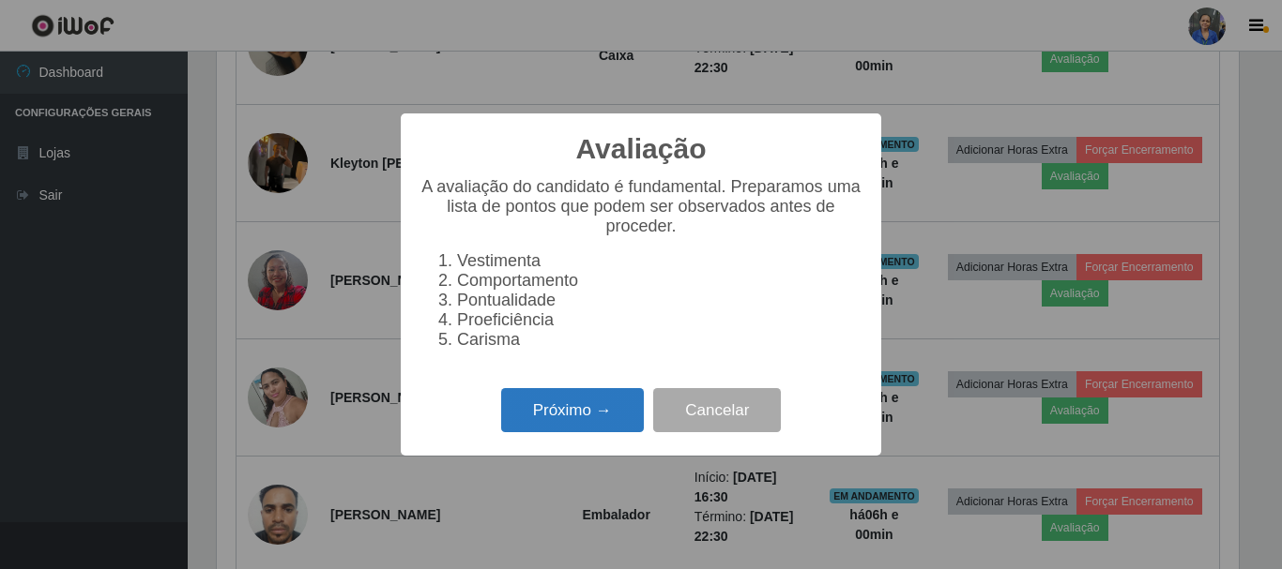
click at [602, 413] on button "Próximo →" at bounding box center [572, 410] width 143 height 44
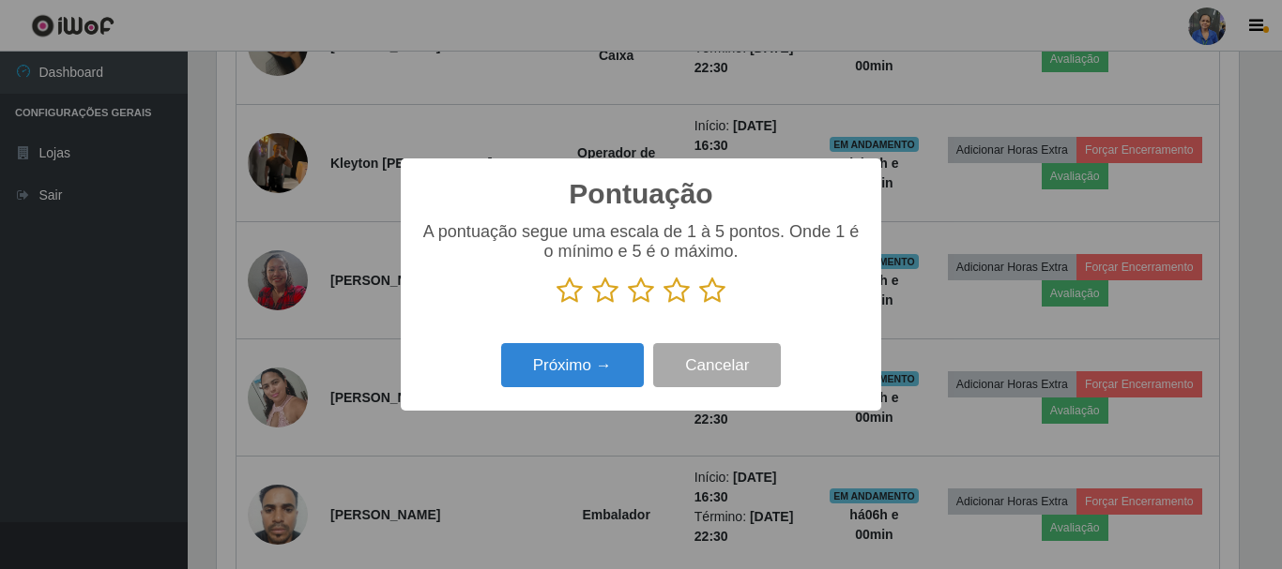
click at [721, 294] on icon at bounding box center [712, 291] width 26 height 28
click at [699, 305] on input "radio" at bounding box center [699, 305] width 0 height 0
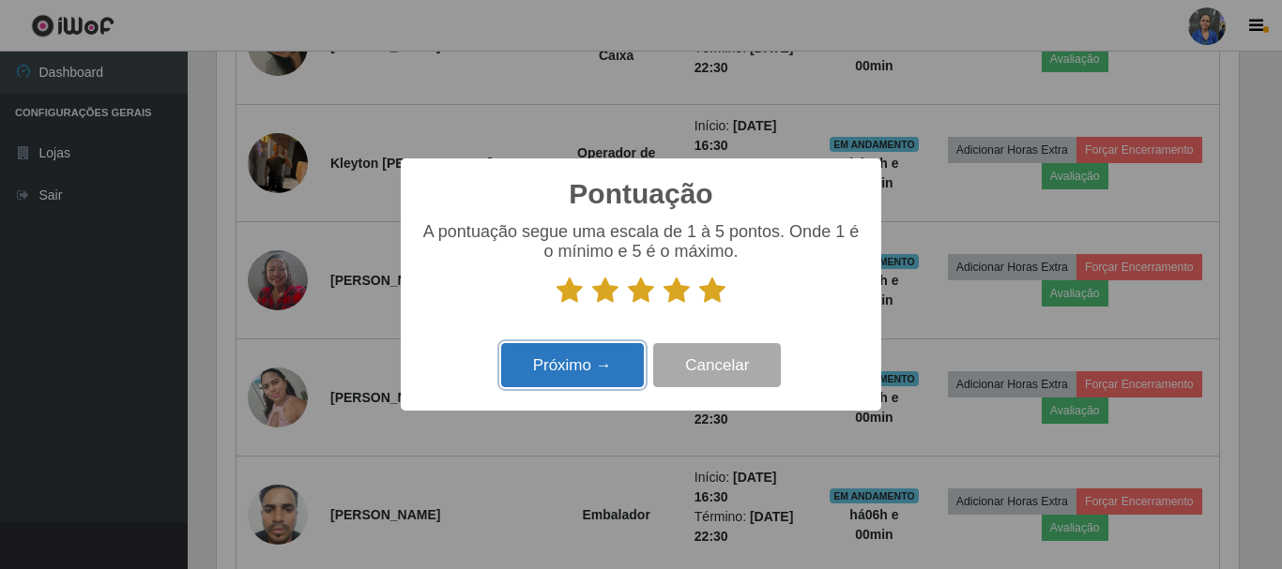
click at [581, 373] on button "Próximo →" at bounding box center [572, 365] width 143 height 44
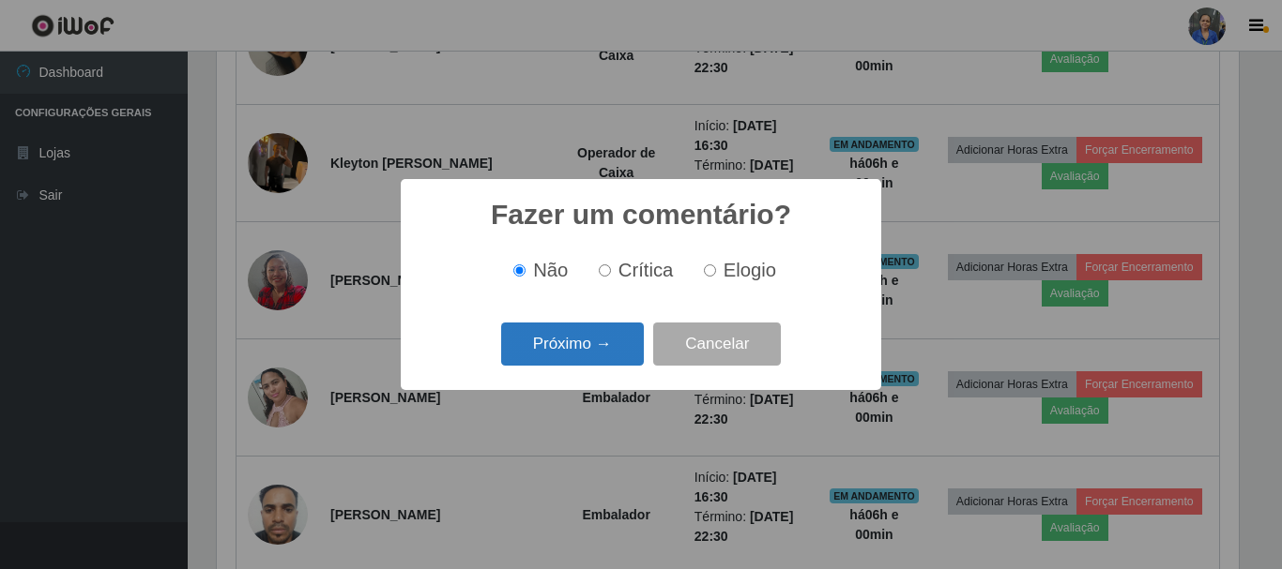
click at [581, 363] on button "Próximo →" at bounding box center [572, 345] width 143 height 44
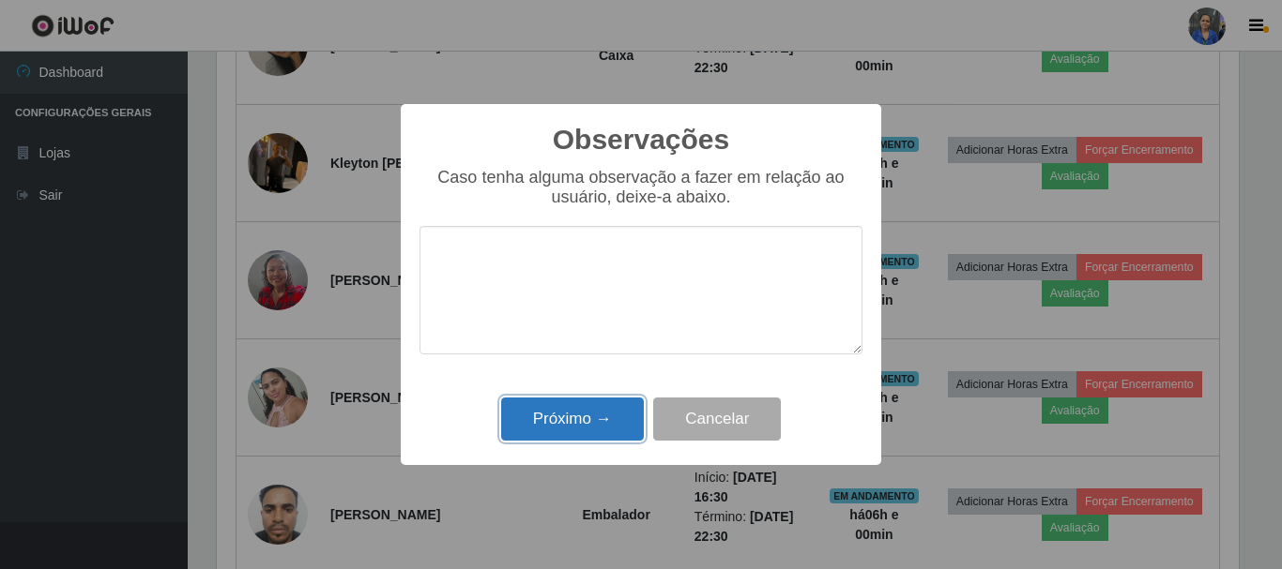
drag, startPoint x: 563, startPoint y: 425, endPoint x: 505, endPoint y: 406, distance: 61.1
click at [562, 416] on button "Próximo →" at bounding box center [572, 420] width 143 height 44
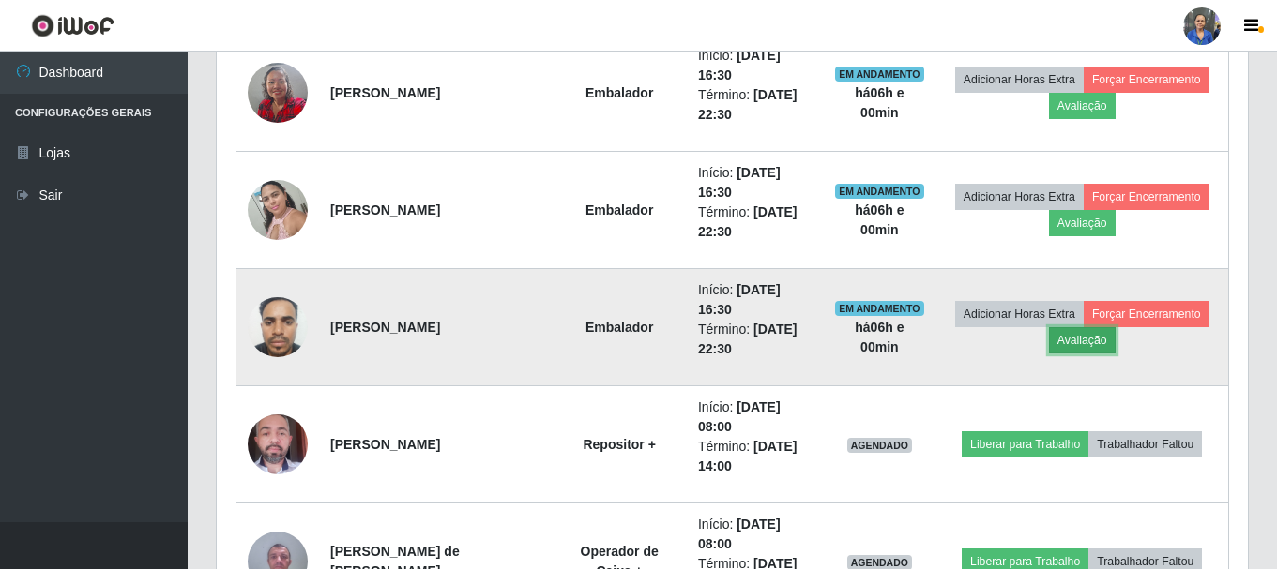
click at [1107, 342] on button "Avaliação" at bounding box center [1082, 340] width 67 height 26
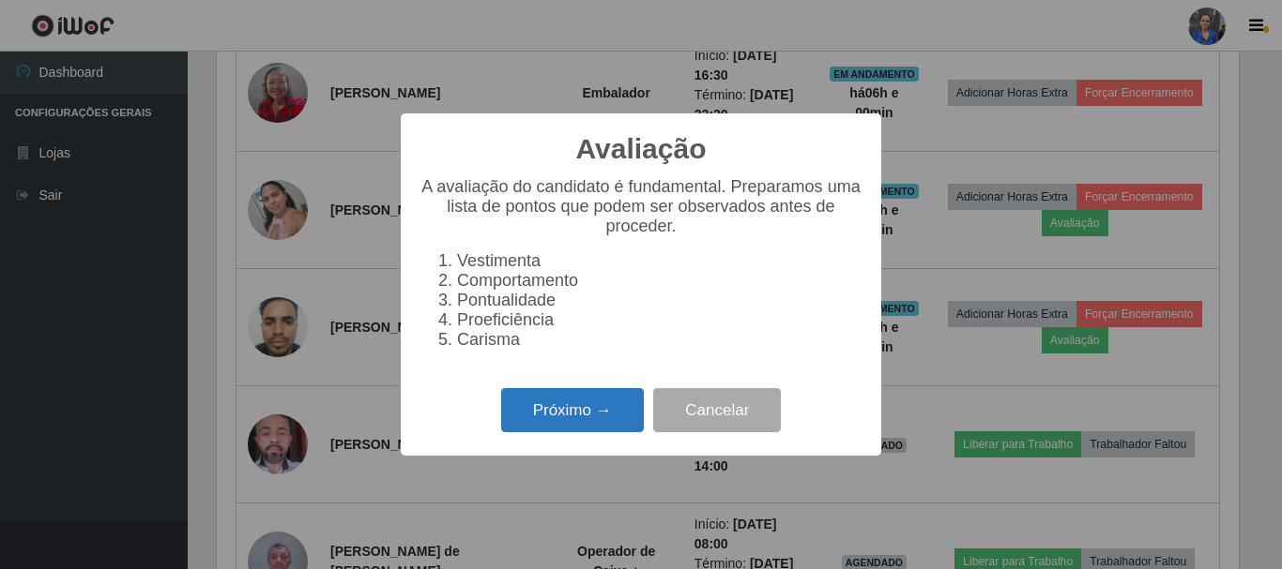
click at [612, 422] on button "Próximo →" at bounding box center [572, 410] width 143 height 44
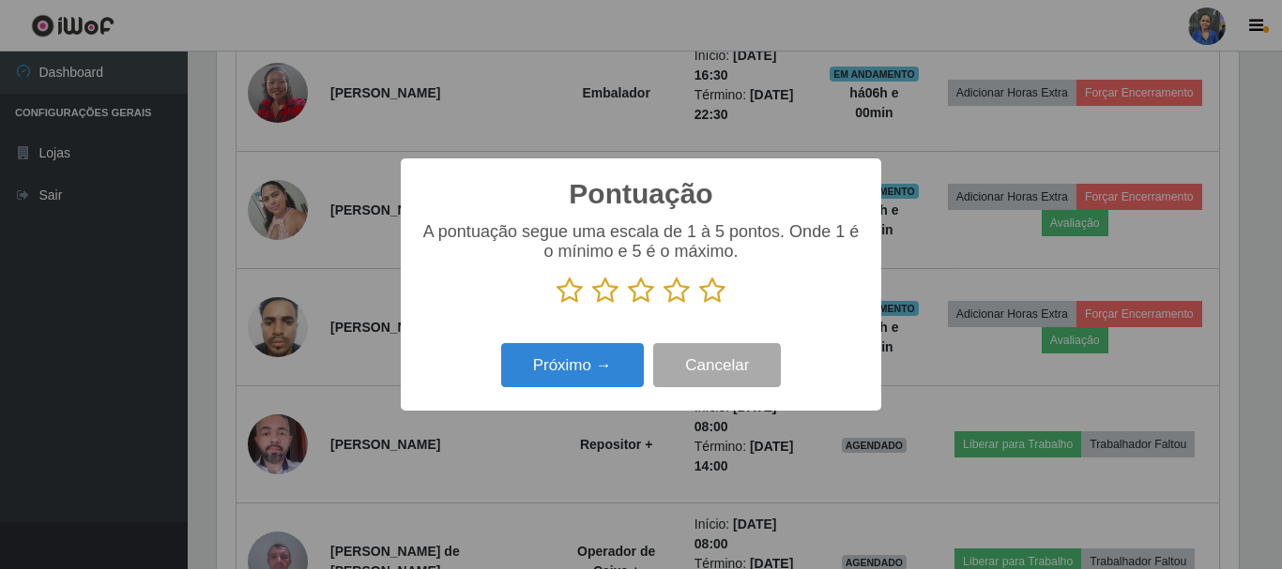
click at [701, 285] on icon at bounding box center [712, 291] width 26 height 28
click at [699, 305] on input "radio" at bounding box center [699, 305] width 0 height 0
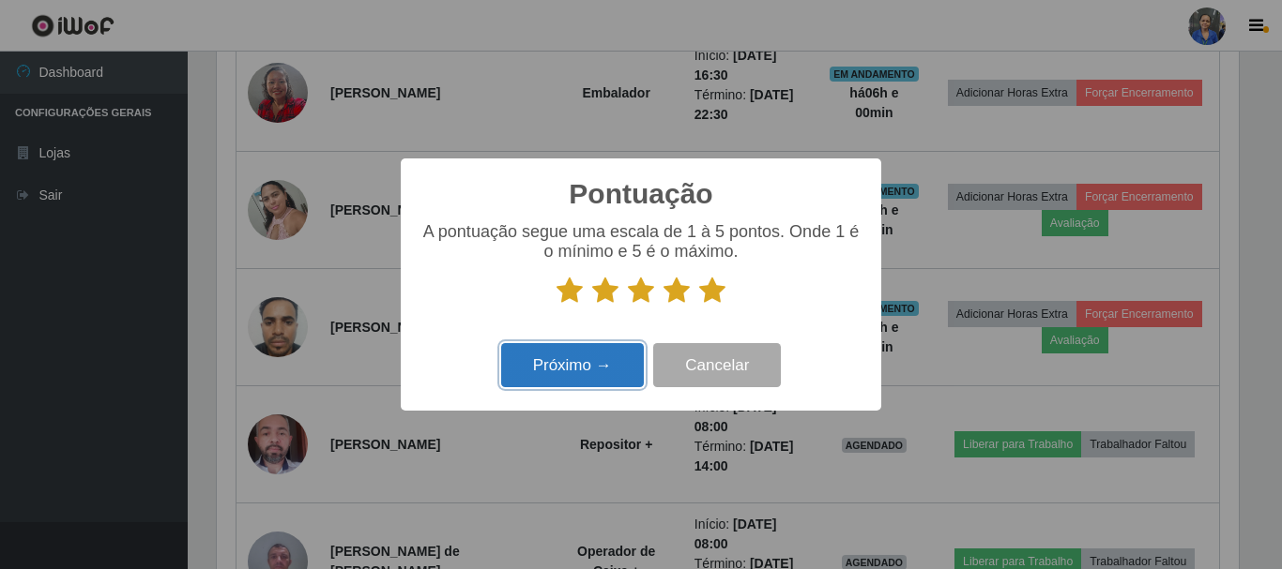
click at [597, 372] on button "Próximo →" at bounding box center [572, 365] width 143 height 44
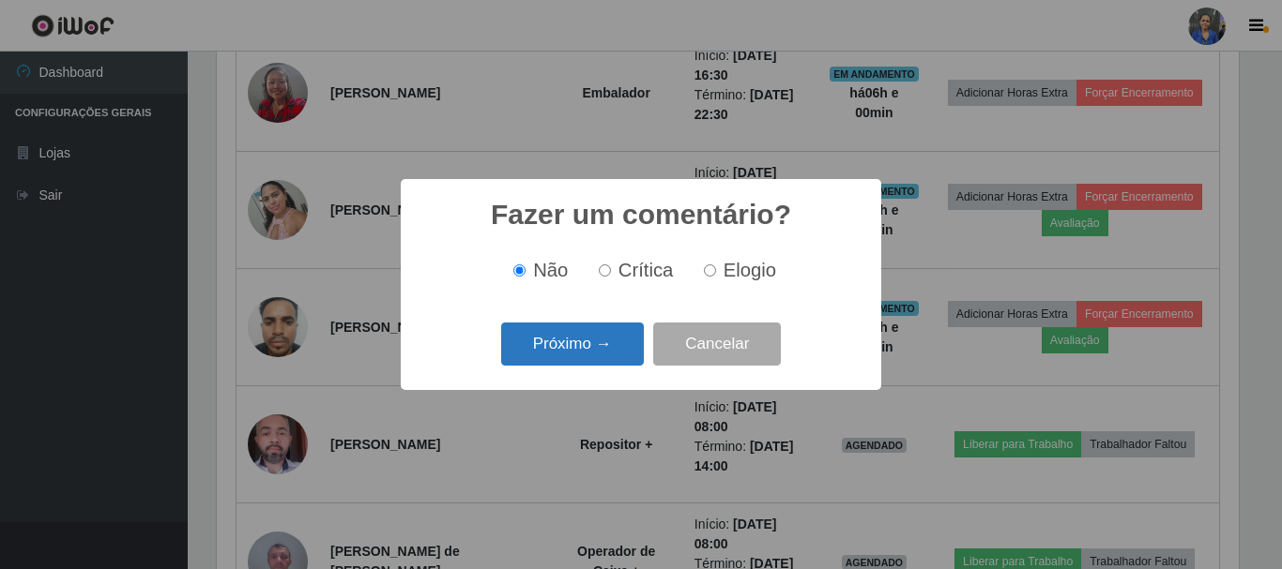
click at [603, 328] on button "Próximo →" at bounding box center [572, 345] width 143 height 44
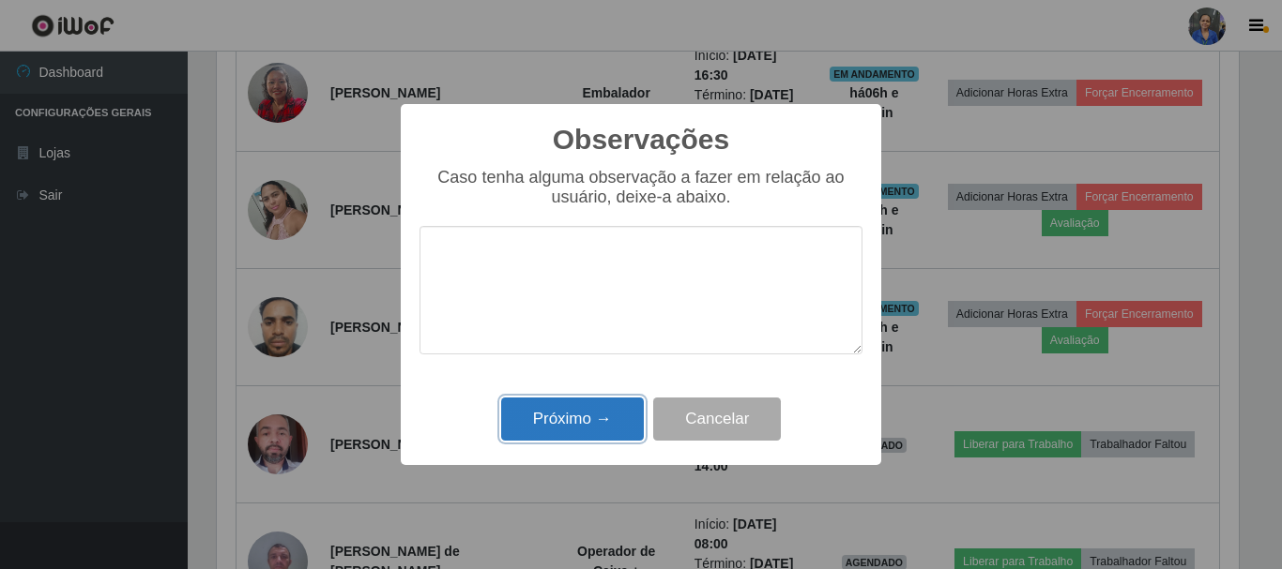
drag, startPoint x: 586, startPoint y: 423, endPoint x: 848, endPoint y: 359, distance: 269.4
click at [587, 423] on button "Próximo →" at bounding box center [572, 420] width 143 height 44
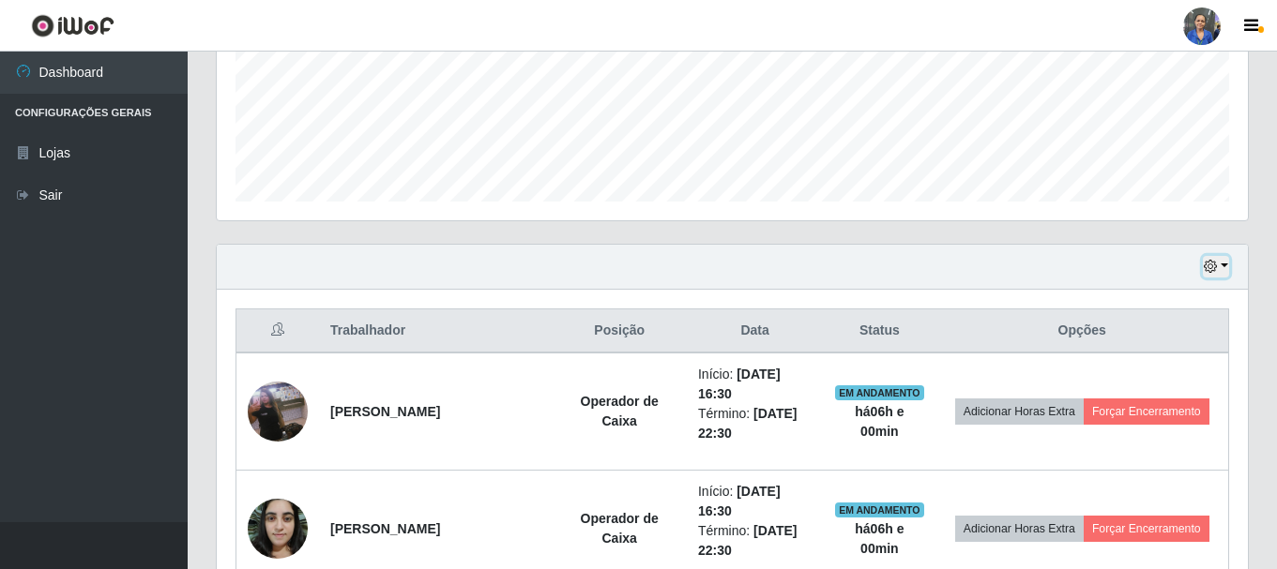
click at [1210, 265] on icon "button" at bounding box center [1210, 266] width 13 height 13
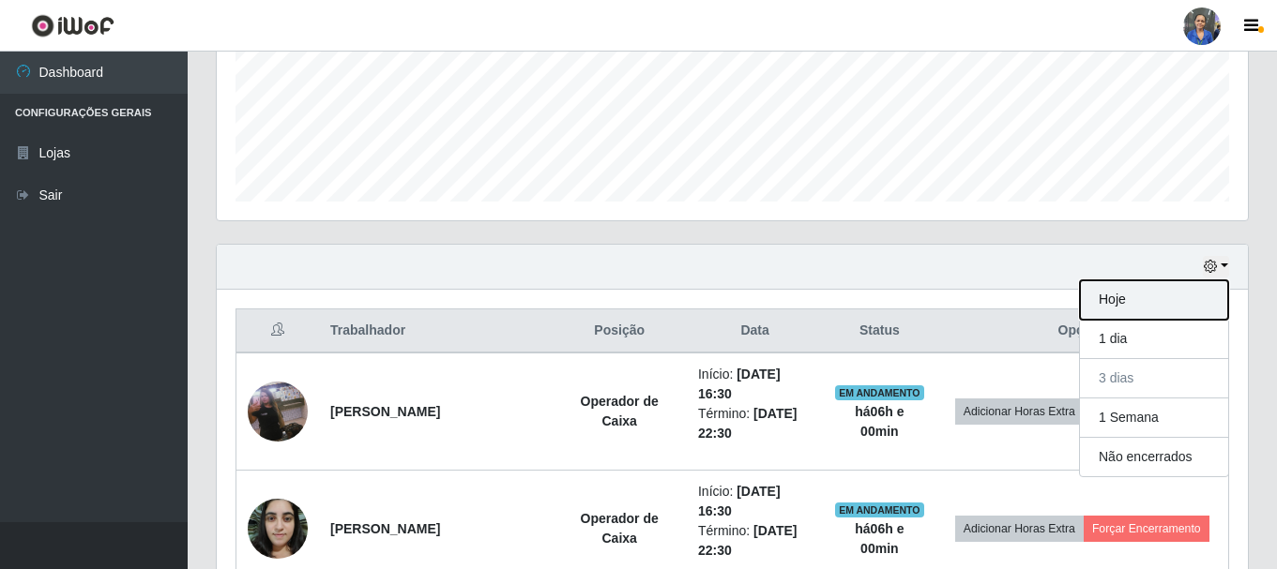
click at [1132, 311] on button "Hoje" at bounding box center [1154, 300] width 148 height 39
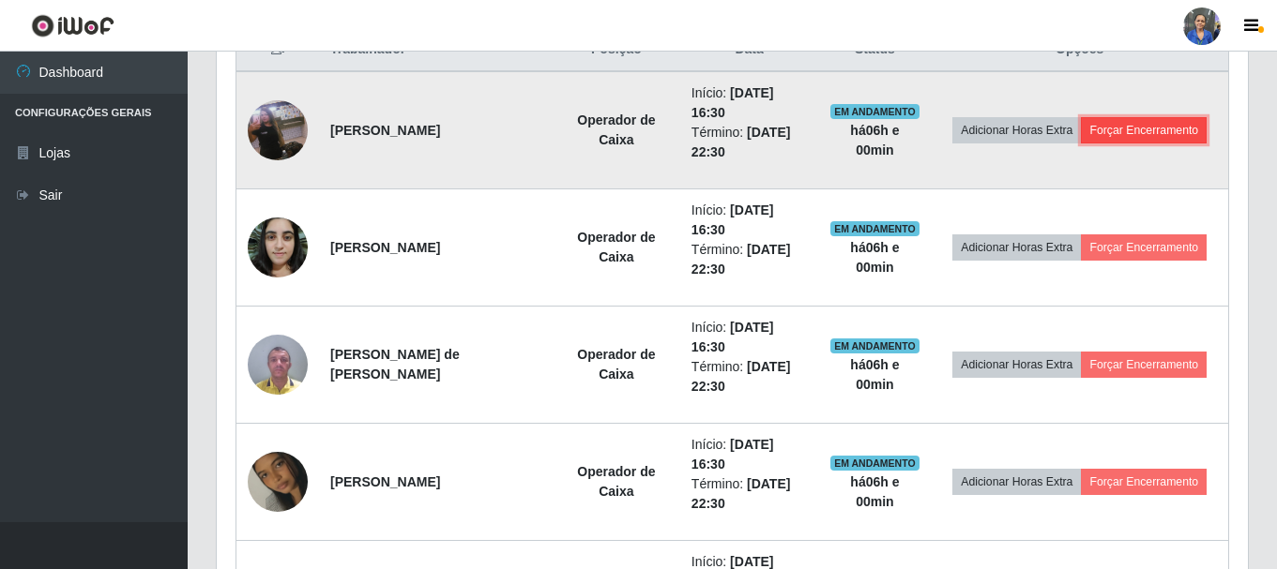
click at [1170, 135] on button "Forçar Encerramento" at bounding box center [1144, 130] width 126 height 26
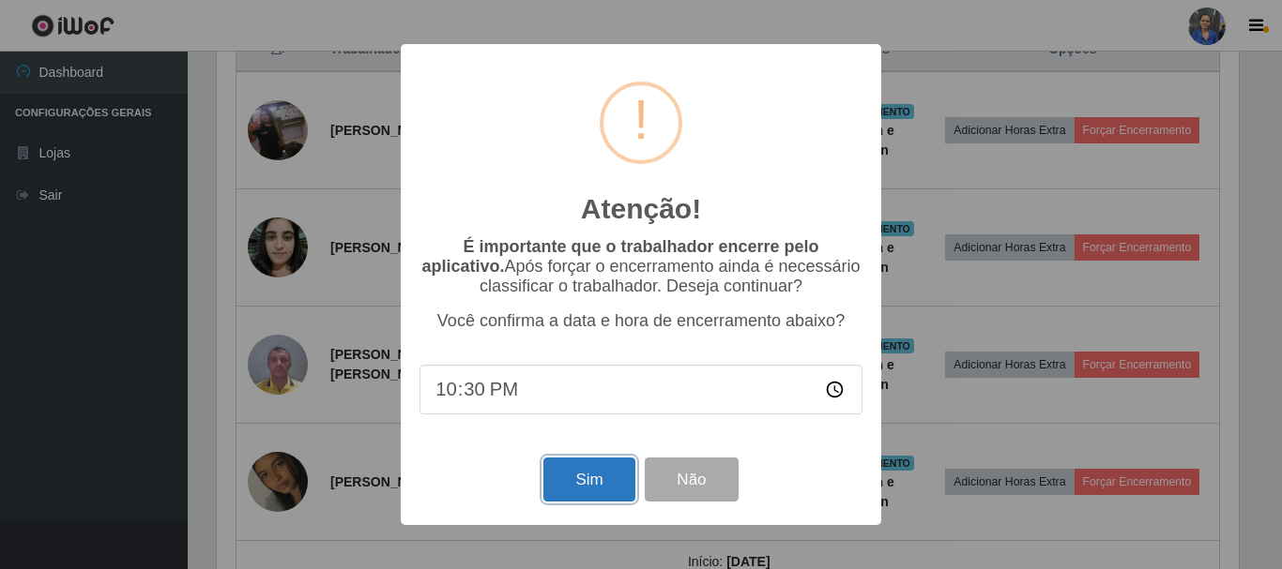
click at [592, 493] on button "Sim" at bounding box center [588, 480] width 91 height 44
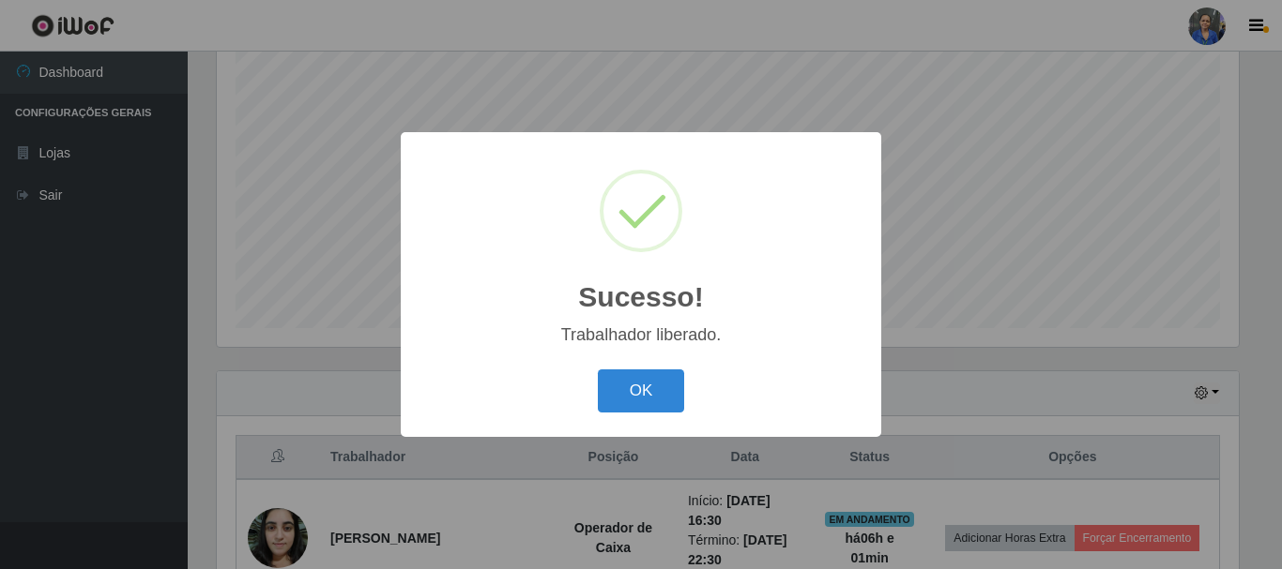
click at [652, 384] on button "OK" at bounding box center [641, 392] width 87 height 44
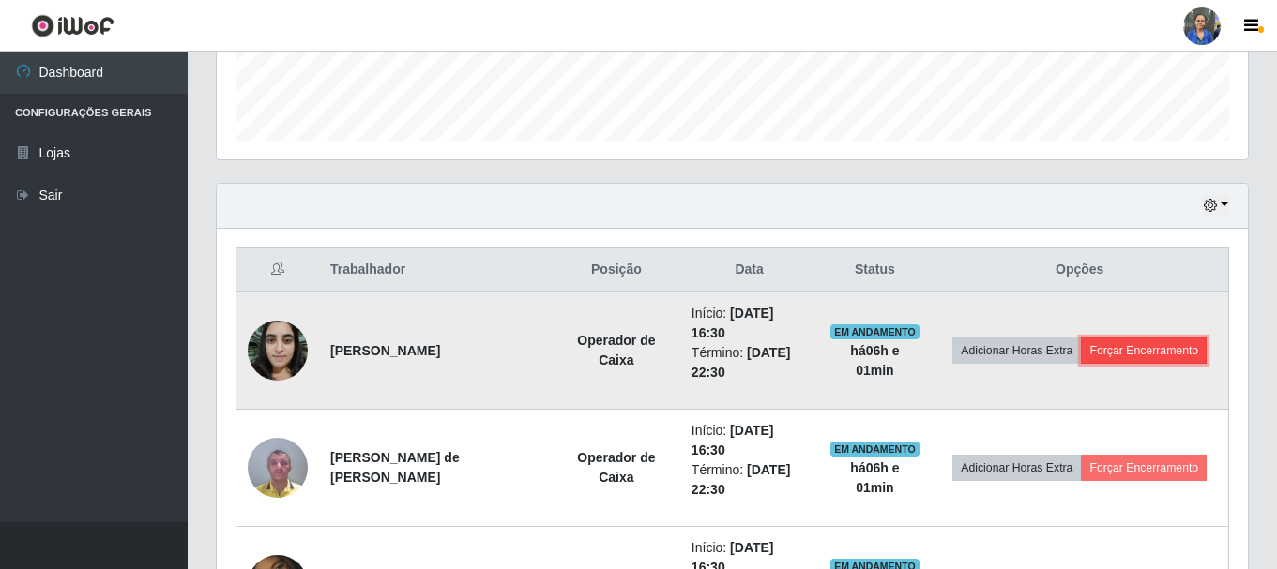
click at [1158, 351] on button "Forçar Encerramento" at bounding box center [1144, 351] width 126 height 26
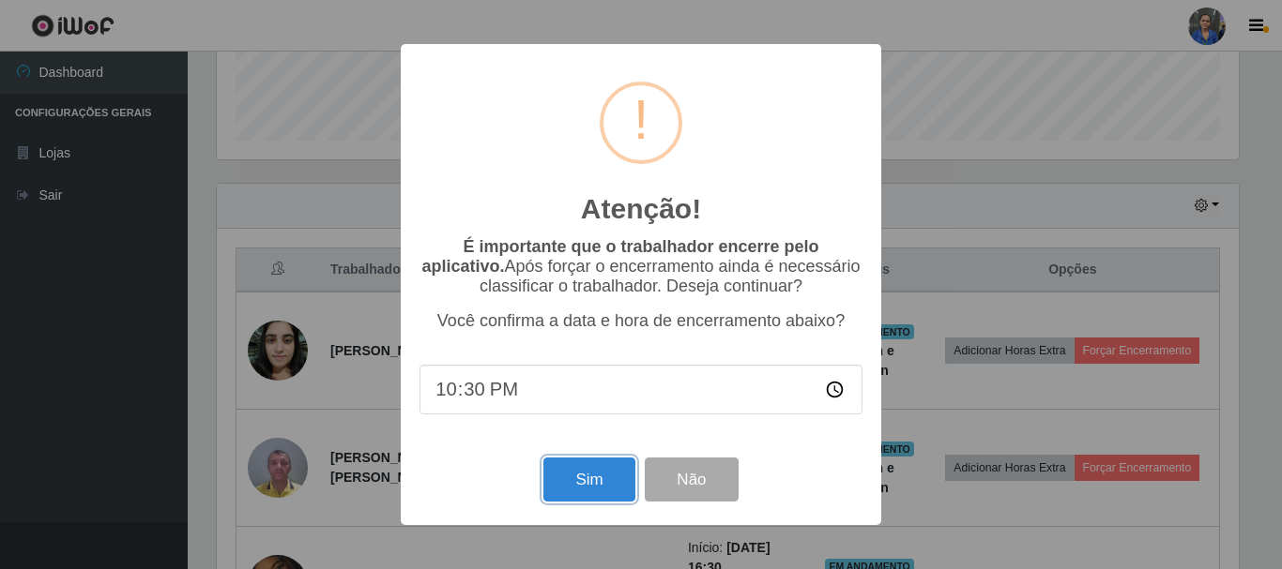
drag, startPoint x: 620, startPoint y: 478, endPoint x: 682, endPoint y: 433, distance: 76.6
click at [625, 476] on button "Sim" at bounding box center [588, 480] width 91 height 44
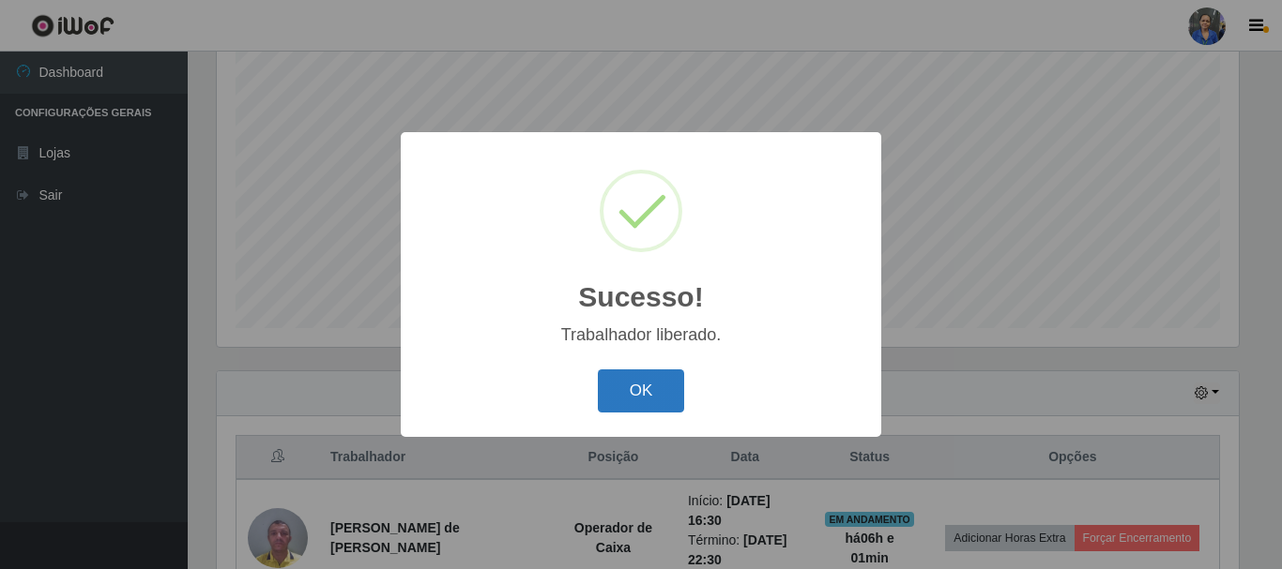
click at [660, 387] on button "OK" at bounding box center [641, 392] width 87 height 44
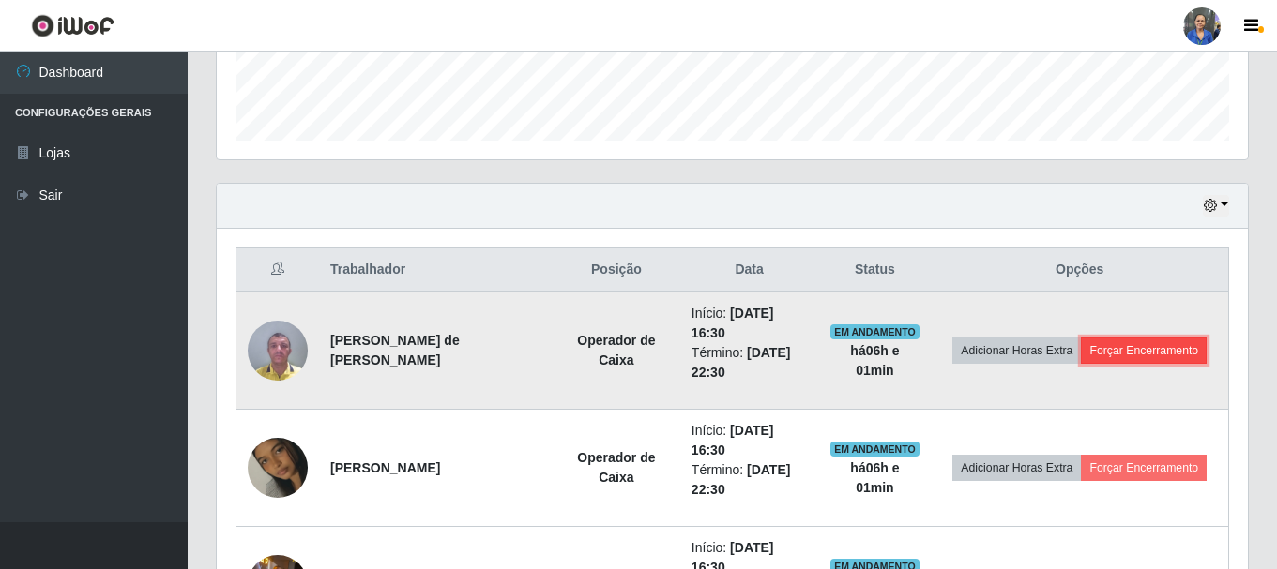
click at [1179, 351] on button "Forçar Encerramento" at bounding box center [1144, 351] width 126 height 26
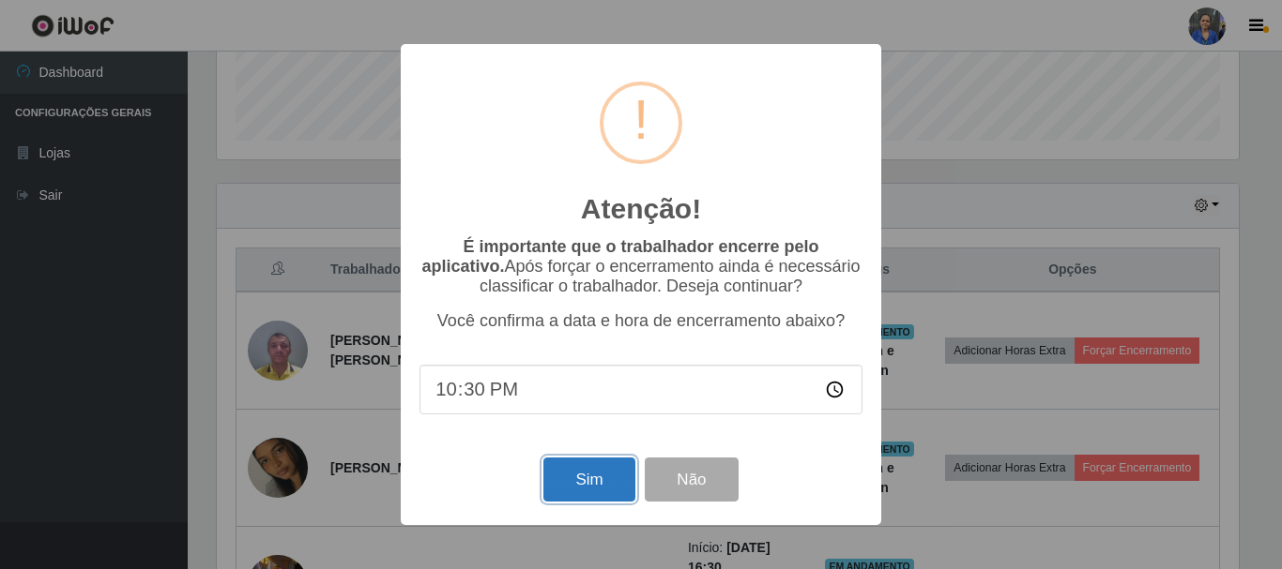
click at [611, 499] on button "Sim" at bounding box center [588, 480] width 91 height 44
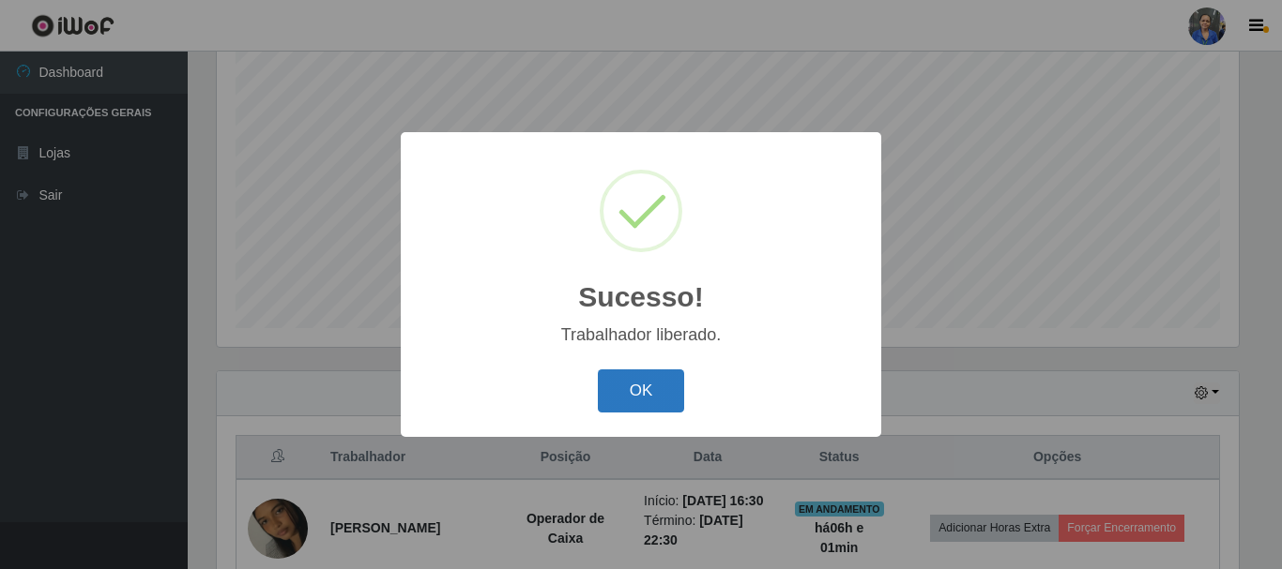
click at [652, 393] on button "OK" at bounding box center [641, 392] width 87 height 44
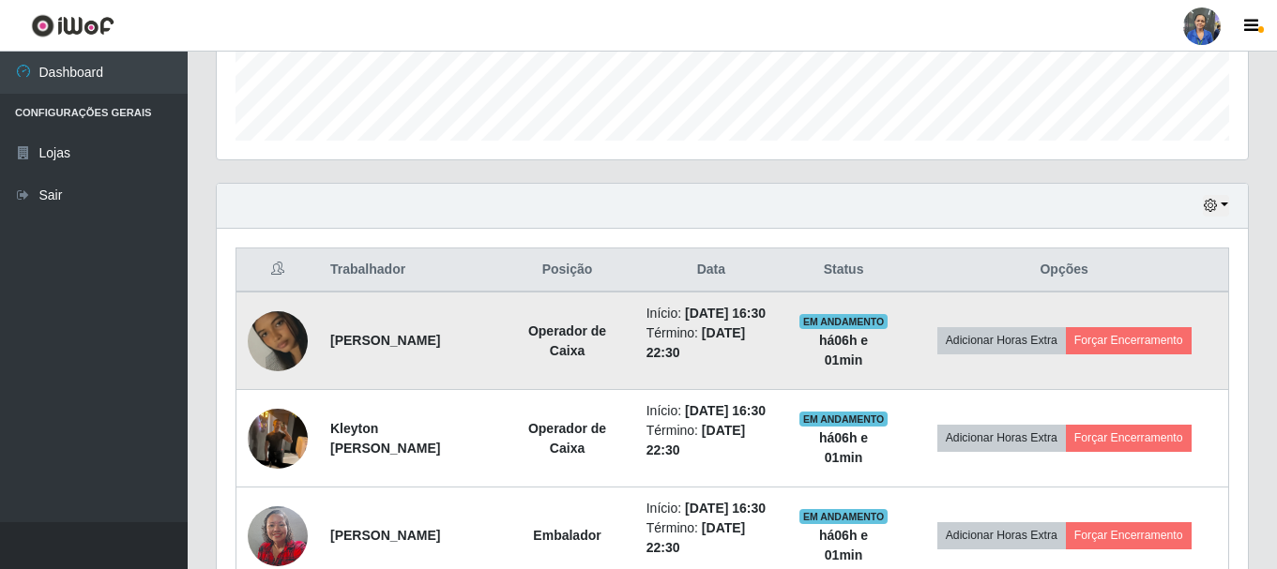
click at [1205, 348] on td "Adicionar Horas Extra Forçar Encerramento" at bounding box center [1064, 341] width 328 height 99
click at [1177, 354] on button "Forçar Encerramento" at bounding box center [1129, 340] width 126 height 26
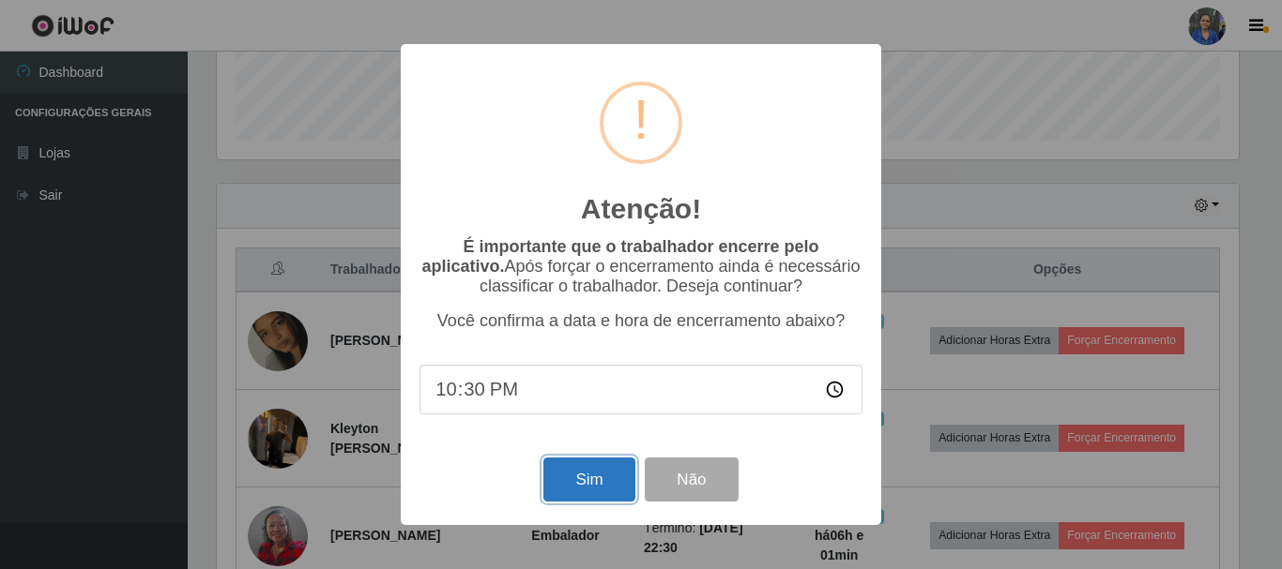
click at [585, 480] on button "Sim" at bounding box center [588, 480] width 91 height 44
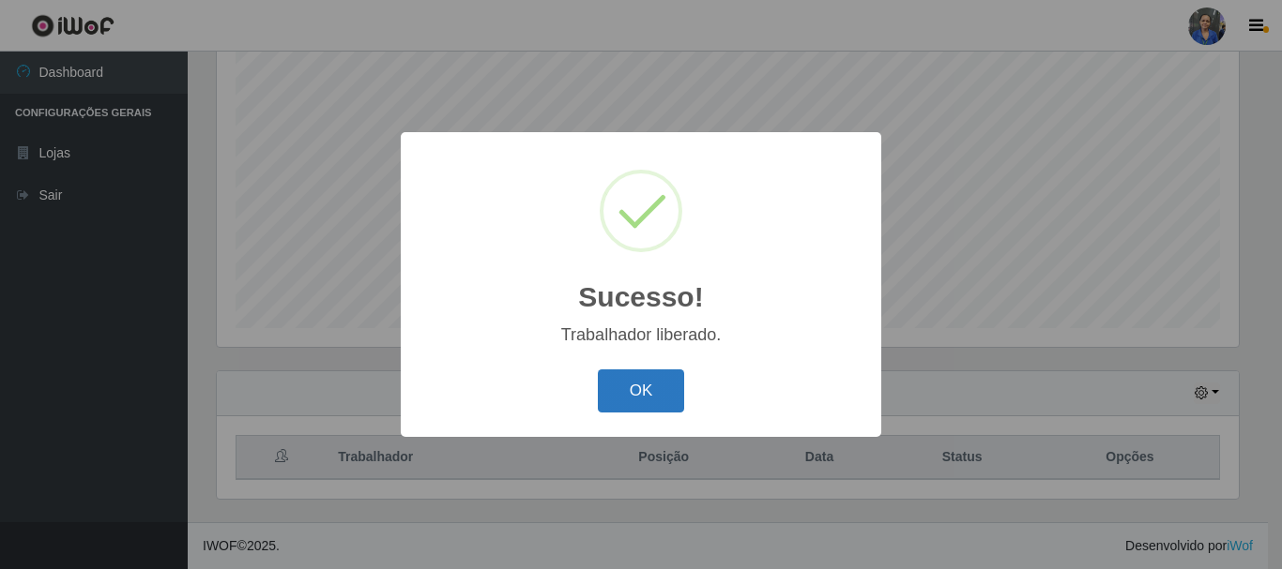
click at [659, 389] on button "OK" at bounding box center [641, 392] width 87 height 44
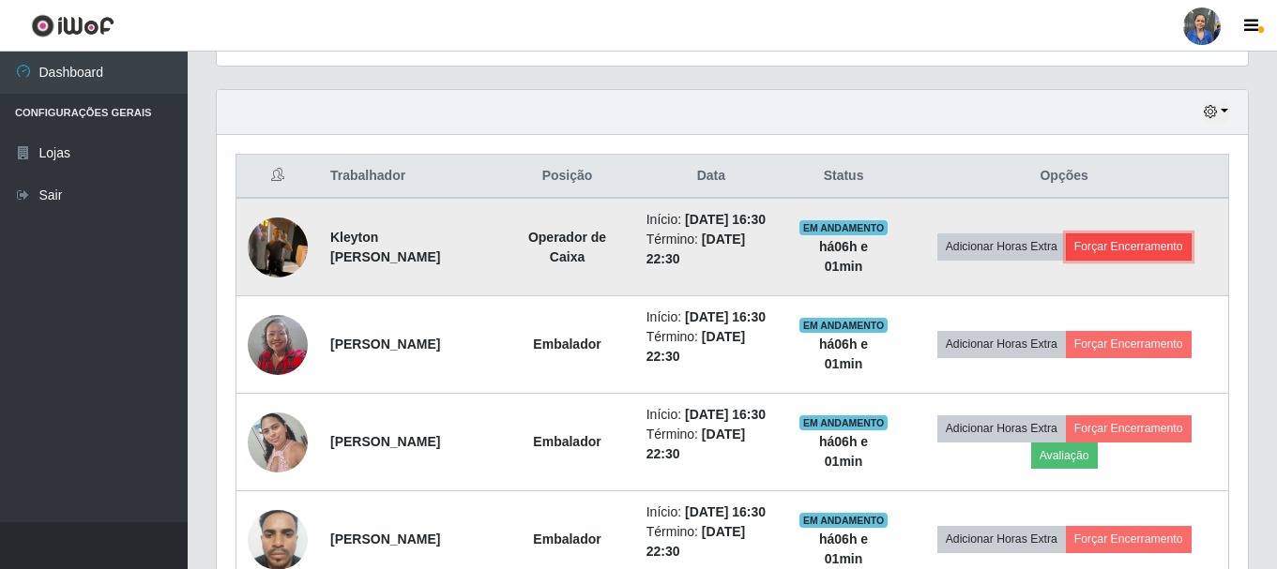
click at [1158, 260] on button "Forçar Encerramento" at bounding box center [1129, 247] width 126 height 26
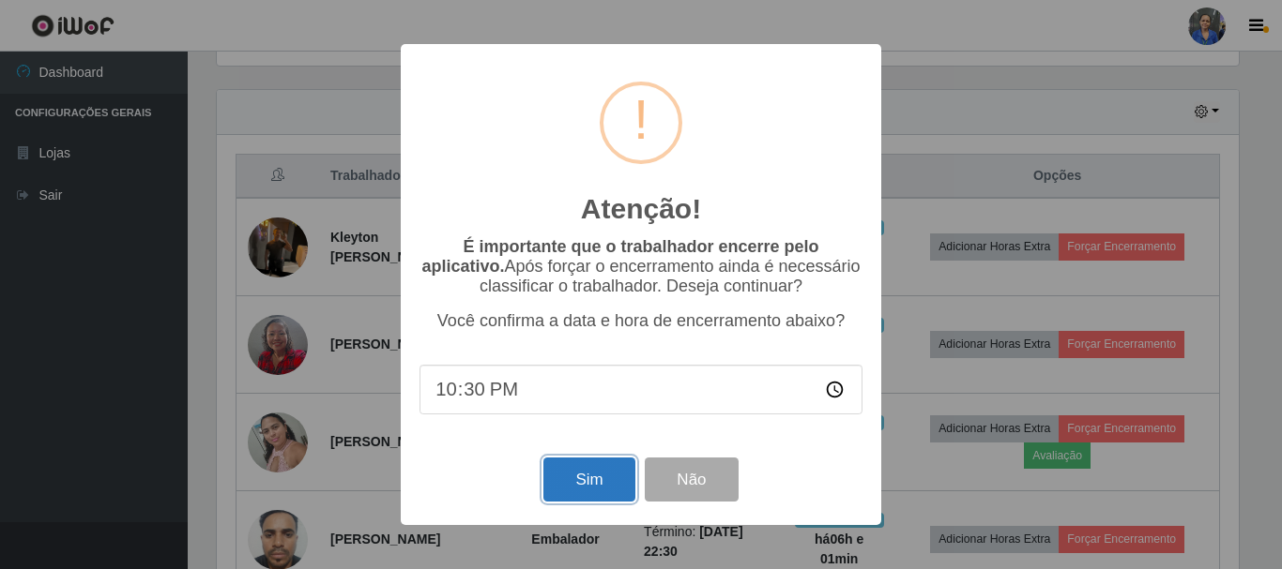
click at [569, 502] on button "Sim" at bounding box center [588, 480] width 91 height 44
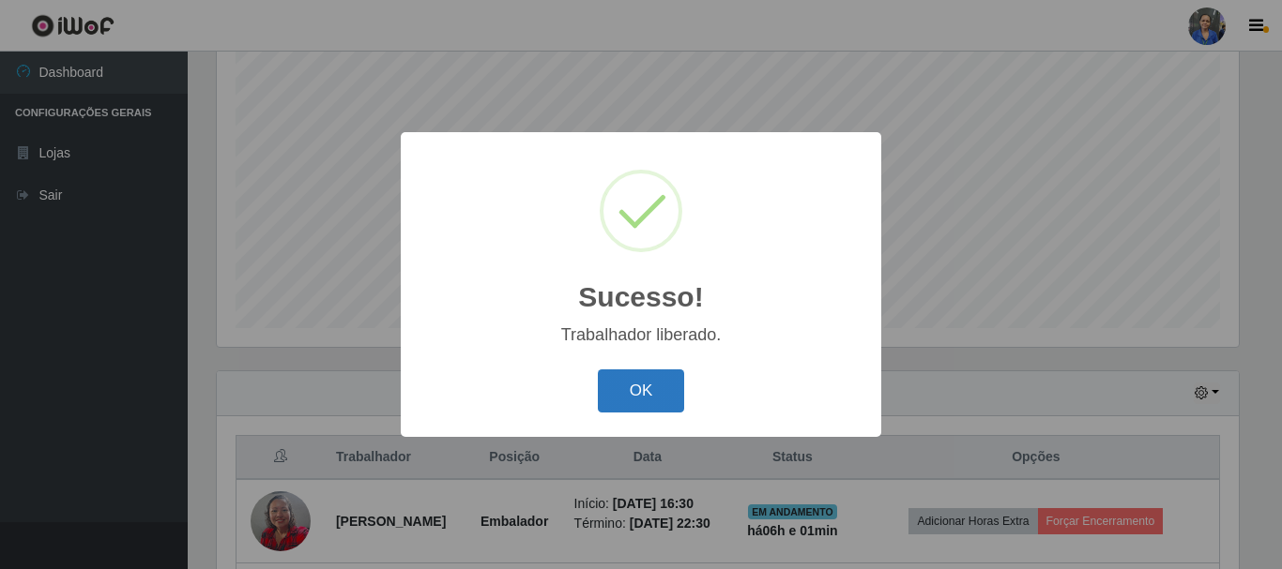
click at [658, 387] on button "OK" at bounding box center [641, 392] width 87 height 44
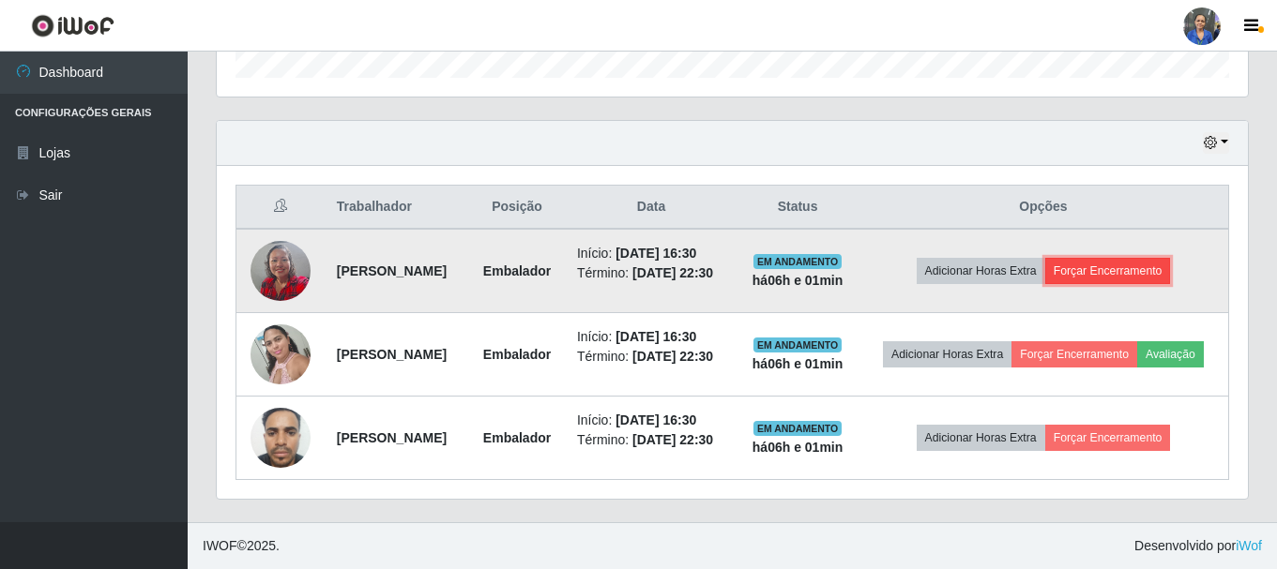
click at [1145, 258] on button "Forçar Encerramento" at bounding box center [1108, 271] width 126 height 26
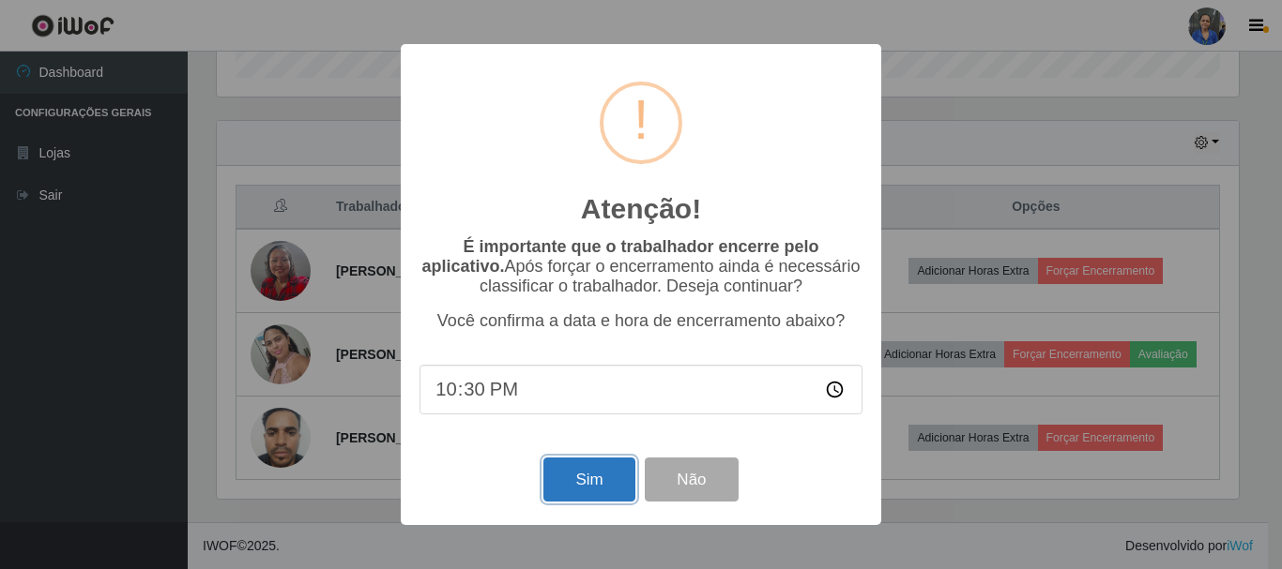
click at [585, 484] on button "Sim" at bounding box center [588, 480] width 91 height 44
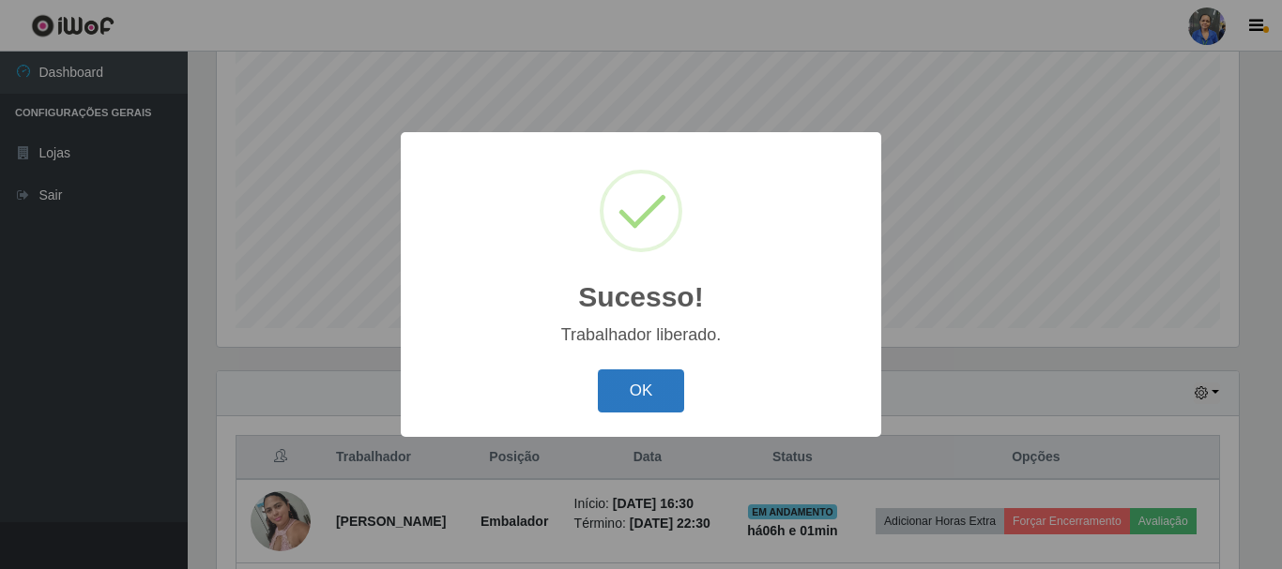
click at [647, 397] on button "OK" at bounding box center [641, 392] width 87 height 44
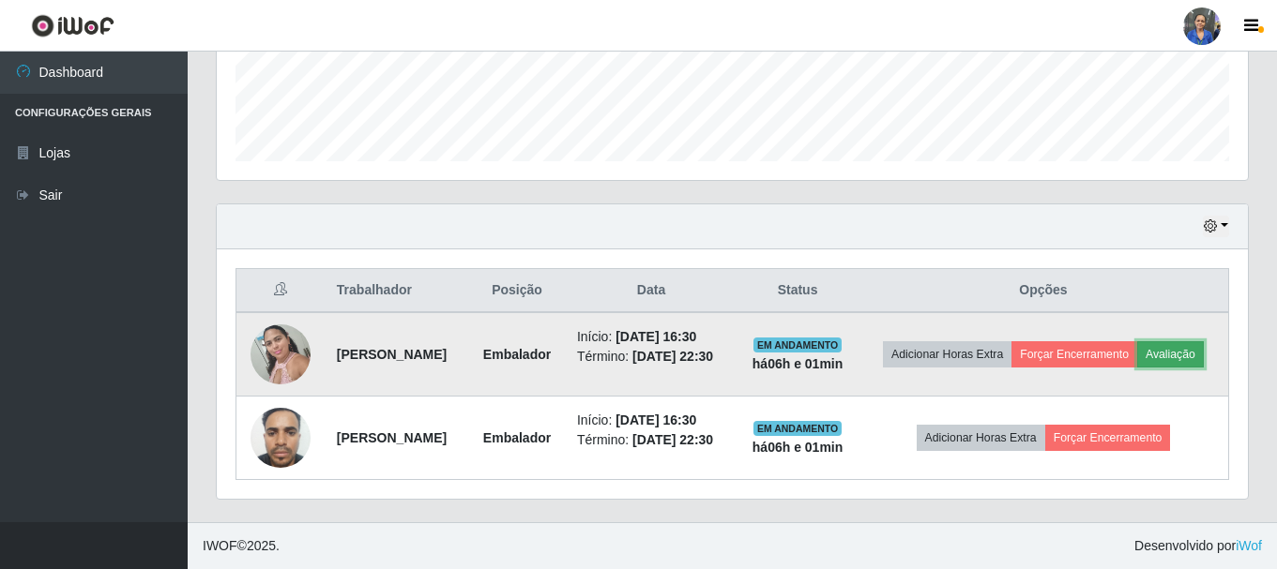
click at [1181, 352] on button "Avaliação" at bounding box center [1170, 355] width 67 height 26
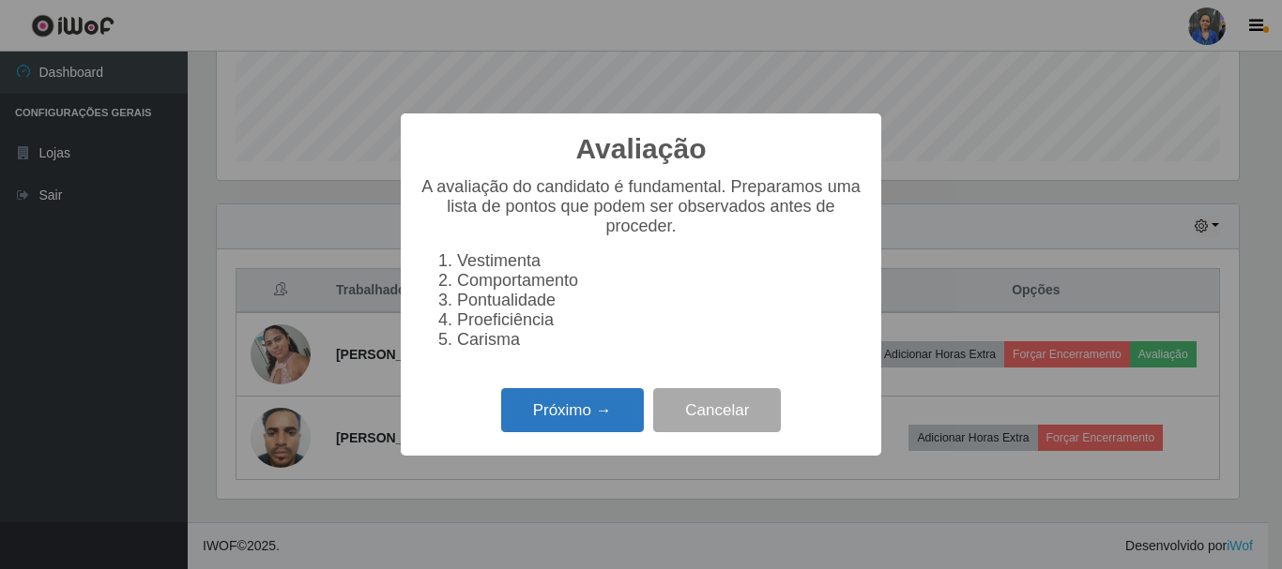
click at [614, 428] on button "Próximo →" at bounding box center [572, 410] width 143 height 44
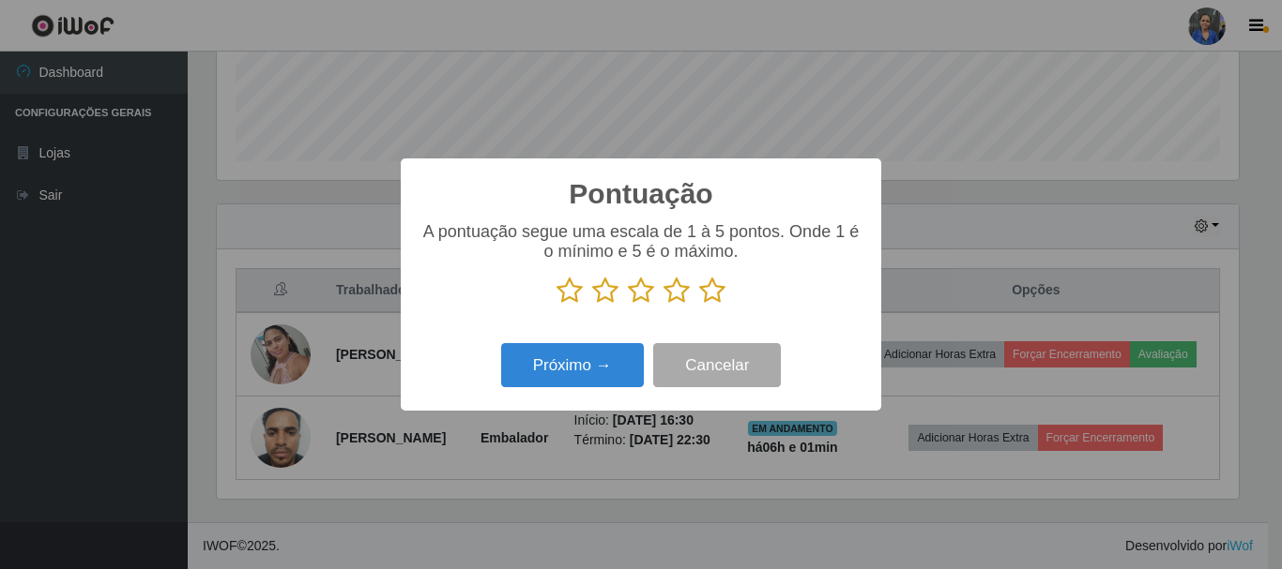
click at [717, 291] on icon at bounding box center [712, 291] width 26 height 28
click at [699, 305] on input "radio" at bounding box center [699, 305] width 0 height 0
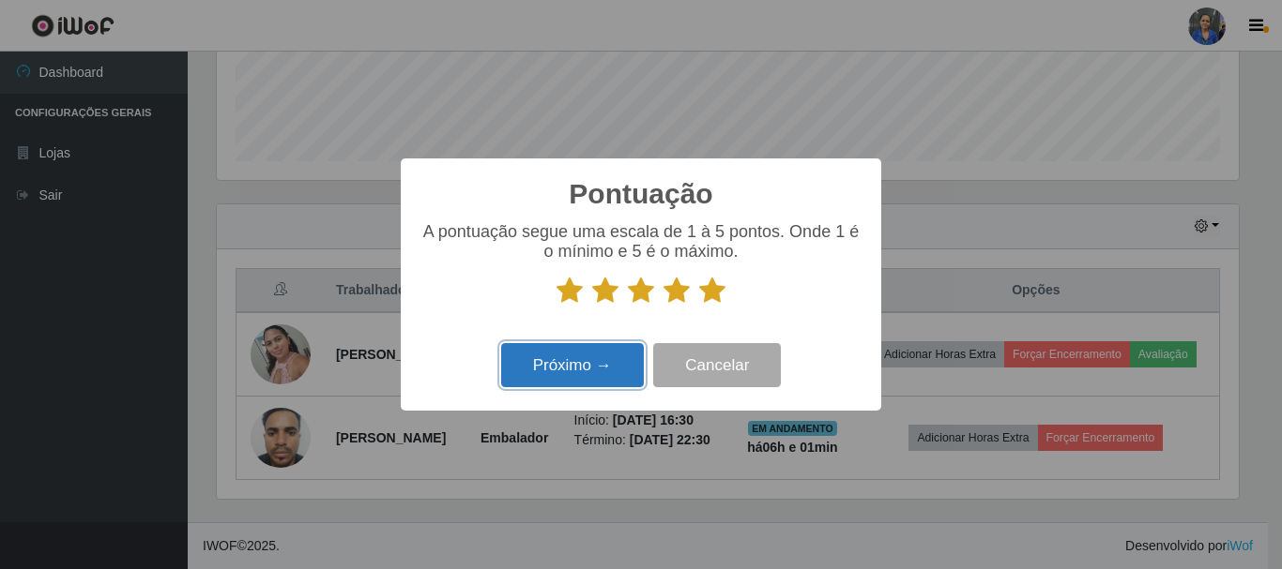
click at [589, 380] on button "Próximo →" at bounding box center [572, 365] width 143 height 44
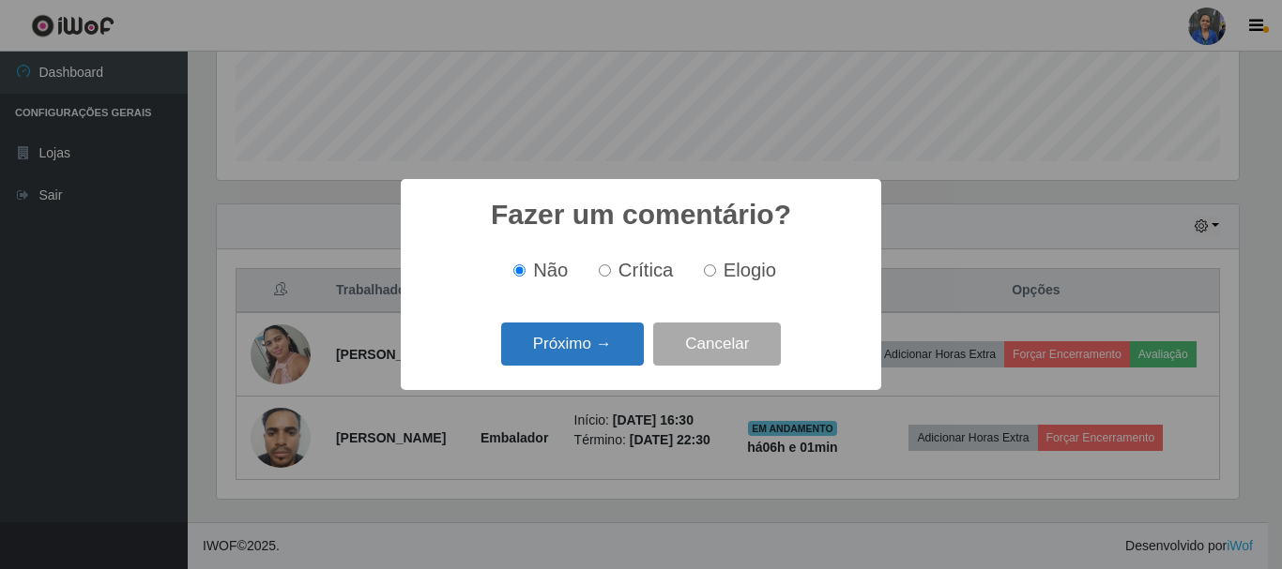
click at [595, 359] on button "Próximo →" at bounding box center [572, 345] width 143 height 44
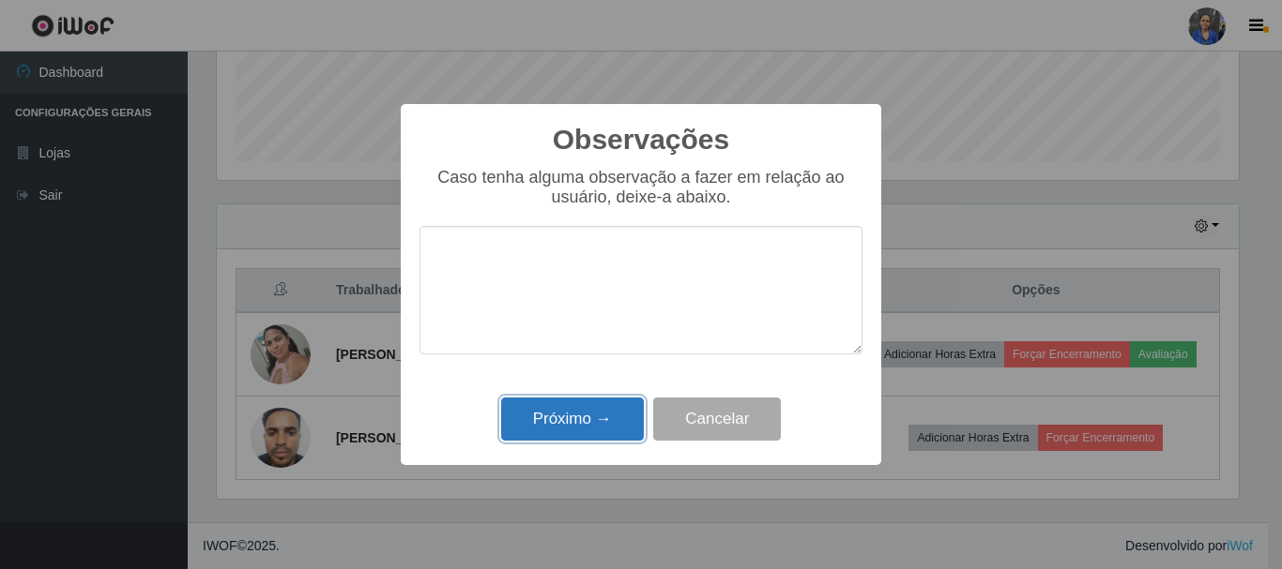
click at [591, 433] on button "Próximo →" at bounding box center [572, 420] width 143 height 44
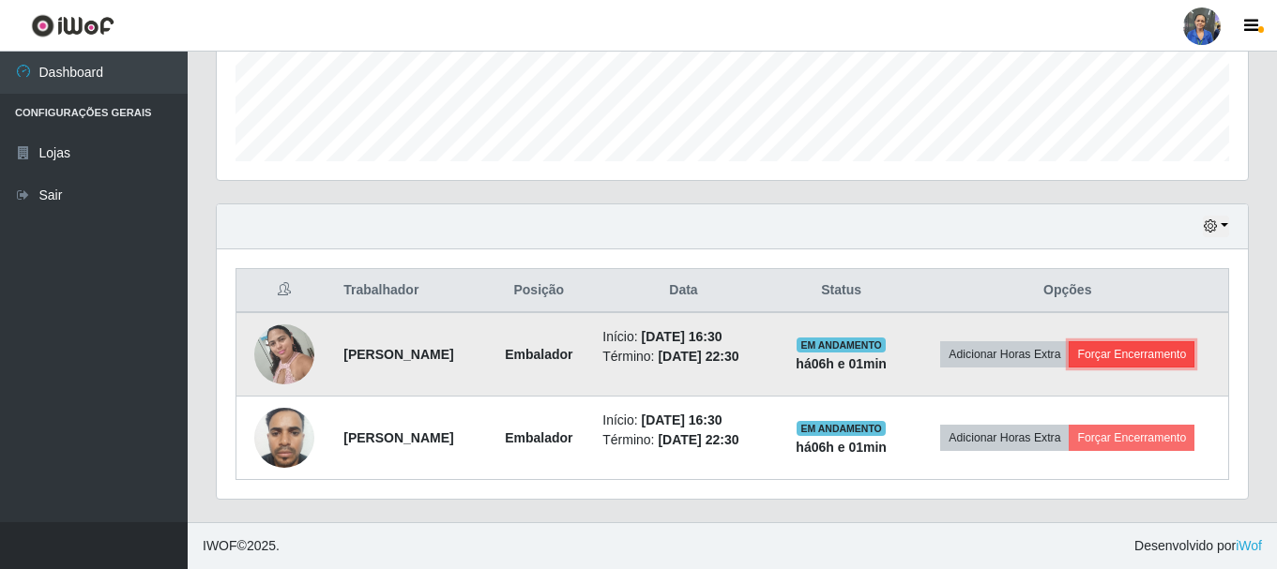
click at [1194, 364] on button "Forçar Encerramento" at bounding box center [1132, 355] width 126 height 26
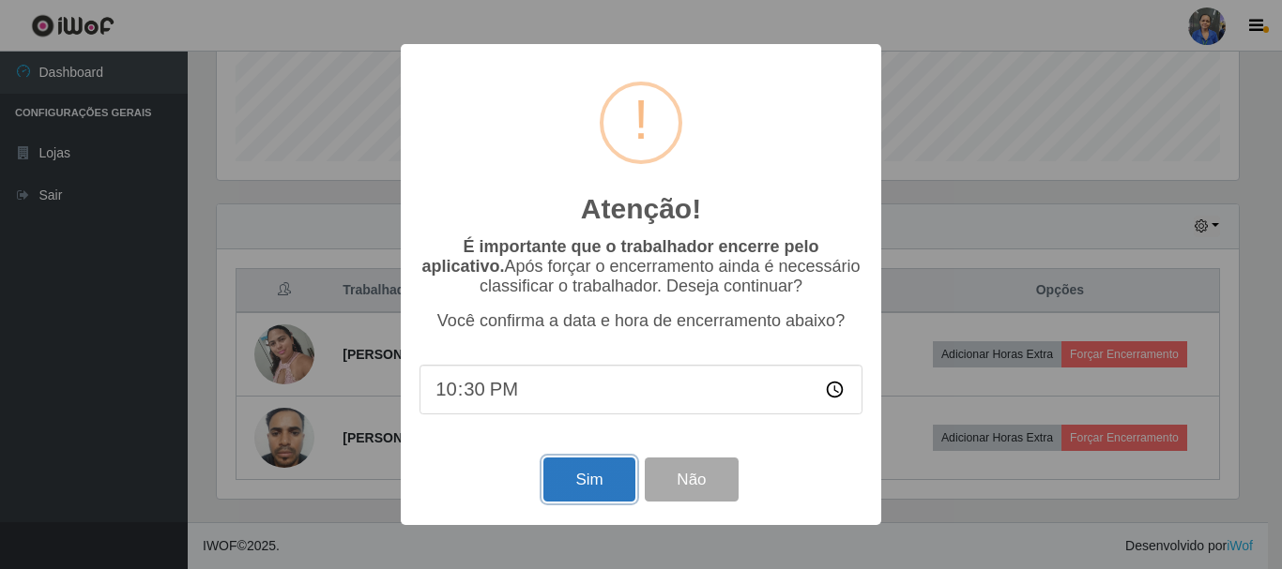
click at [567, 481] on button "Sim" at bounding box center [588, 480] width 91 height 44
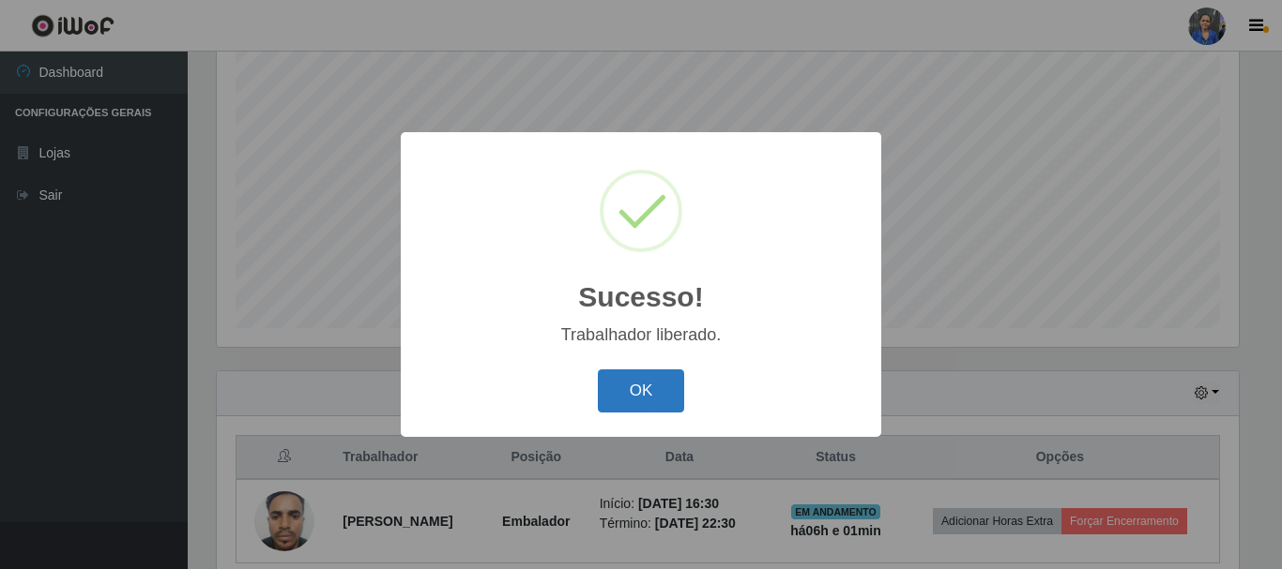
drag, startPoint x: 613, startPoint y: 391, endPoint x: 623, endPoint y: 397, distance: 11.8
click at [614, 390] on button "OK" at bounding box center [641, 392] width 87 height 44
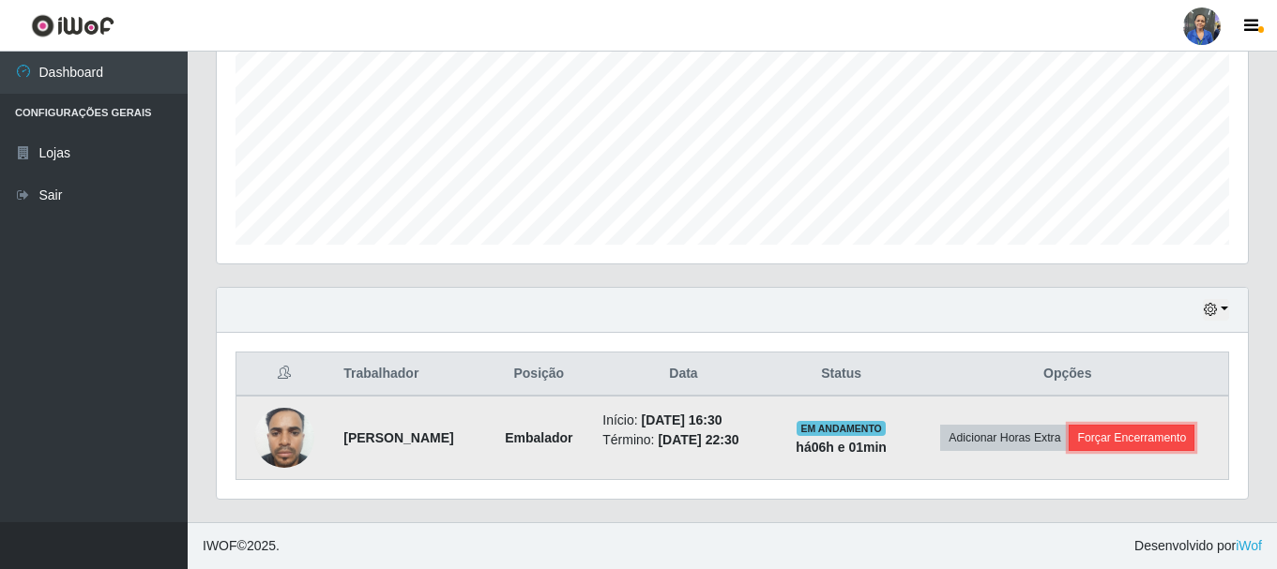
click at [1151, 440] on button "Forçar Encerramento" at bounding box center [1132, 438] width 126 height 26
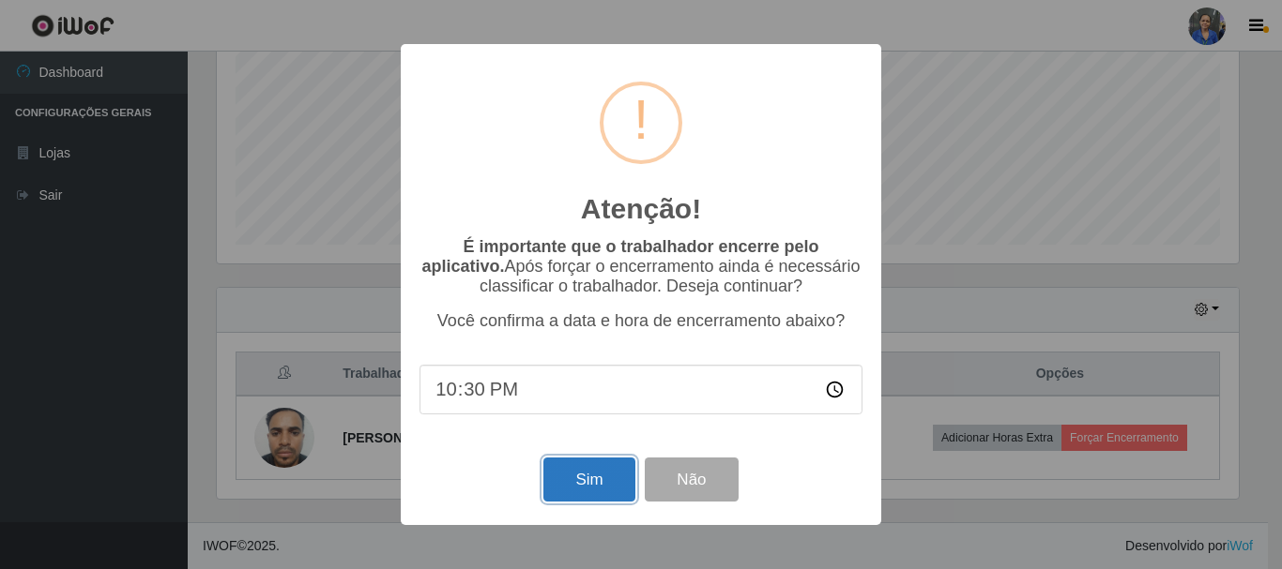
click at [581, 467] on button "Sim" at bounding box center [588, 480] width 91 height 44
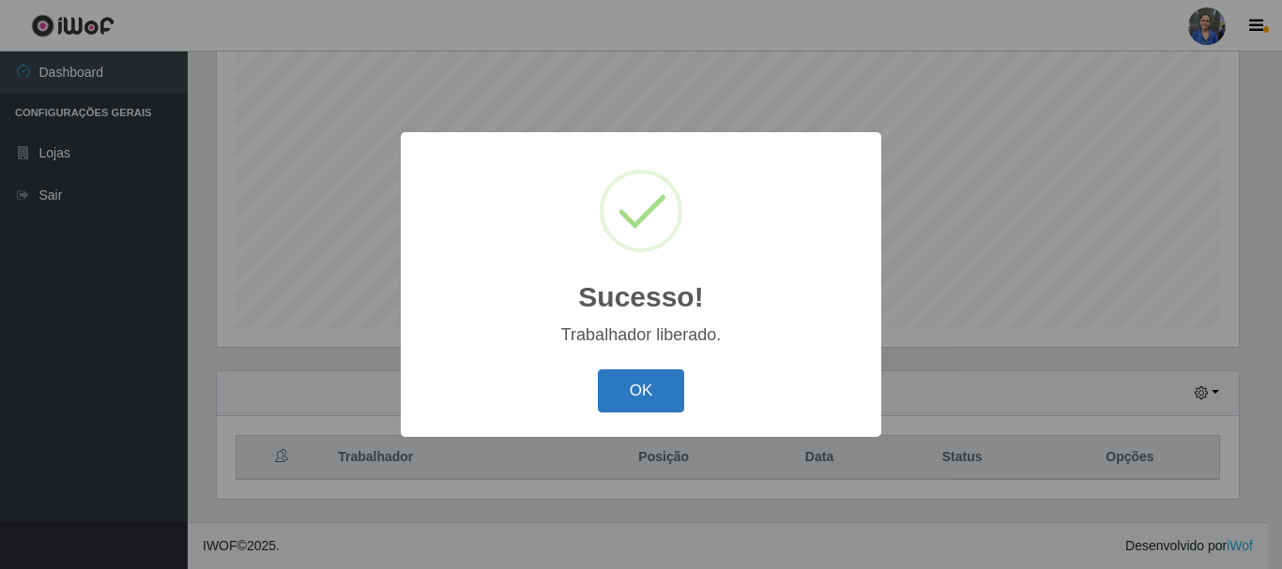
click at [633, 382] on button "OK" at bounding box center [641, 392] width 87 height 44
